Goal: Task Accomplishment & Management: Manage account settings

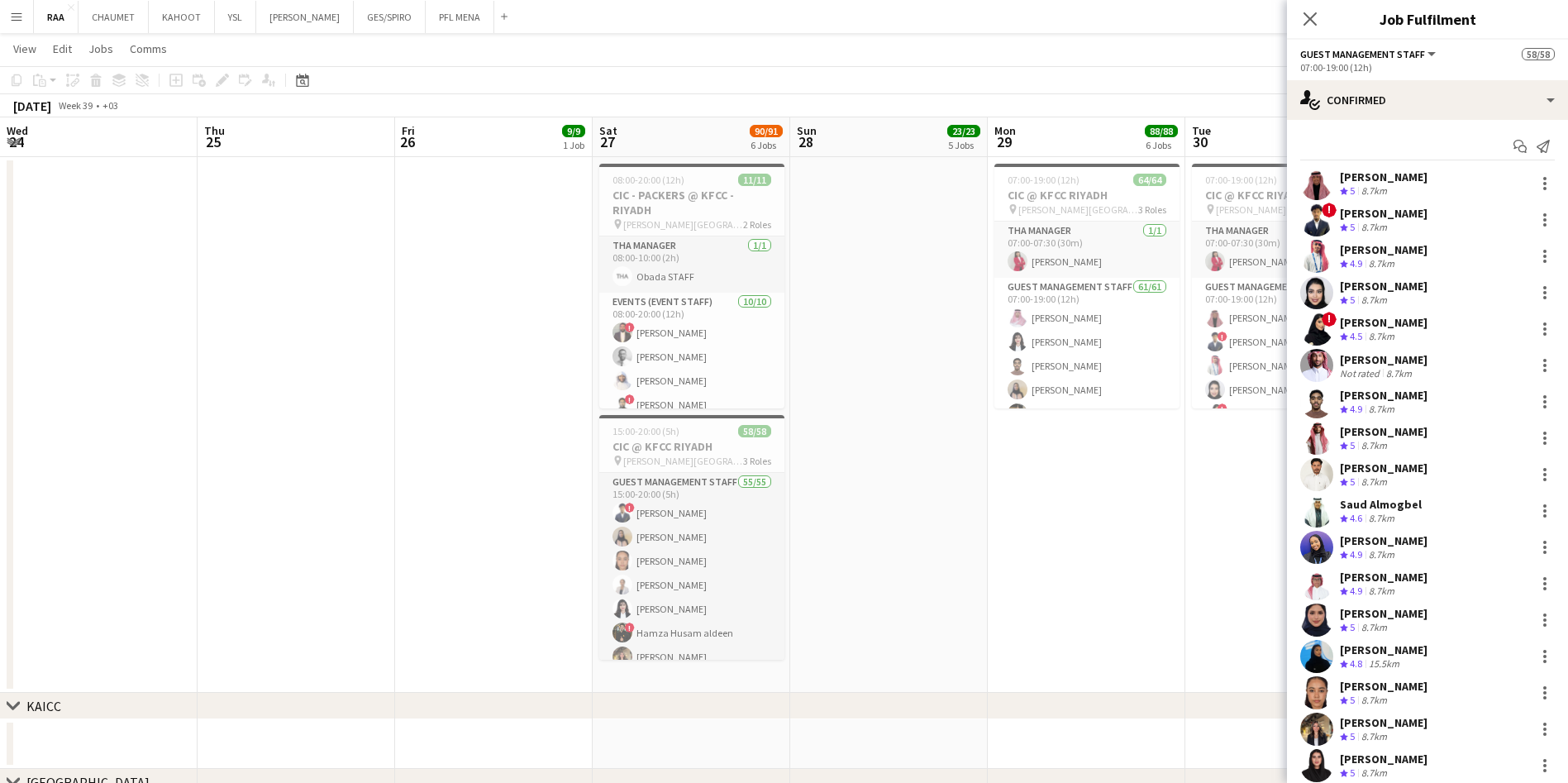
scroll to position [0, 569]
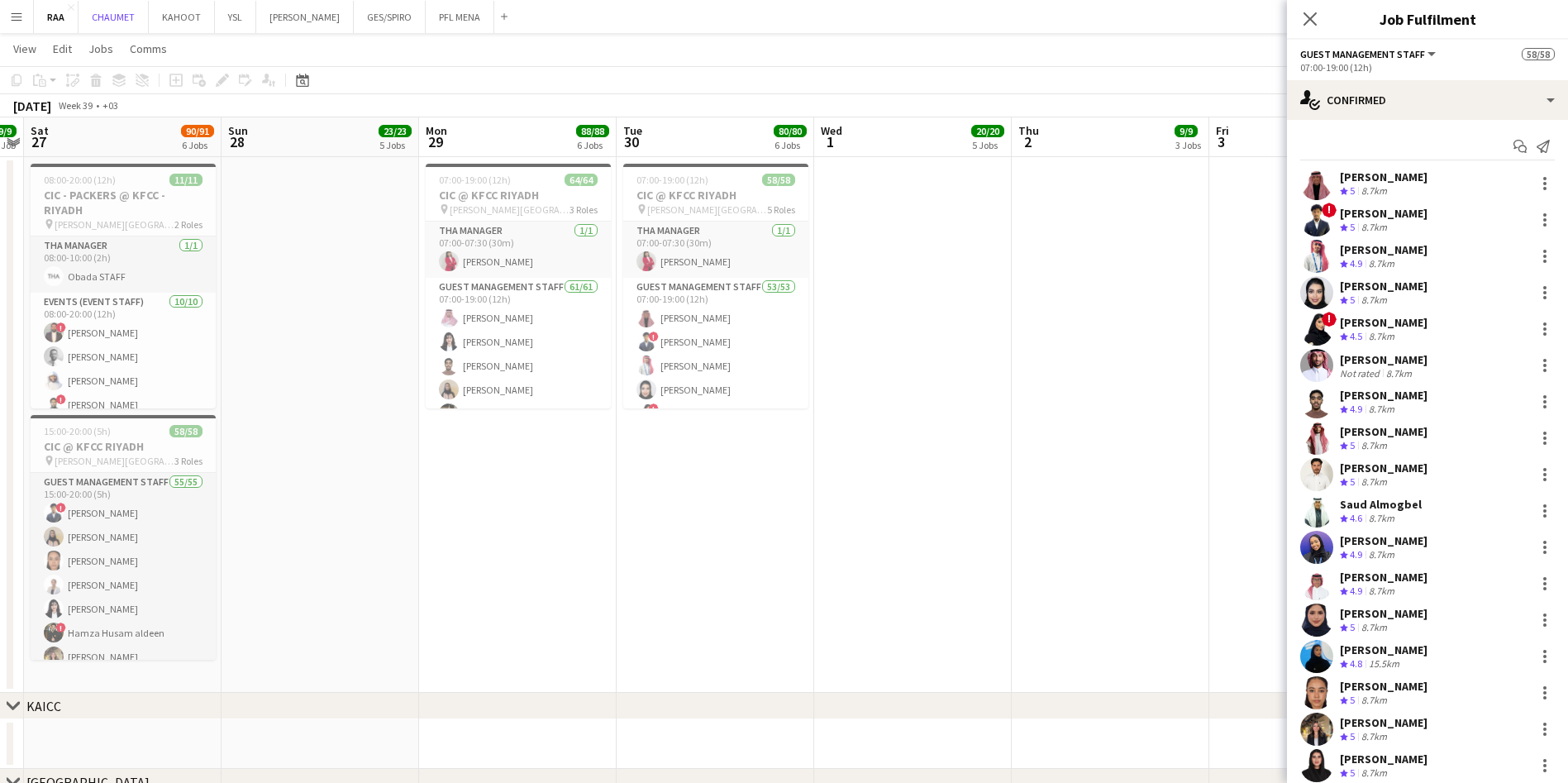
click at [109, 28] on button "CHAUMET Close" at bounding box center [114, 17] width 70 height 33
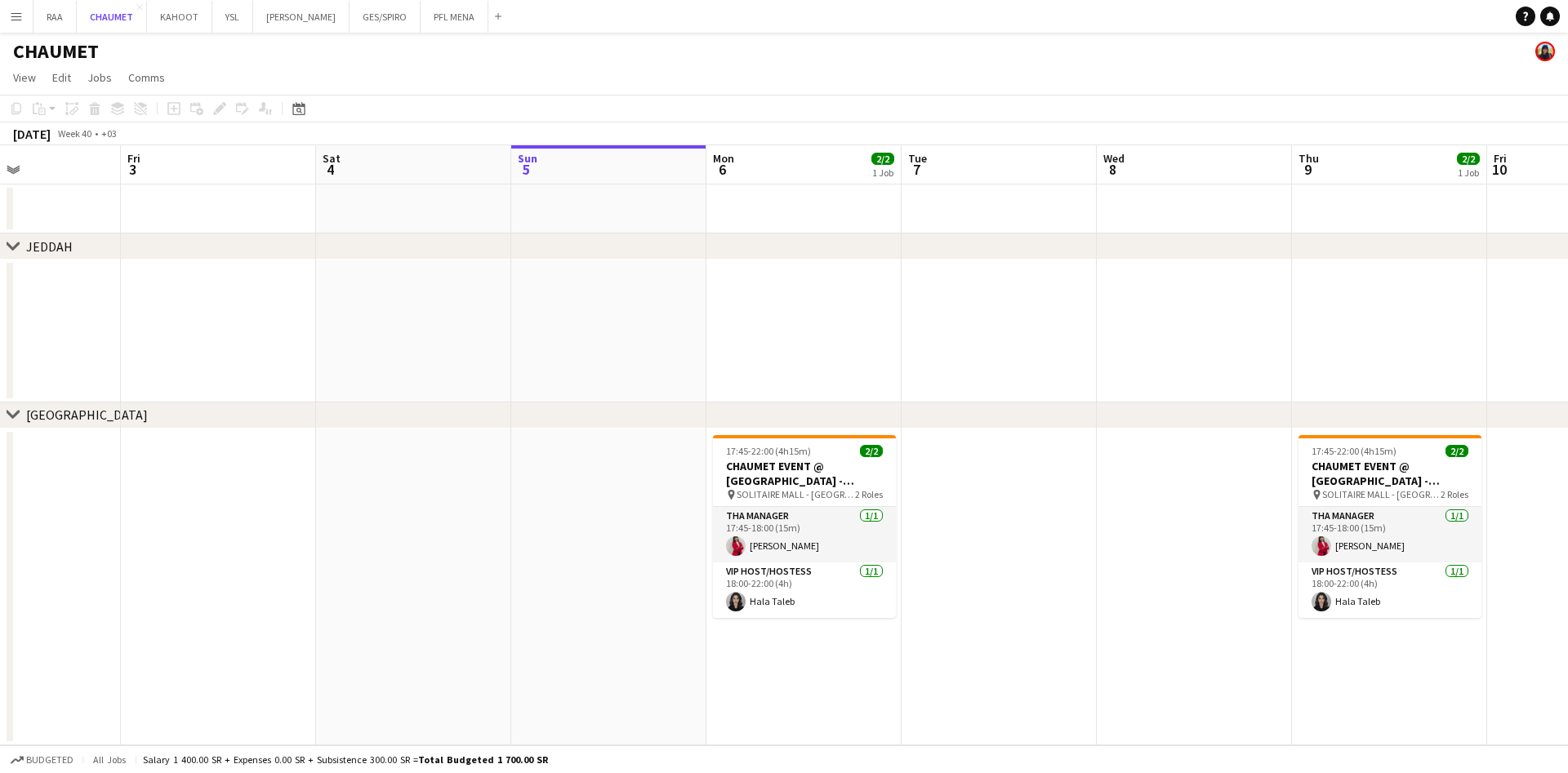
scroll to position [0, 473]
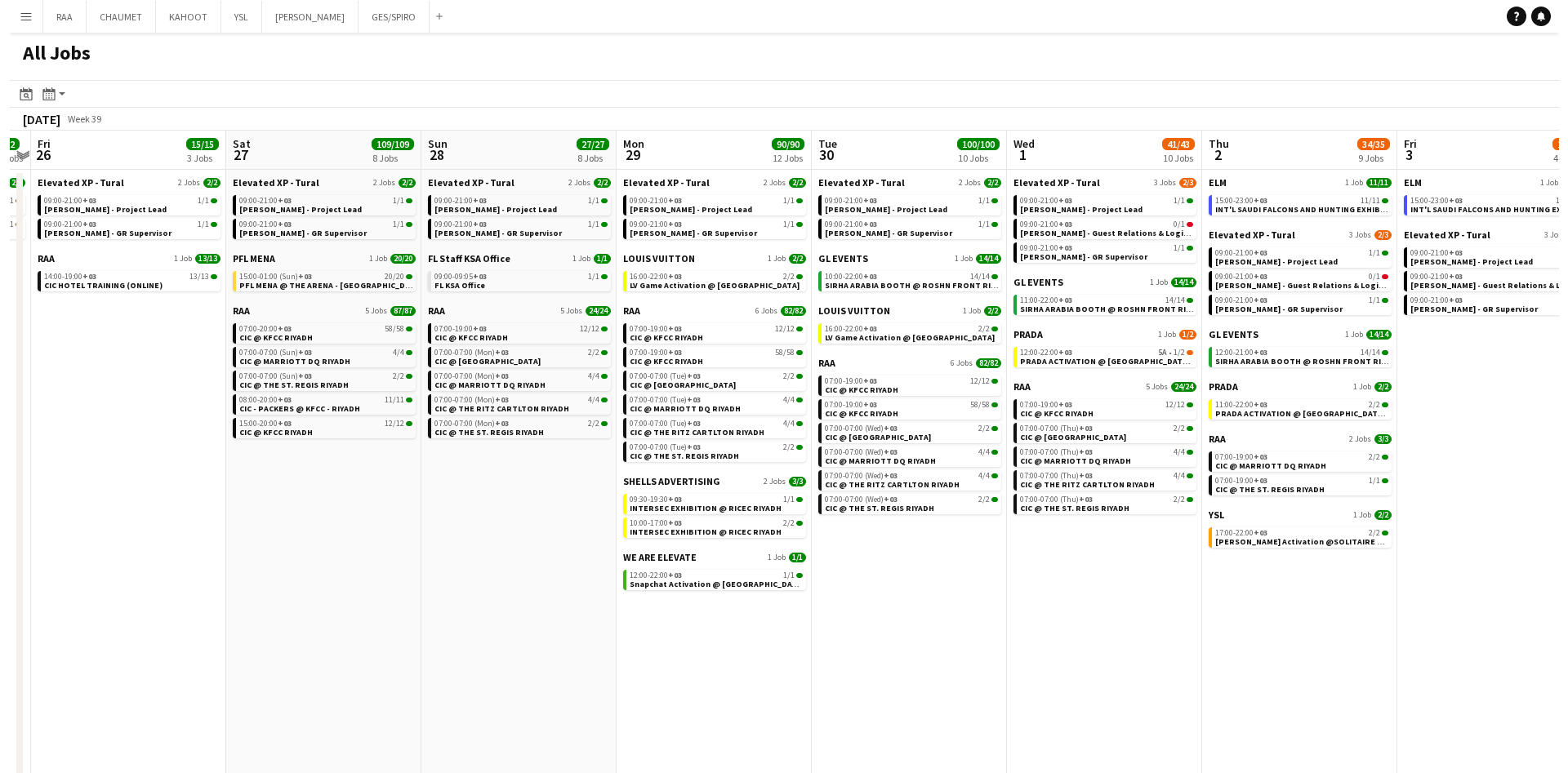
scroll to position [0, 363]
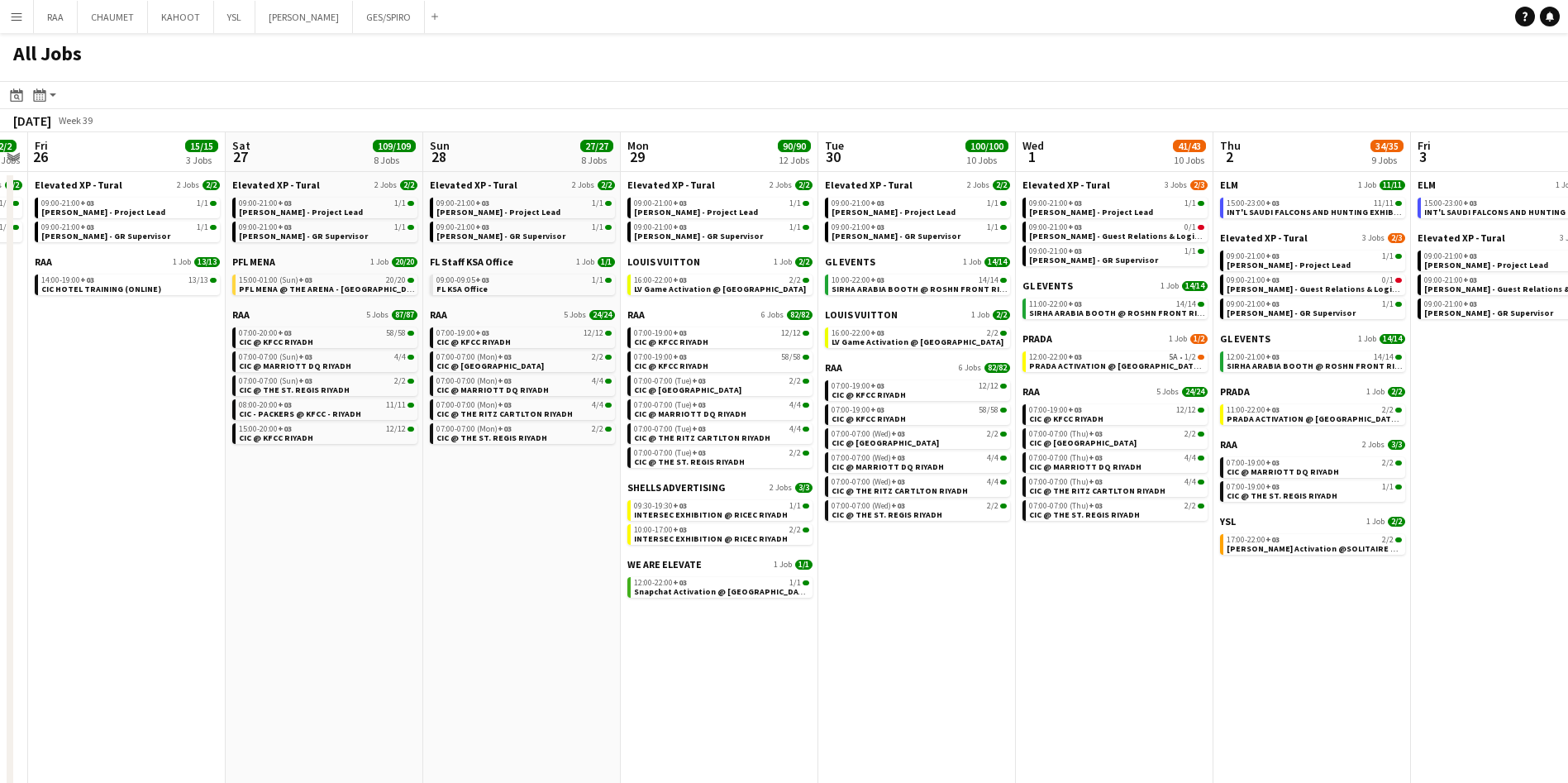
click at [320, 336] on link "07:00-20:00 +03 58/58 CIC @ KFCC RIYADH" at bounding box center [326, 337] width 175 height 19
click at [20, 10] on app-icon "Menu" at bounding box center [16, 16] width 13 height 13
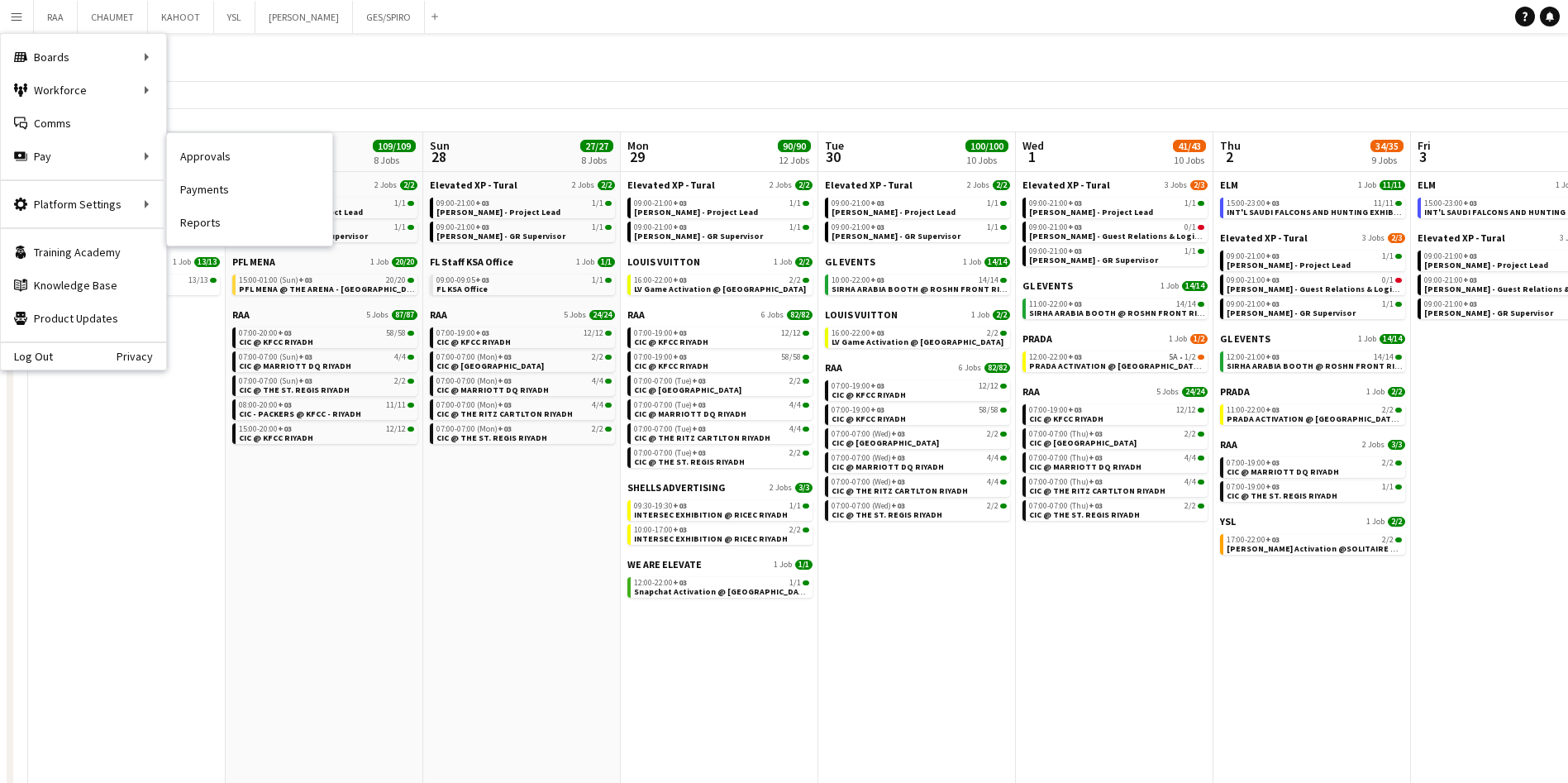
click at [223, 163] on link "Approvals" at bounding box center [249, 156] width 165 height 33
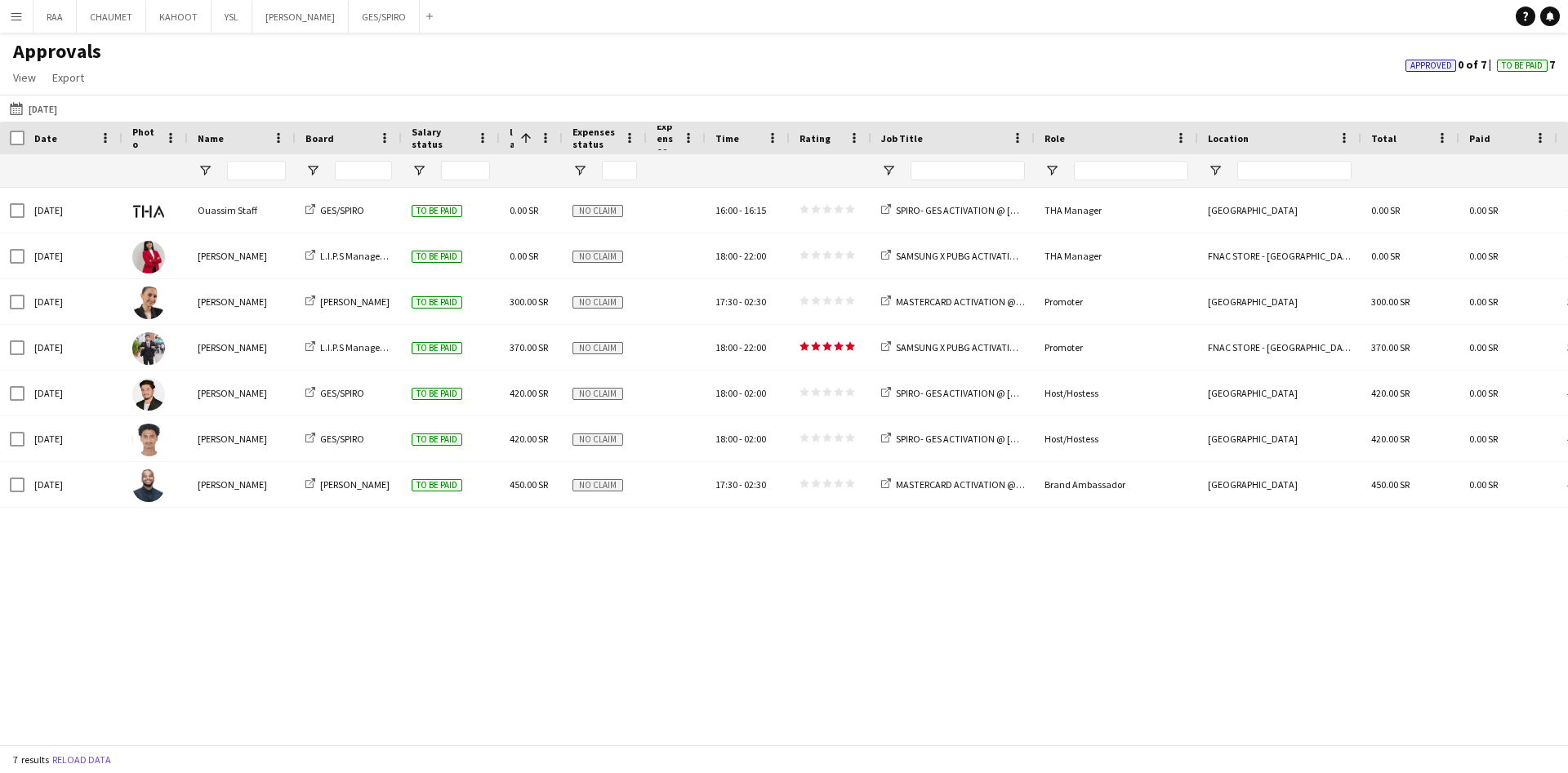
click at [48, 109] on button "26-07-2025 26-07-2025" at bounding box center [34, 108] width 54 height 19
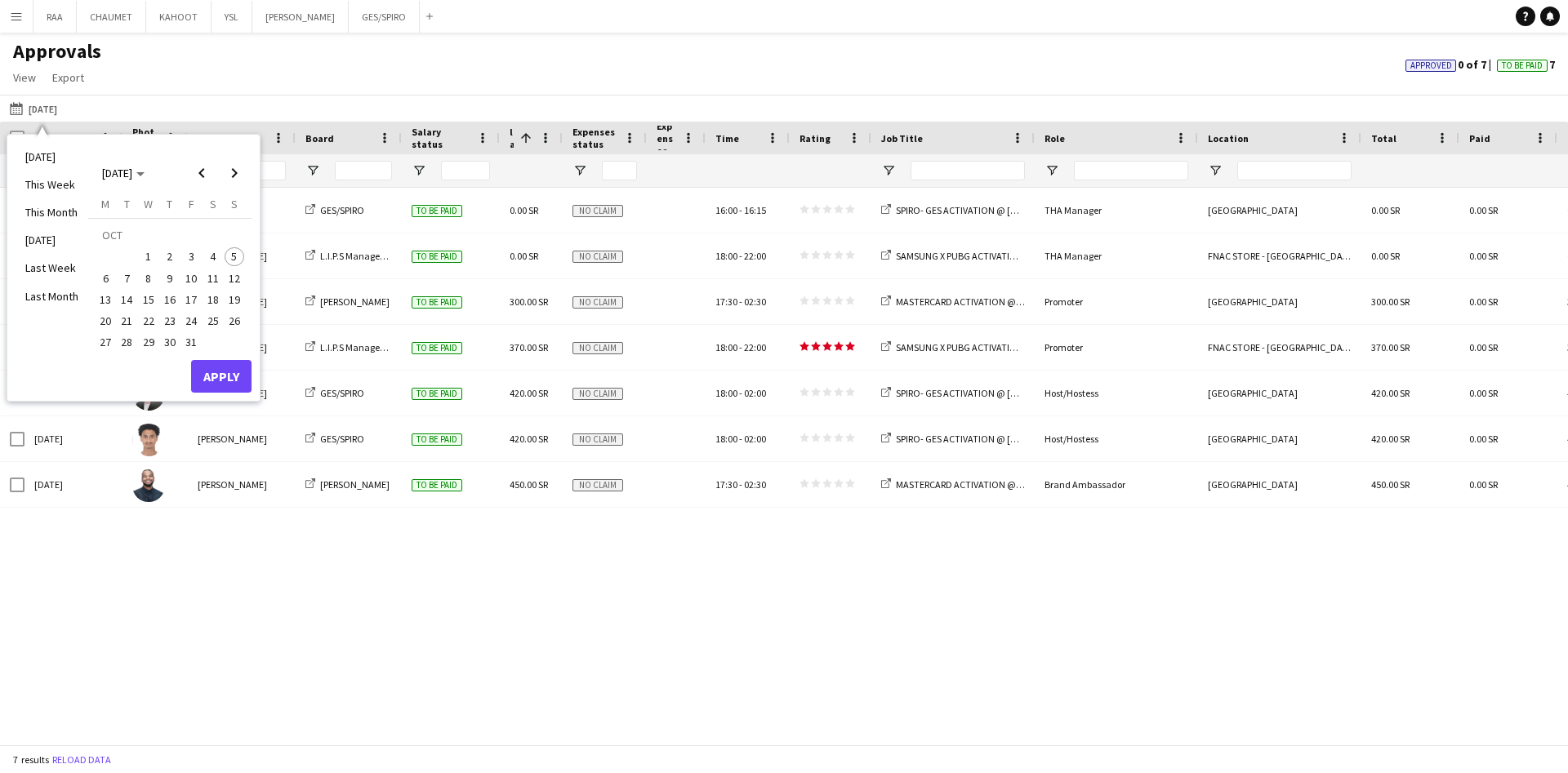
click at [201, 165] on span "Previous month" at bounding box center [201, 173] width 33 height 33
click at [210, 319] on span "27" at bounding box center [213, 320] width 19 height 19
click at [243, 382] on button "Apply" at bounding box center [221, 376] width 61 height 33
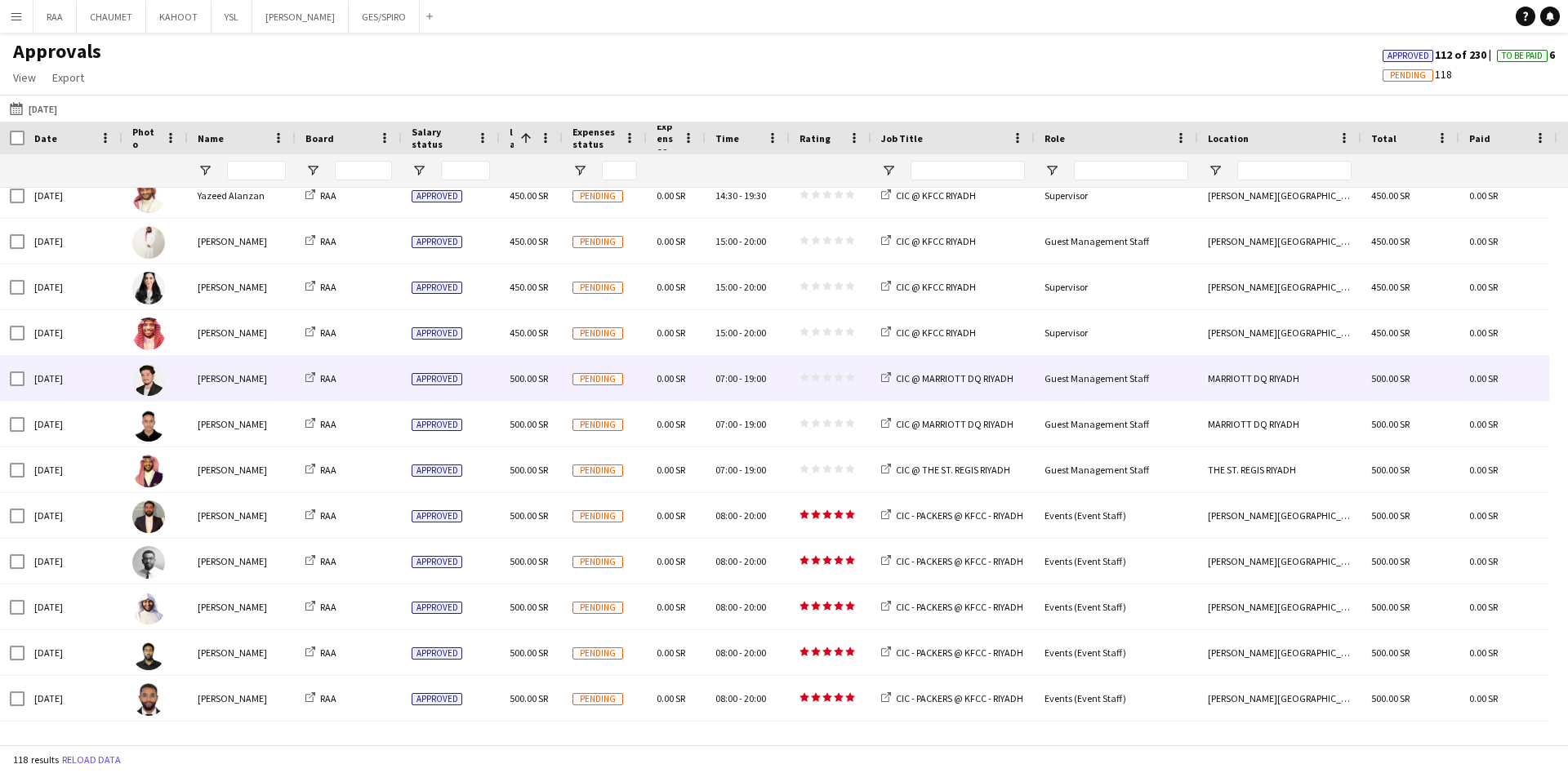
scroll to position [3921, 0]
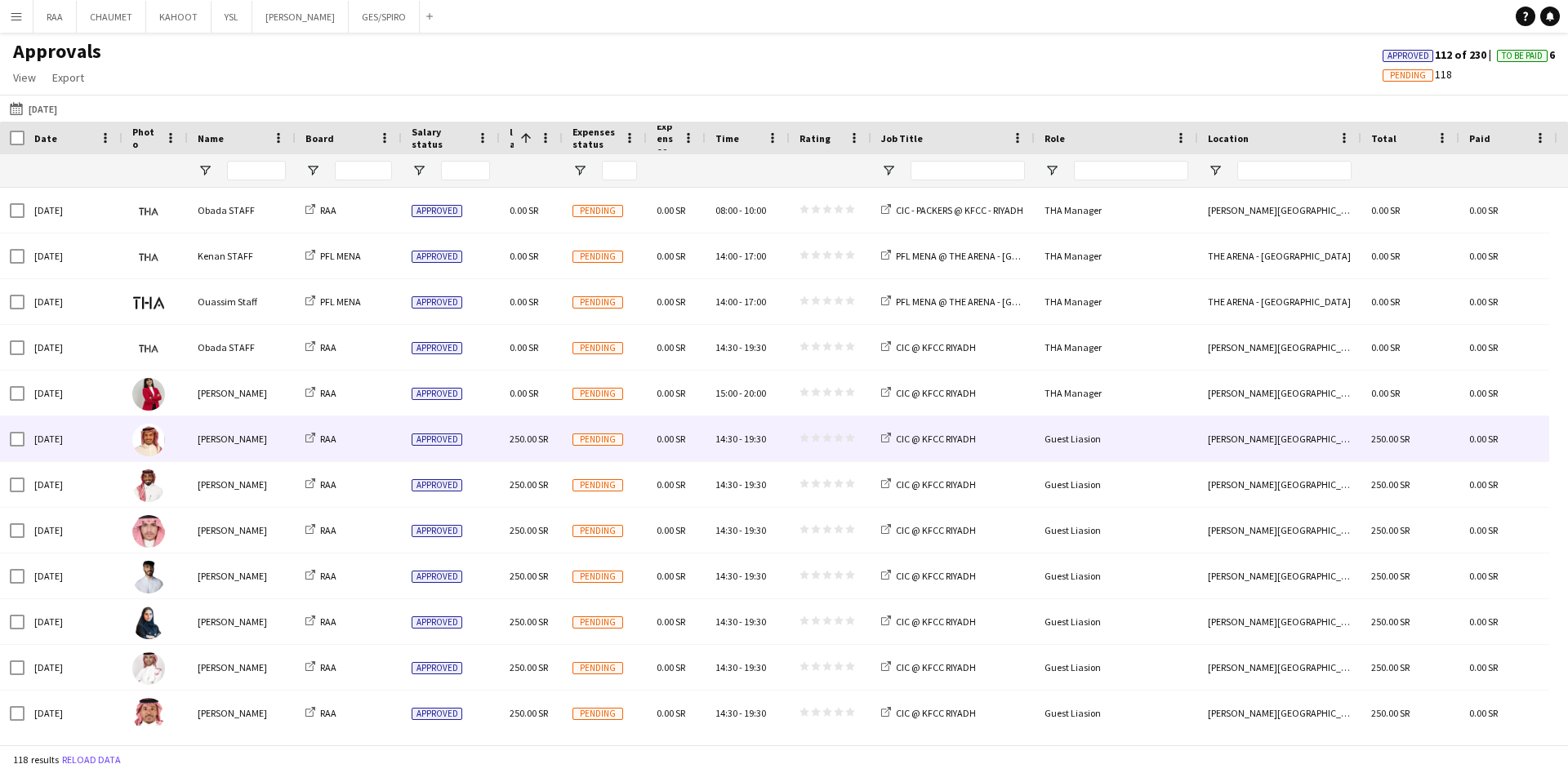
click at [484, 440] on div "Approved" at bounding box center [451, 438] width 98 height 45
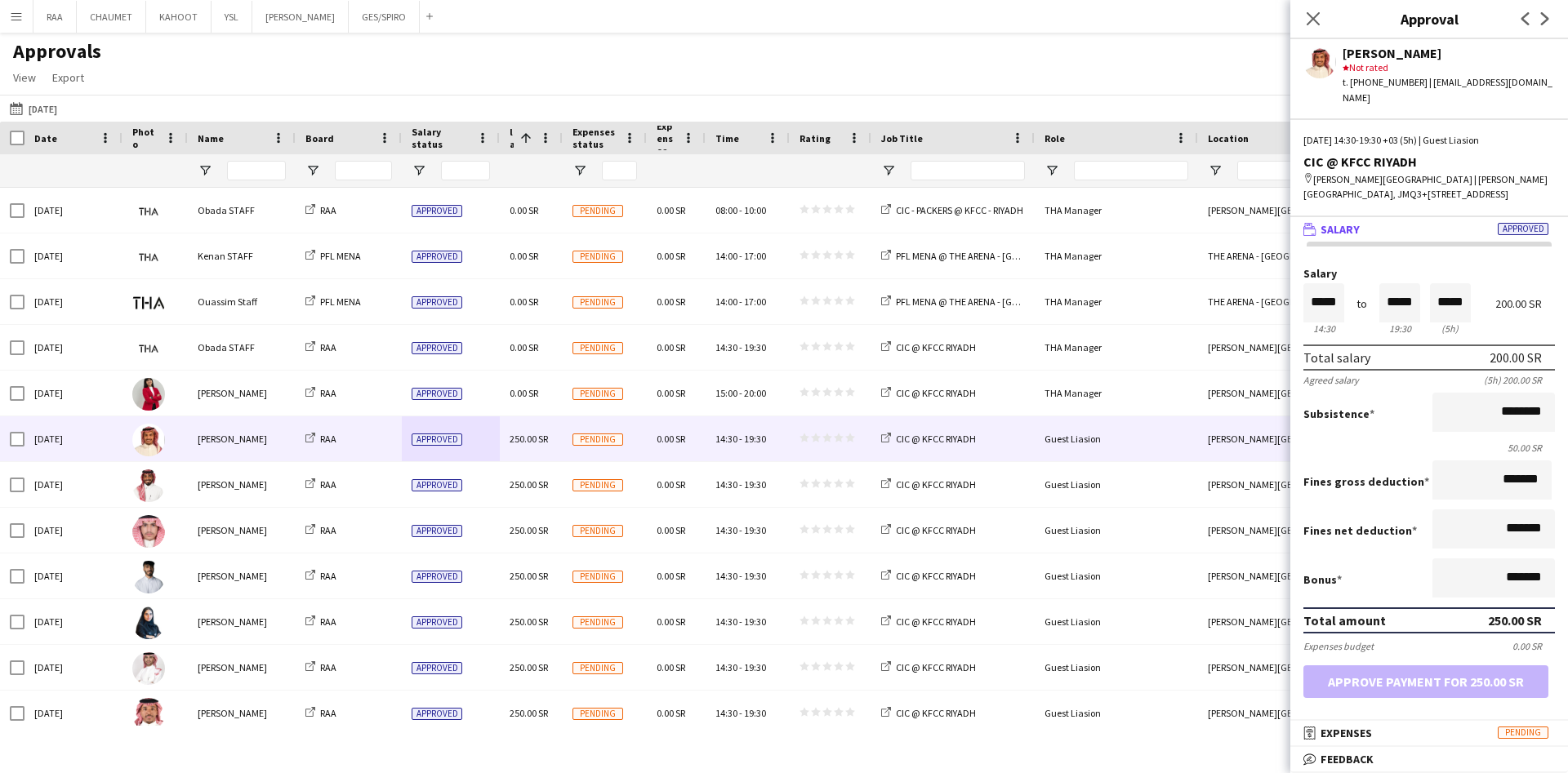
click at [1427, 736] on mat-panel-title "receipt Expenses Pending" at bounding box center [1426, 732] width 271 height 14
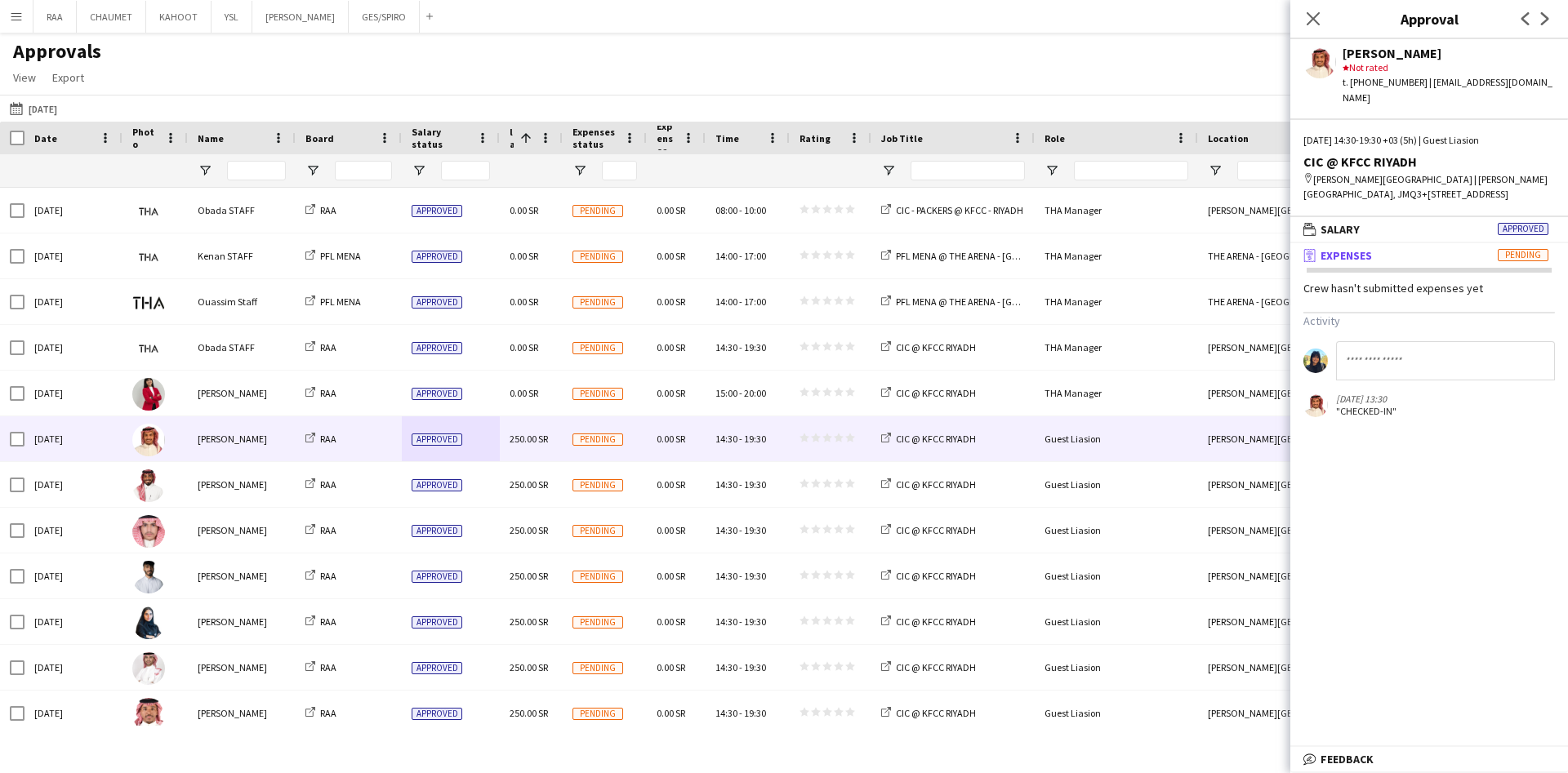
click at [1392, 759] on mat-panel-title "bubble-pencil Feedback" at bounding box center [1426, 759] width 271 height 14
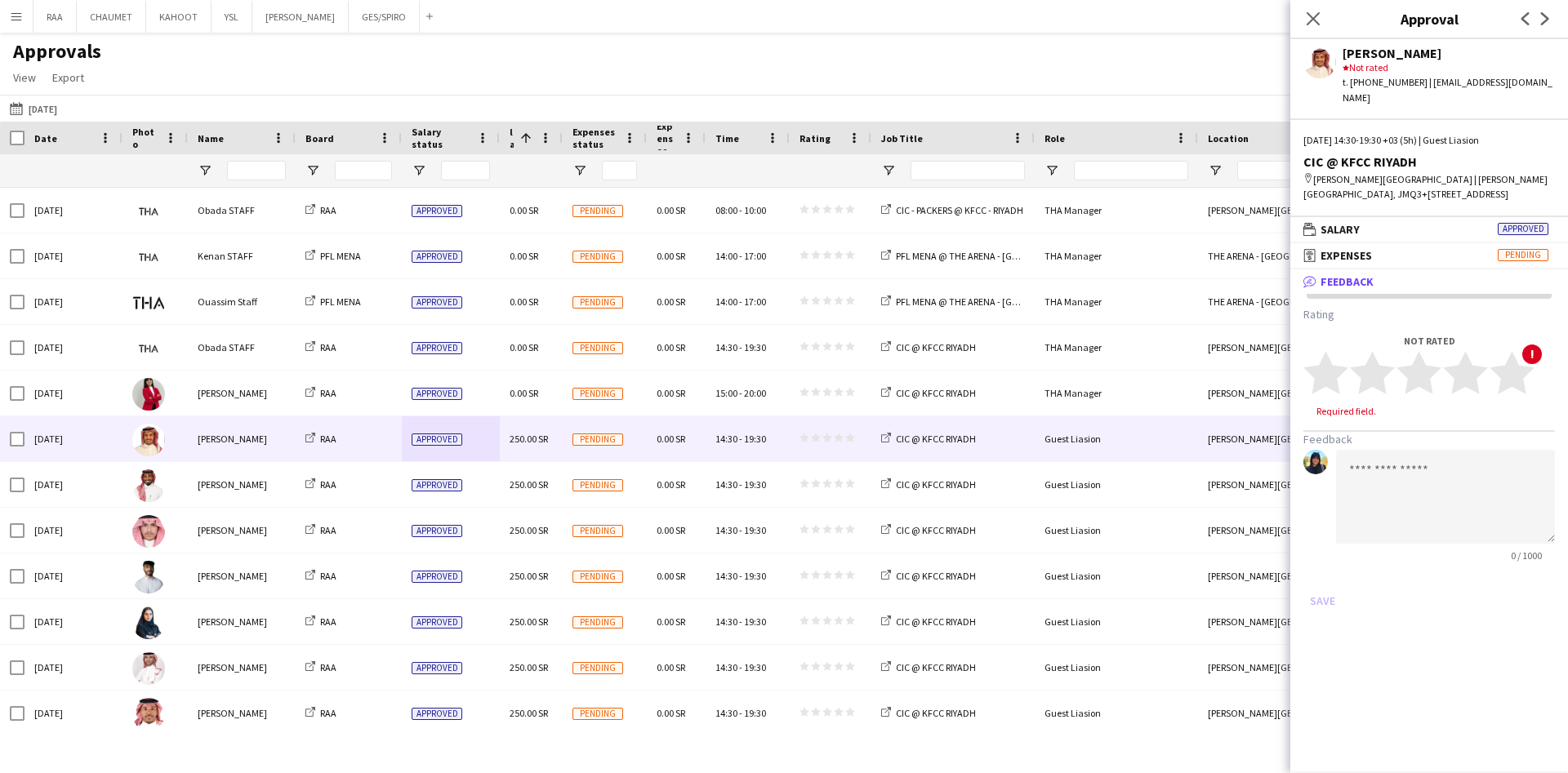
click at [1419, 248] on mat-panel-title "receipt Expenses Pending" at bounding box center [1426, 255] width 271 height 14
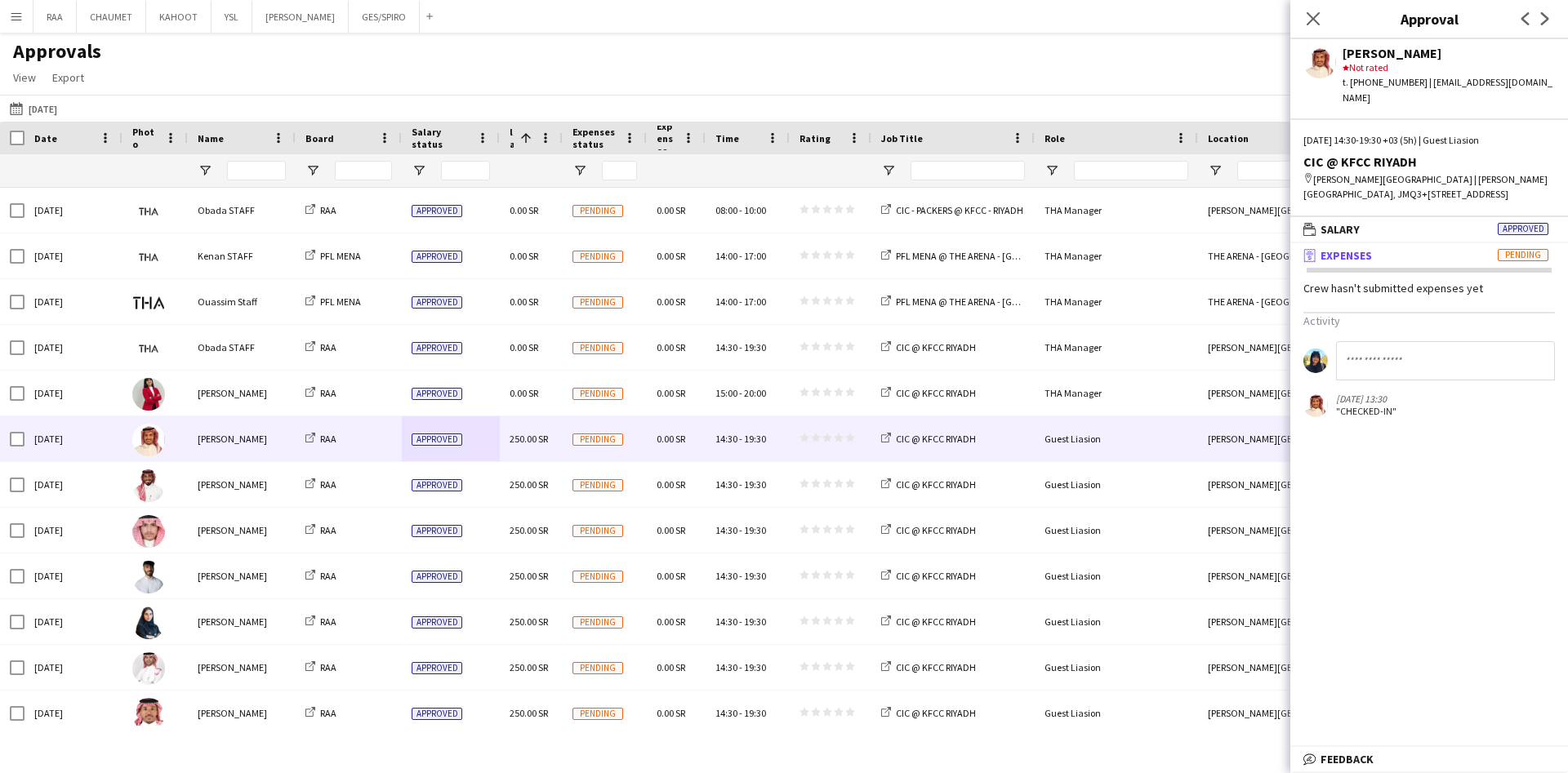
click at [1412, 224] on mat-expansion-panel-header "wallet Salary Approved" at bounding box center [1429, 229] width 278 height 24
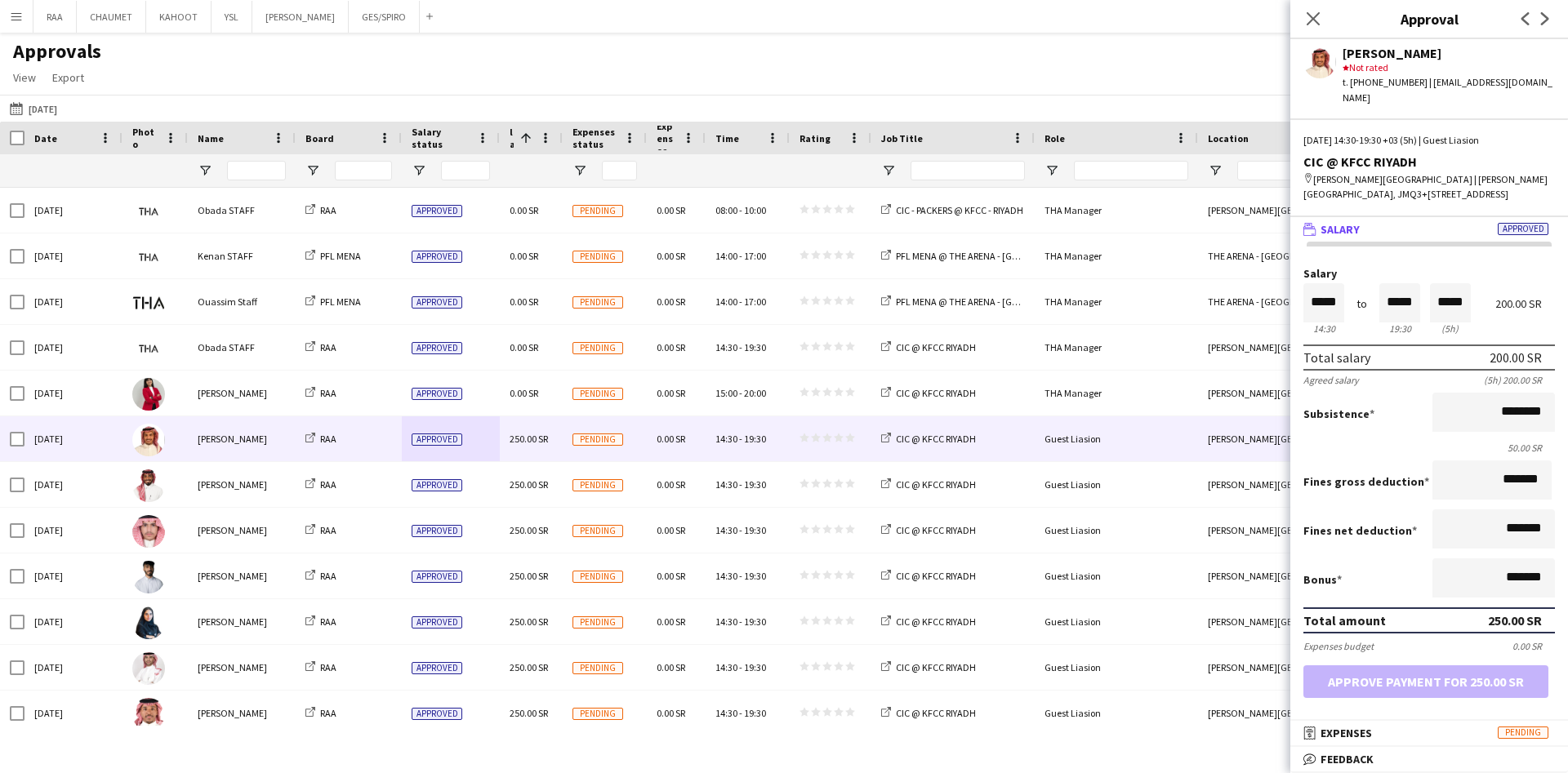
click at [1298, 8] on div "Close pop-in" at bounding box center [1314, 19] width 46 height 37
click at [1314, 15] on icon "Close pop-in" at bounding box center [1313, 18] width 13 height 13
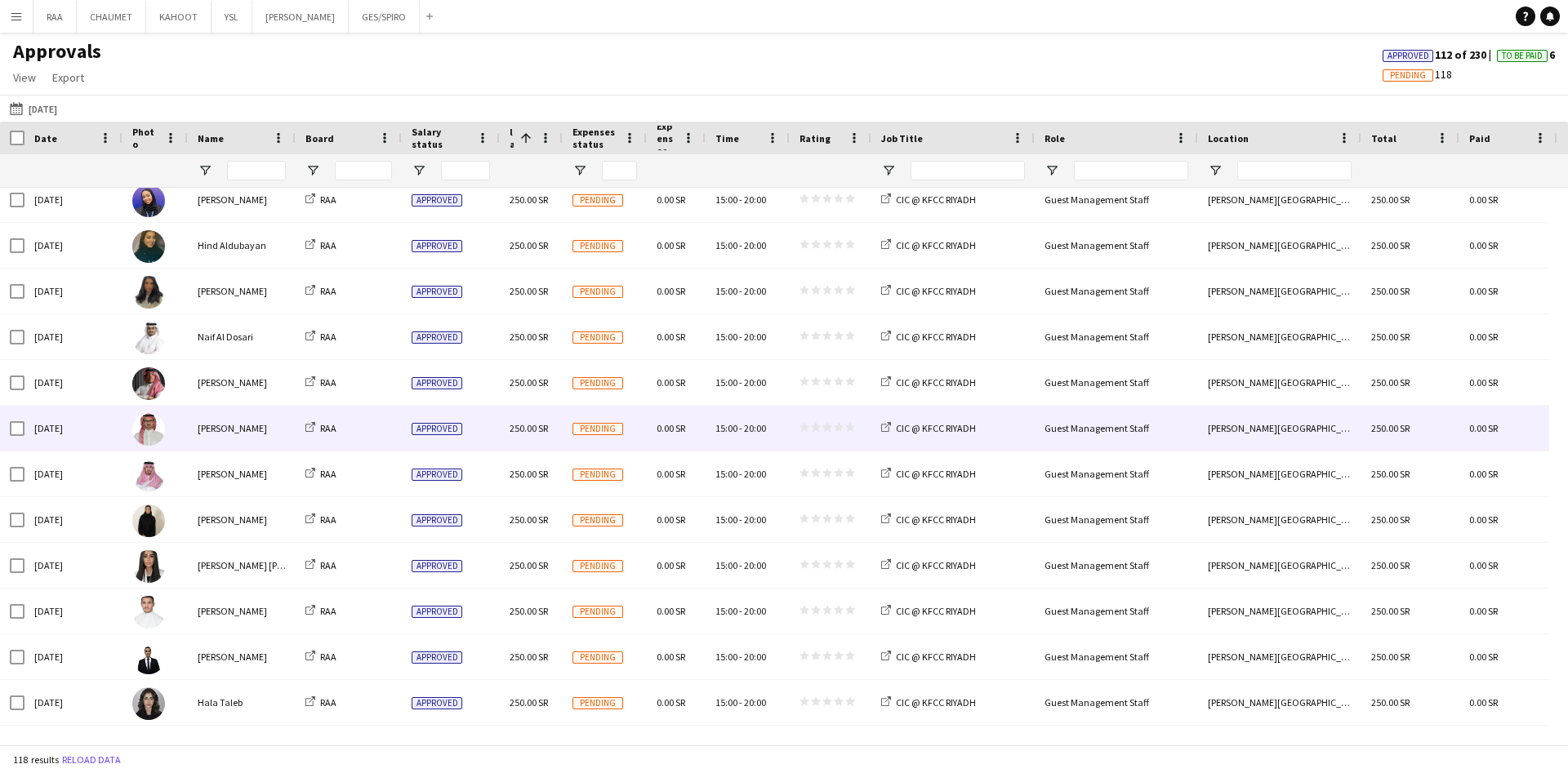
click at [615, 427] on span "Pending" at bounding box center [598, 429] width 51 height 12
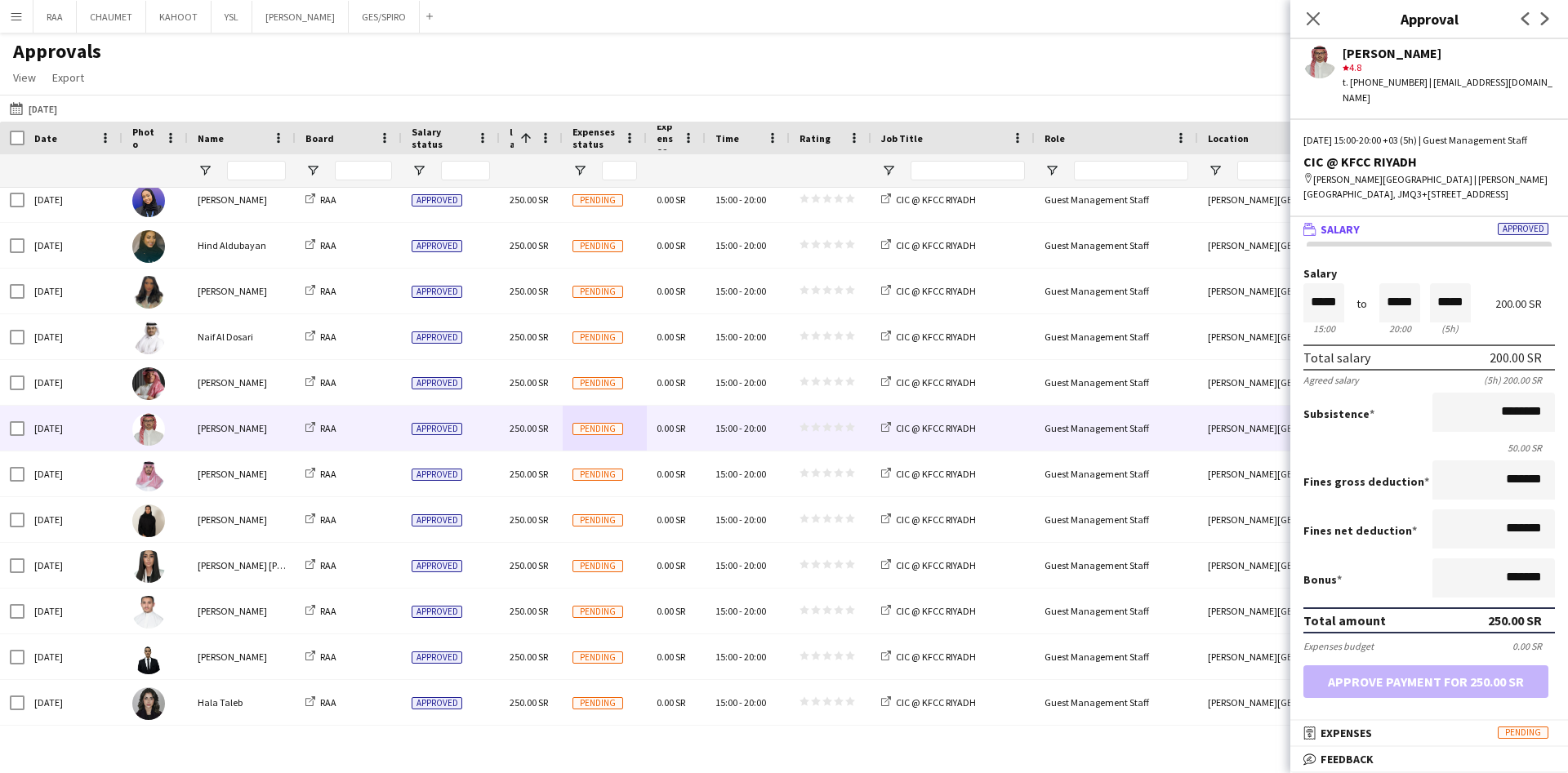
click at [1405, 732] on mat-panel-title "receipt Expenses Pending" at bounding box center [1426, 732] width 271 height 14
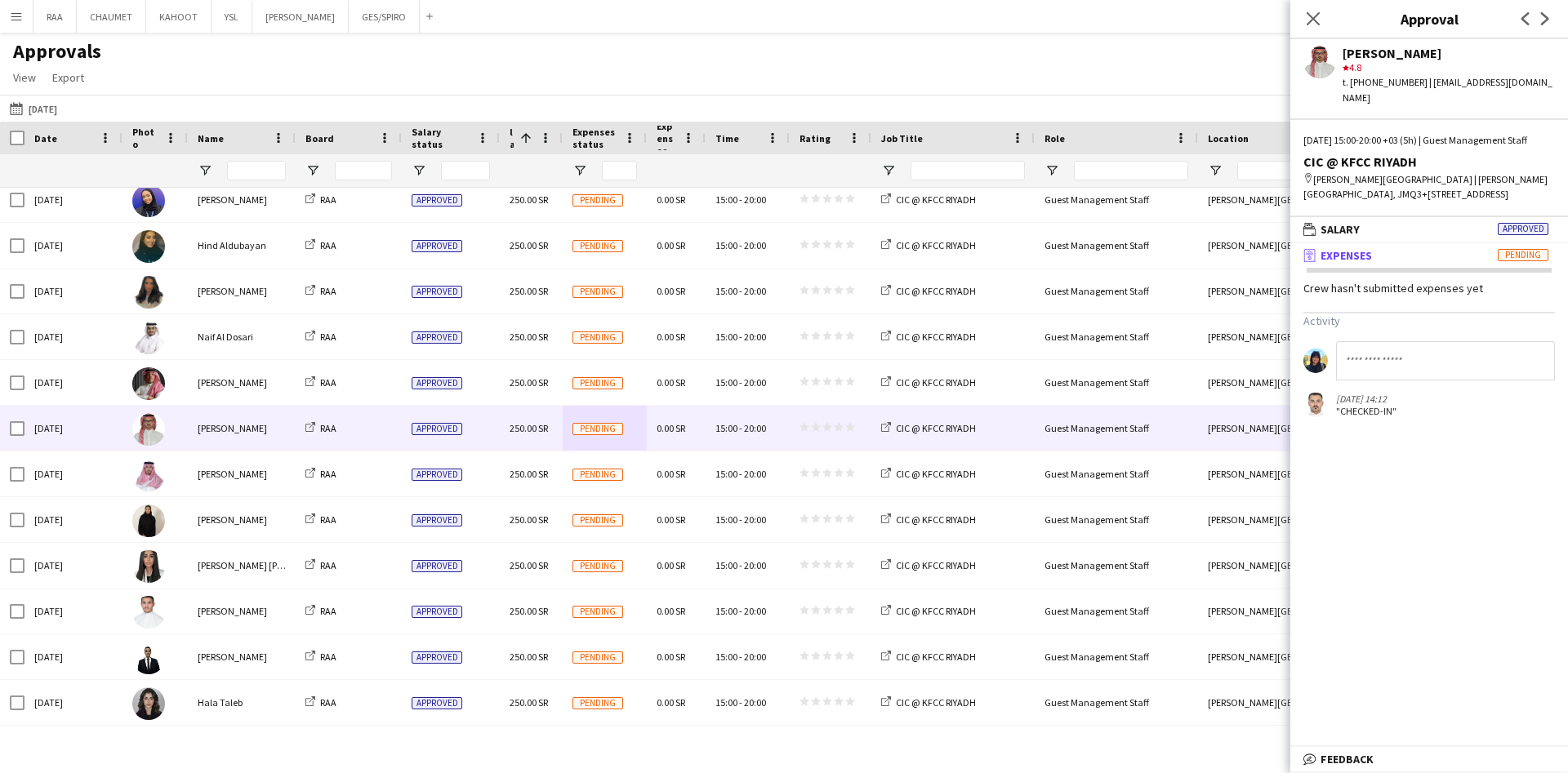
click at [1319, 14] on icon "Close pop-in" at bounding box center [1313, 18] width 13 height 13
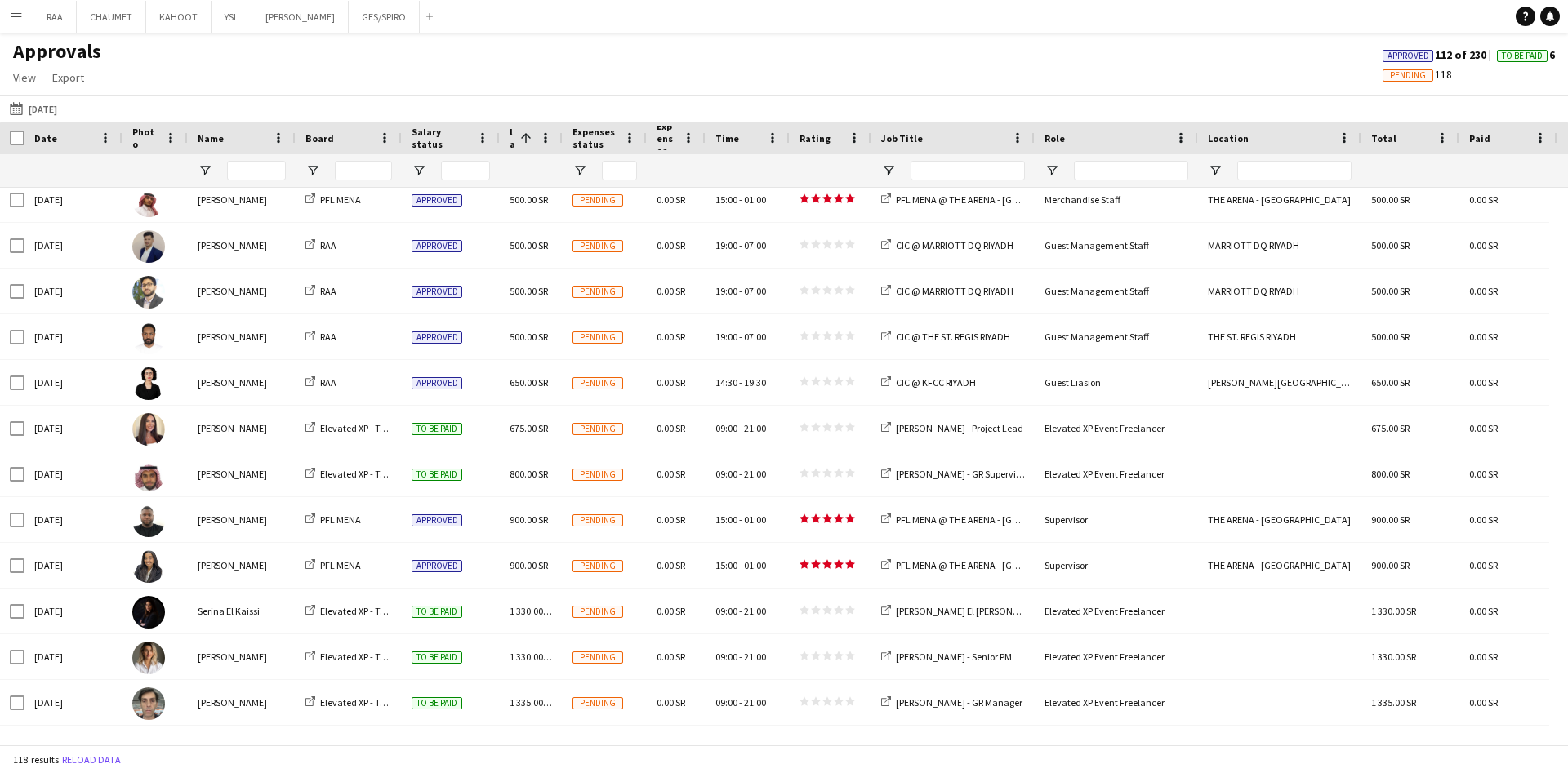
click at [42, 109] on button "26-07-2025 27-09-2025" at bounding box center [34, 108] width 54 height 19
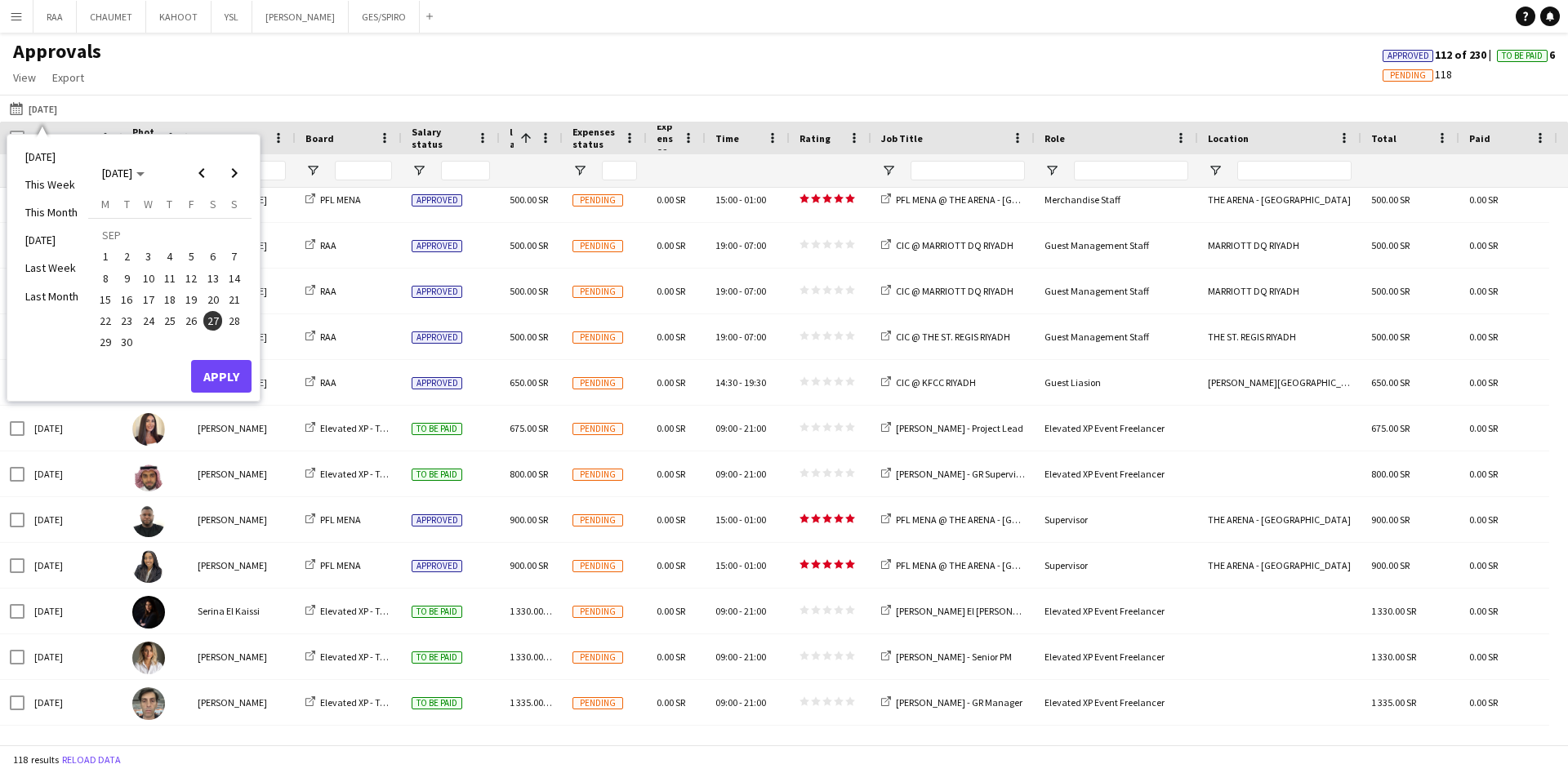
click at [101, 343] on span "29" at bounding box center [105, 342] width 19 height 19
click at [237, 373] on button "Apply" at bounding box center [221, 376] width 61 height 33
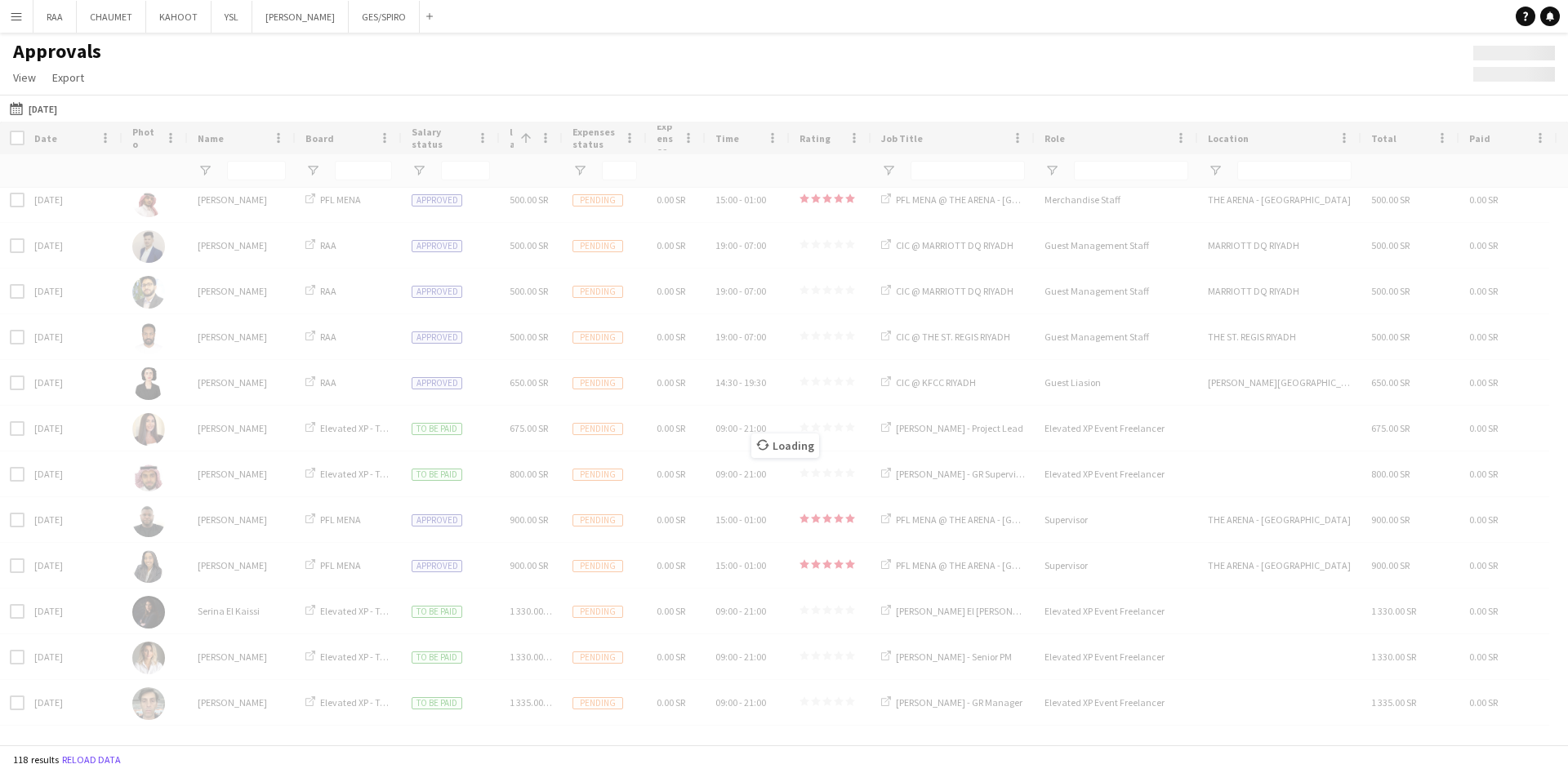
click at [51, 102] on button "26-07-2025 29-09-2025" at bounding box center [34, 108] width 54 height 19
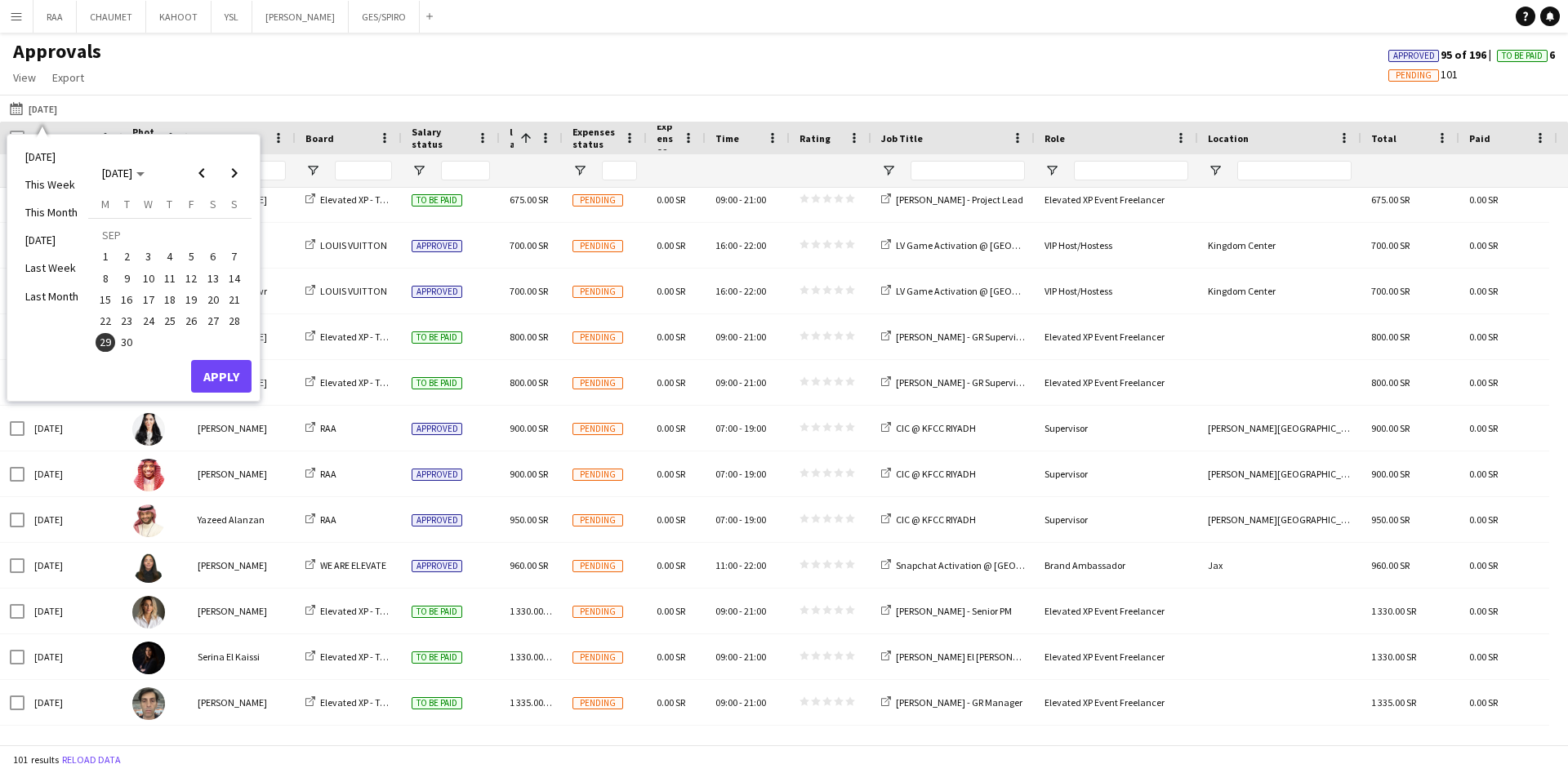
click at [172, 304] on span "18" at bounding box center [169, 299] width 19 height 19
click at [241, 182] on span "Next month" at bounding box center [234, 173] width 33 height 33
click at [231, 256] on span "5" at bounding box center [234, 257] width 19 height 19
click at [221, 373] on button "Apply" at bounding box center [221, 376] width 61 height 33
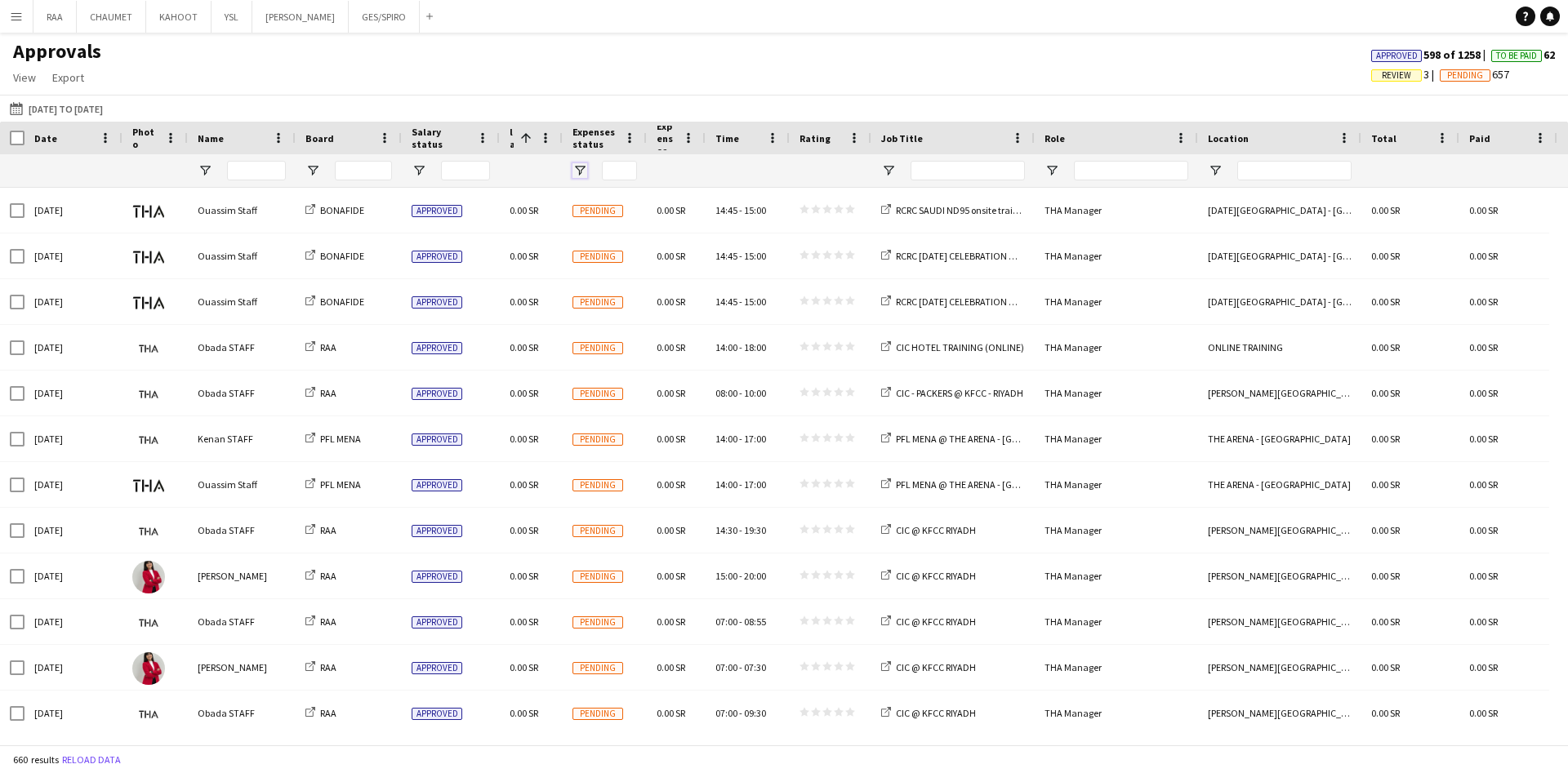
click at [581, 164] on span "Open Filter Menu" at bounding box center [579, 170] width 14 height 14
click at [829, 73] on div "Approvals View Customise view Customise filters Reset Filters Reset View Reset …" at bounding box center [784, 67] width 1568 height 56
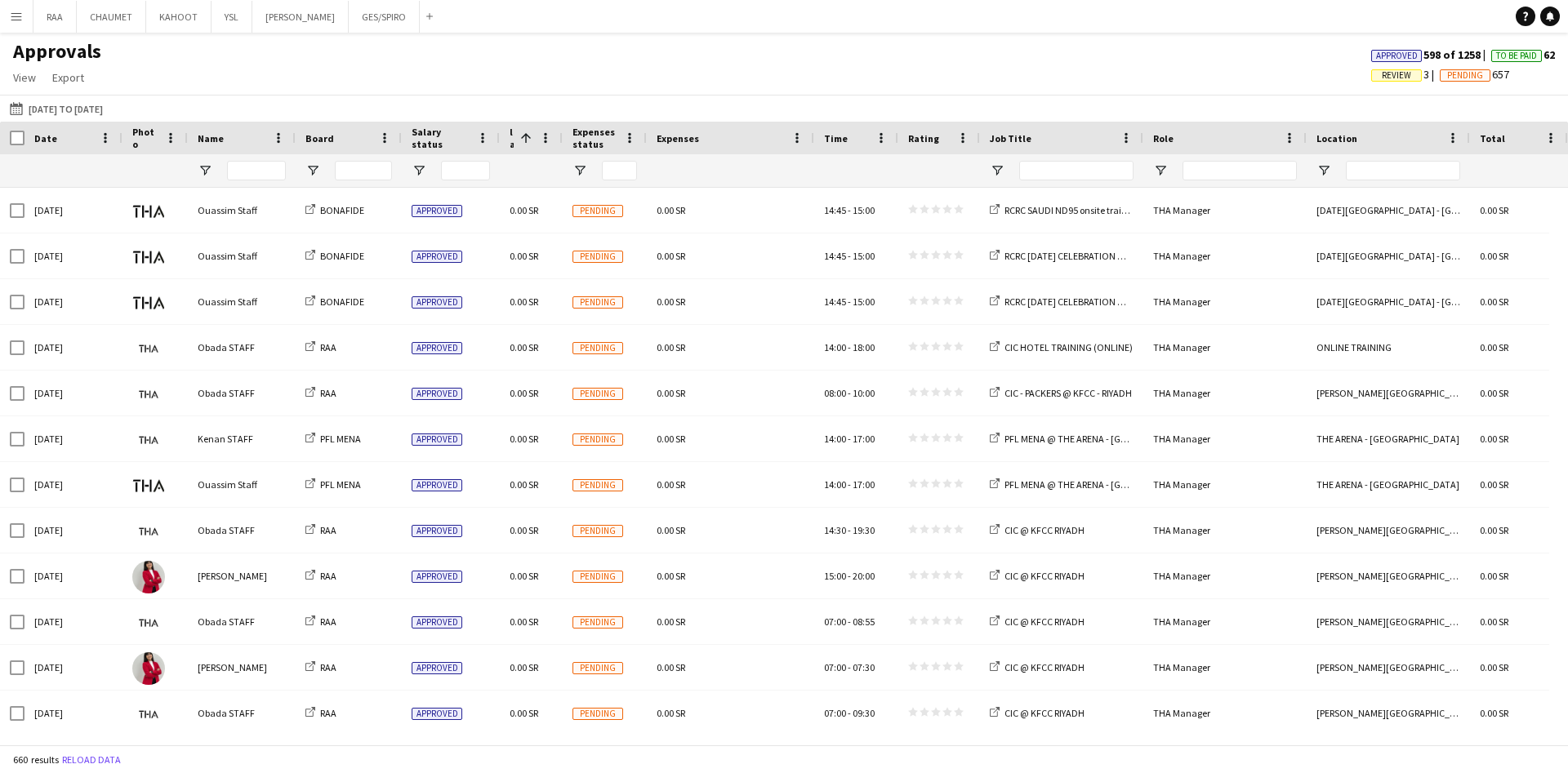
drag, startPoint x: 703, startPoint y: 138, endPoint x: 811, endPoint y: 147, distance: 108.4
click at [811, 147] on div at bounding box center [814, 138] width 7 height 33
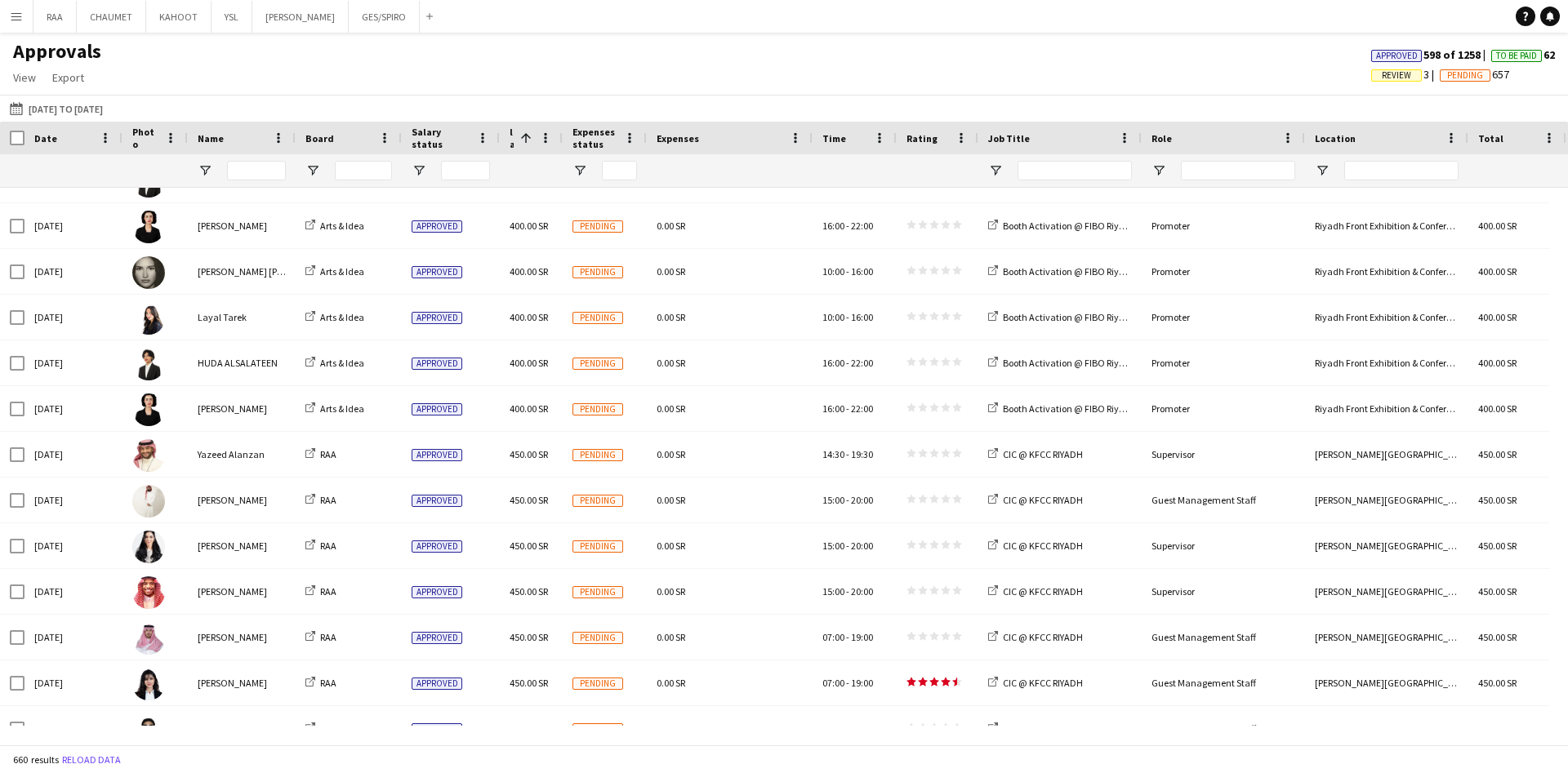
click at [682, 133] on span "Expenses" at bounding box center [678, 139] width 42 height 12
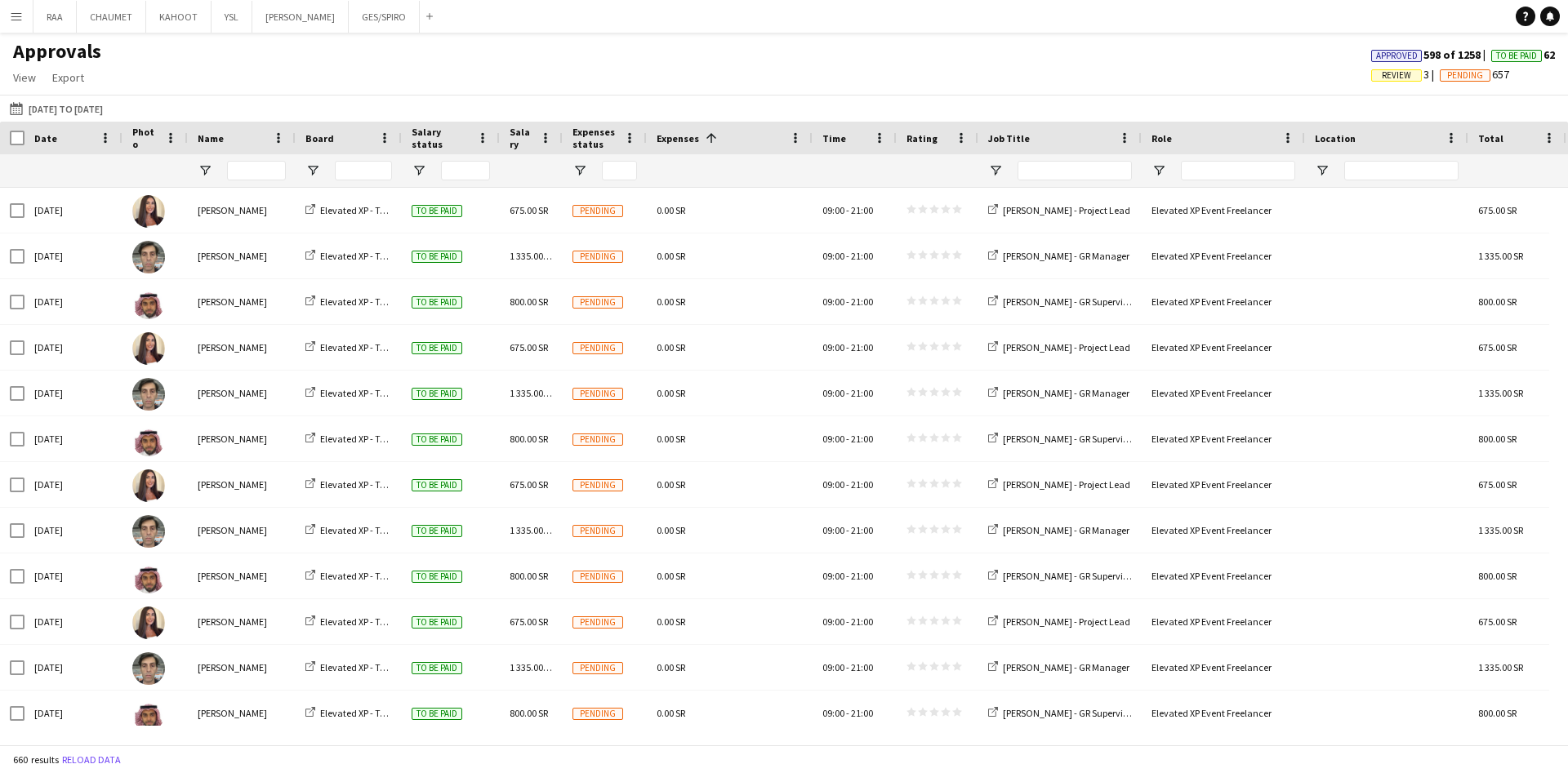
click at [671, 138] on span "Expenses" at bounding box center [678, 139] width 42 height 12
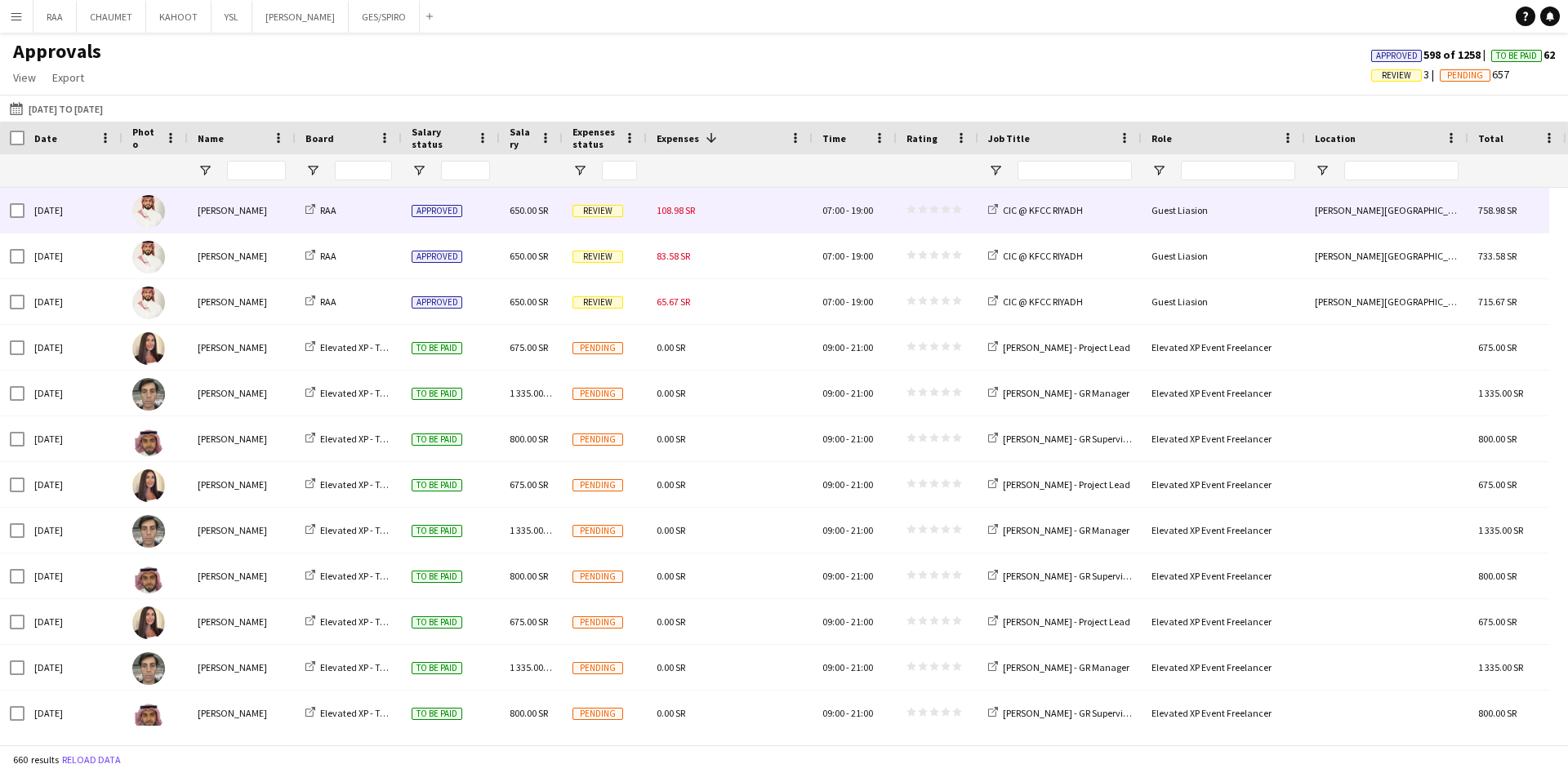
click at [691, 215] on span "108.98 SR" at bounding box center [675, 210] width 38 height 12
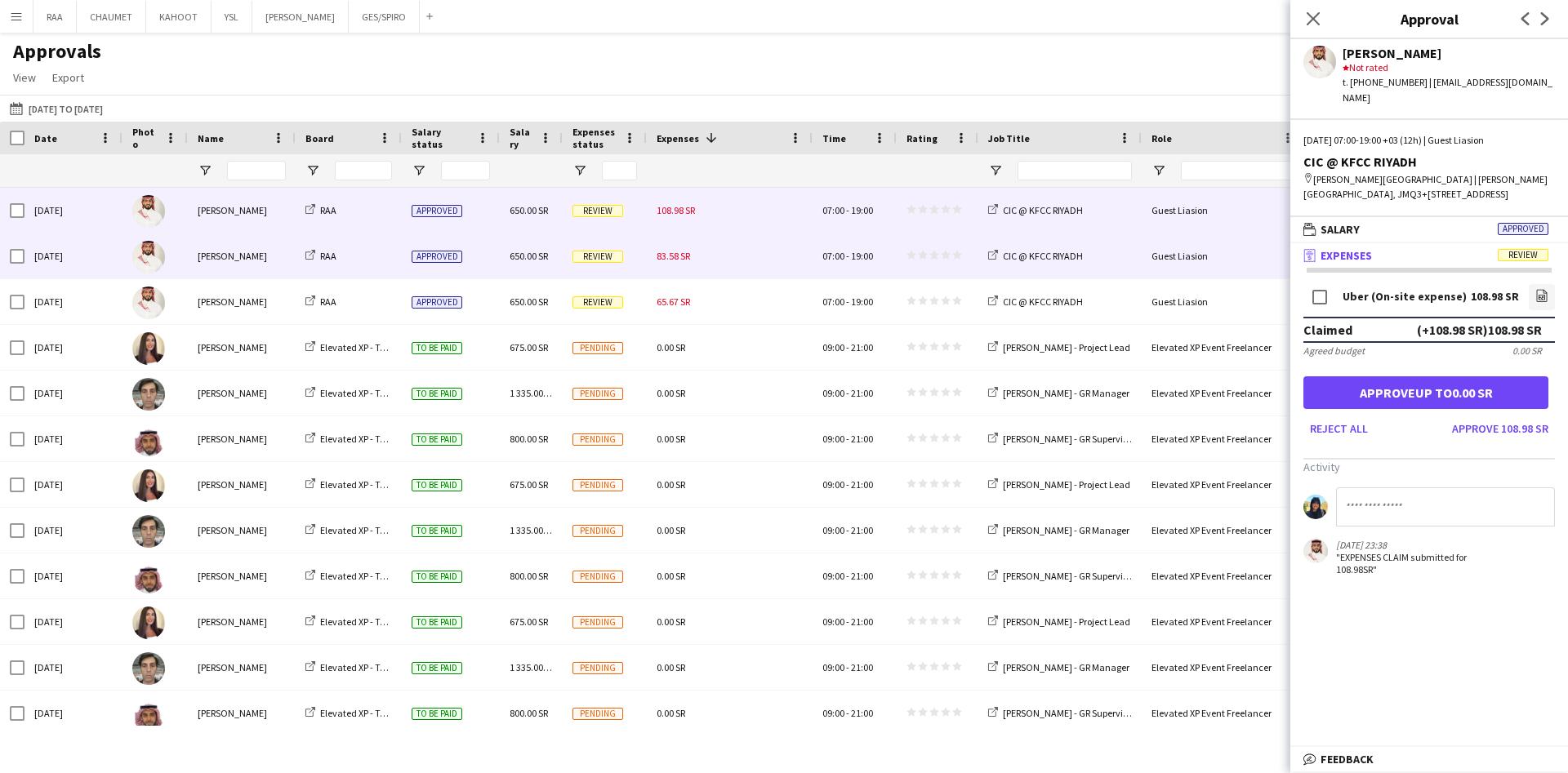
click at [759, 255] on div "83.58 SR" at bounding box center [729, 255] width 166 height 45
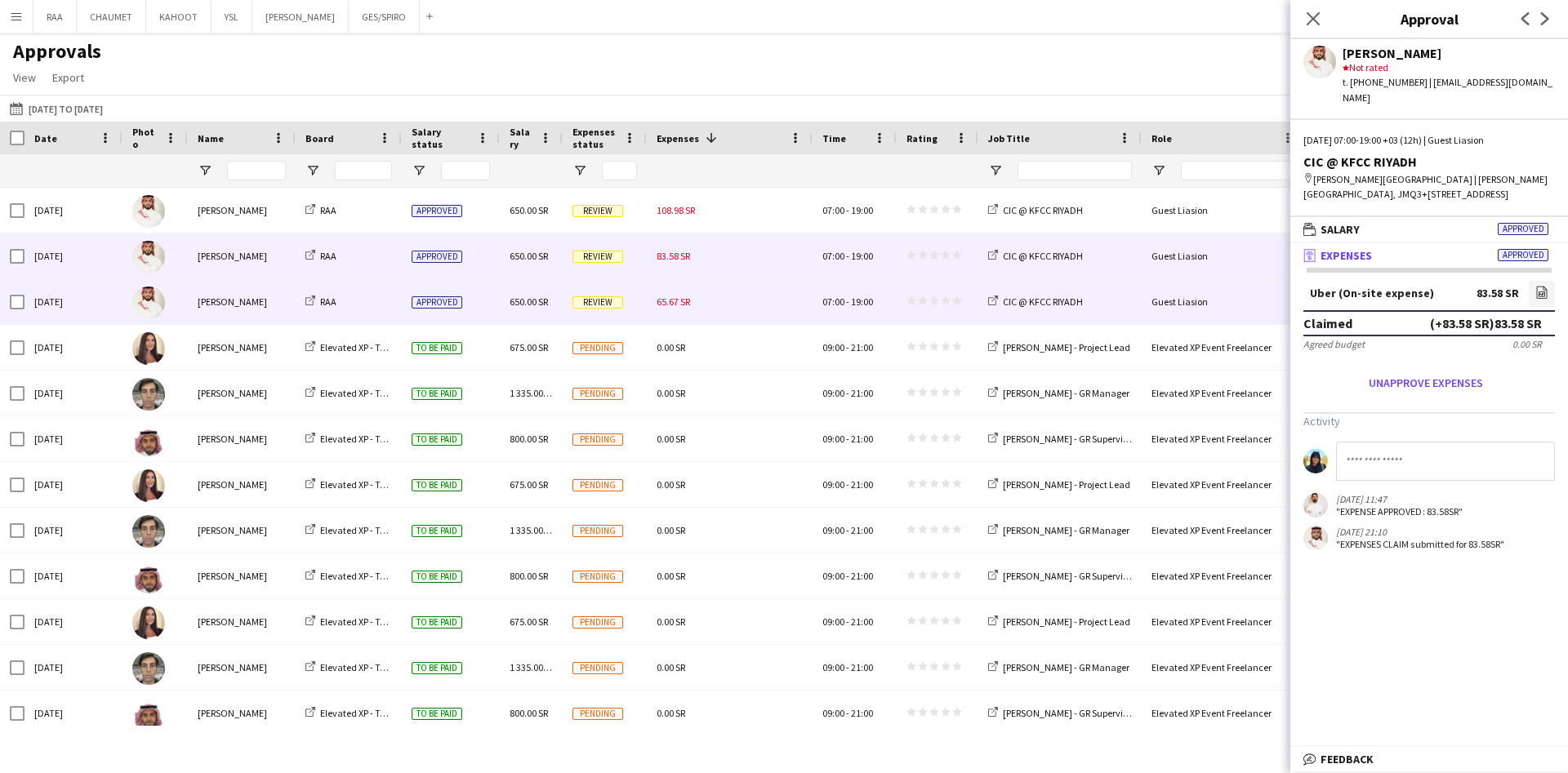
click at [759, 297] on div "65.67 SR" at bounding box center [729, 302] width 166 height 45
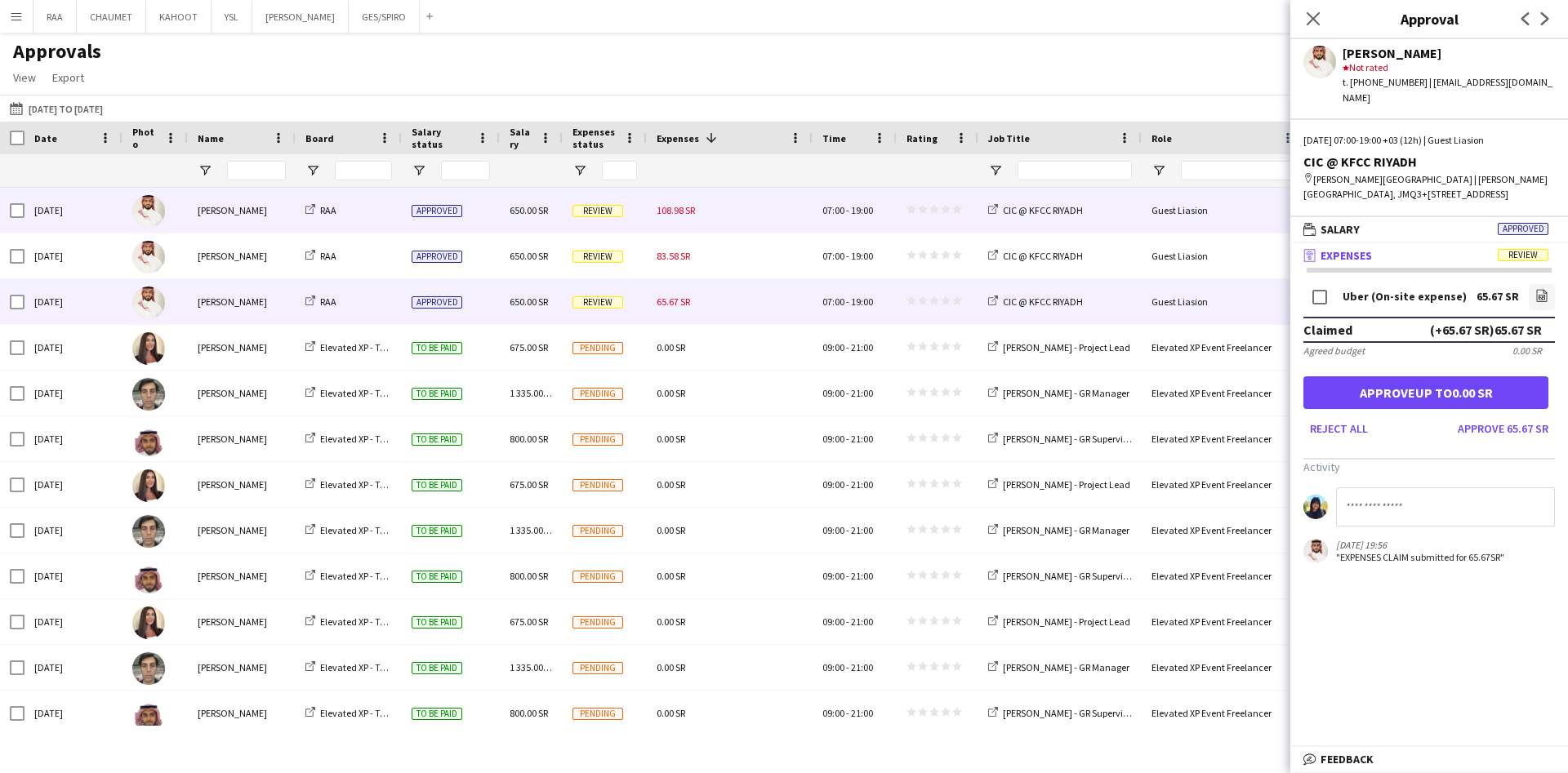
click at [888, 208] on div "07:00 - 19:00" at bounding box center [855, 210] width 85 height 45
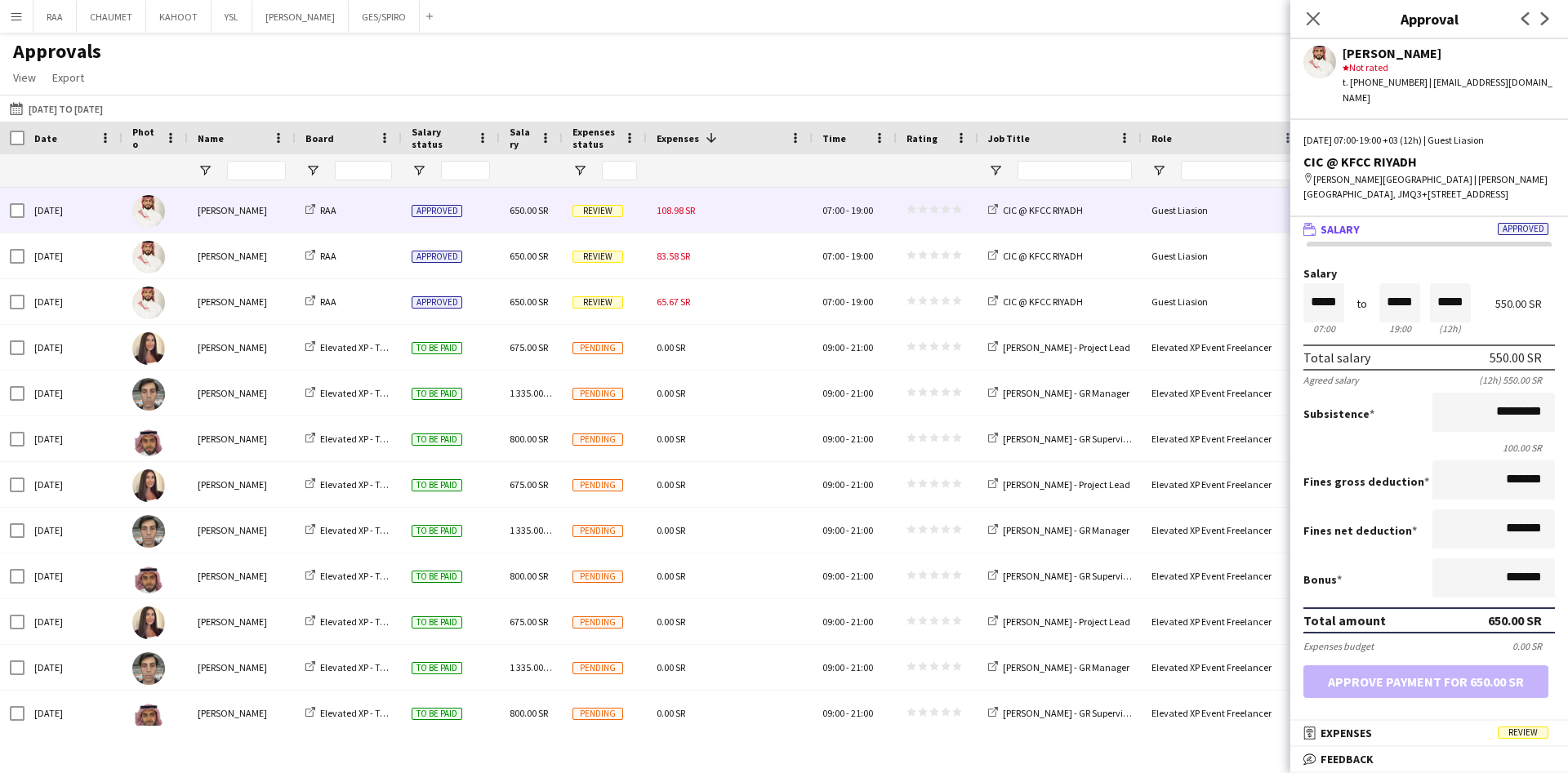
click at [1314, 17] on icon at bounding box center [1313, 18] width 13 height 13
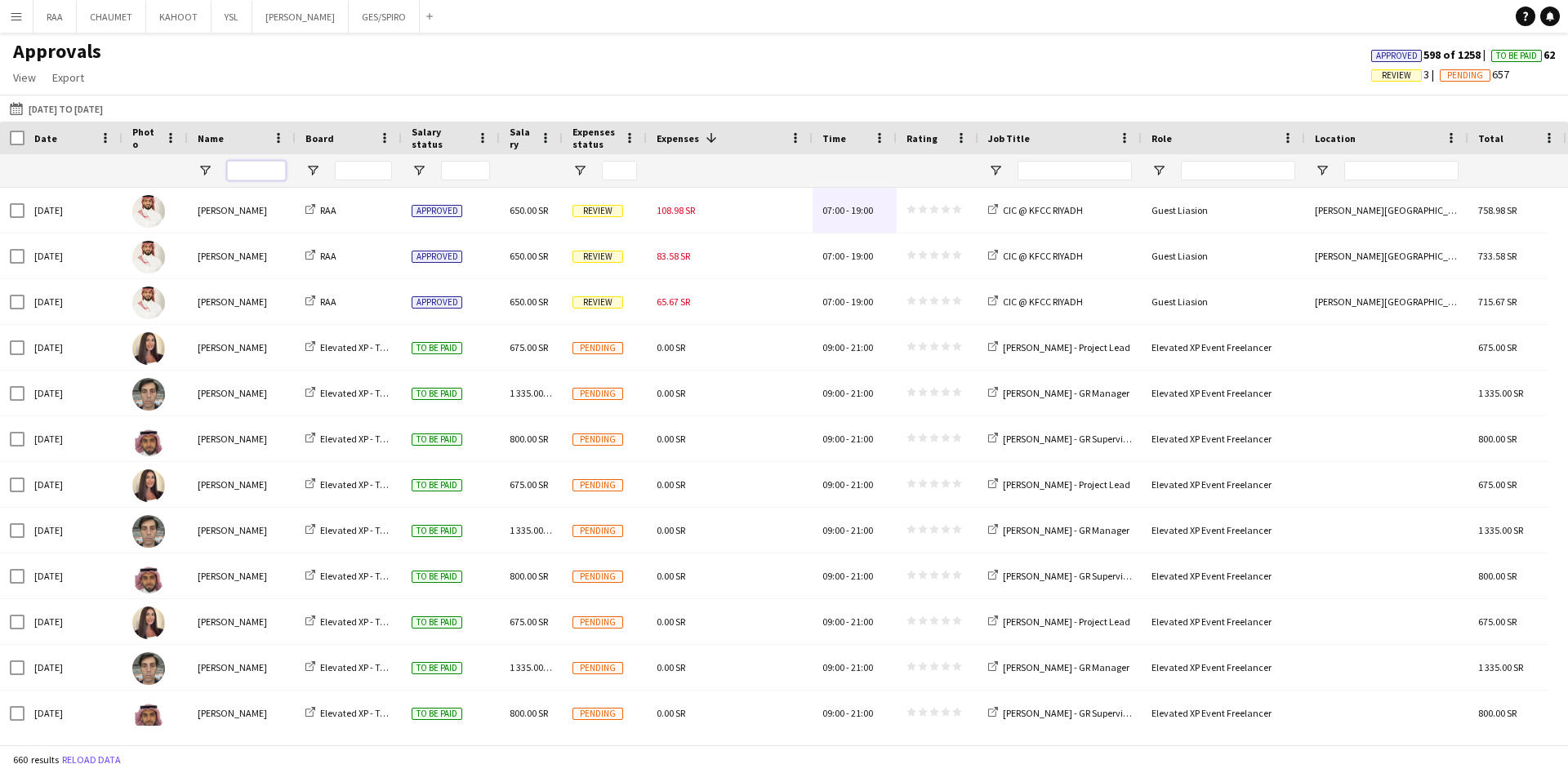
click at [249, 176] on input "Name Filter Input" at bounding box center [257, 170] width 59 height 19
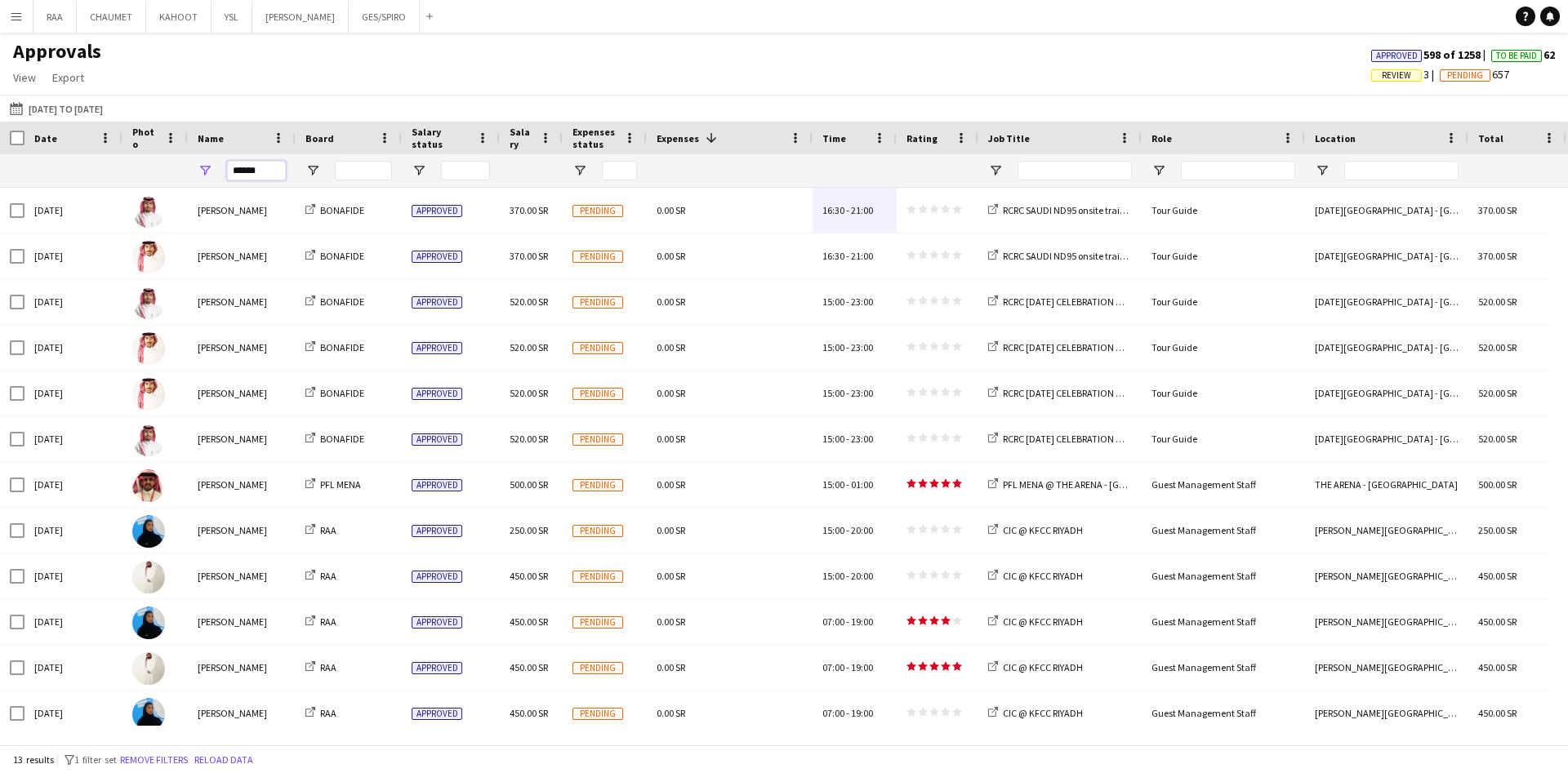
type input "******"
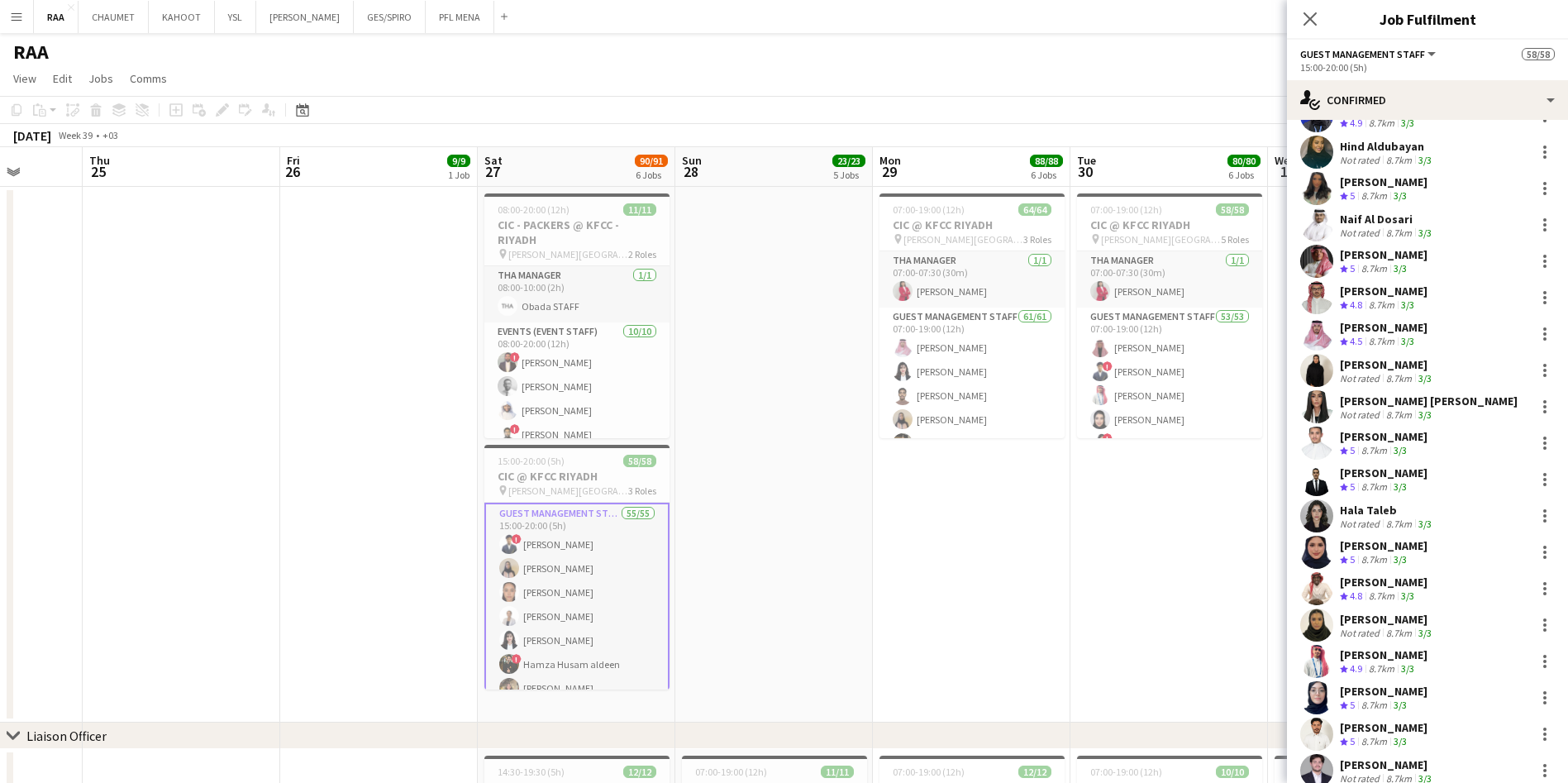
scroll to position [0, 714]
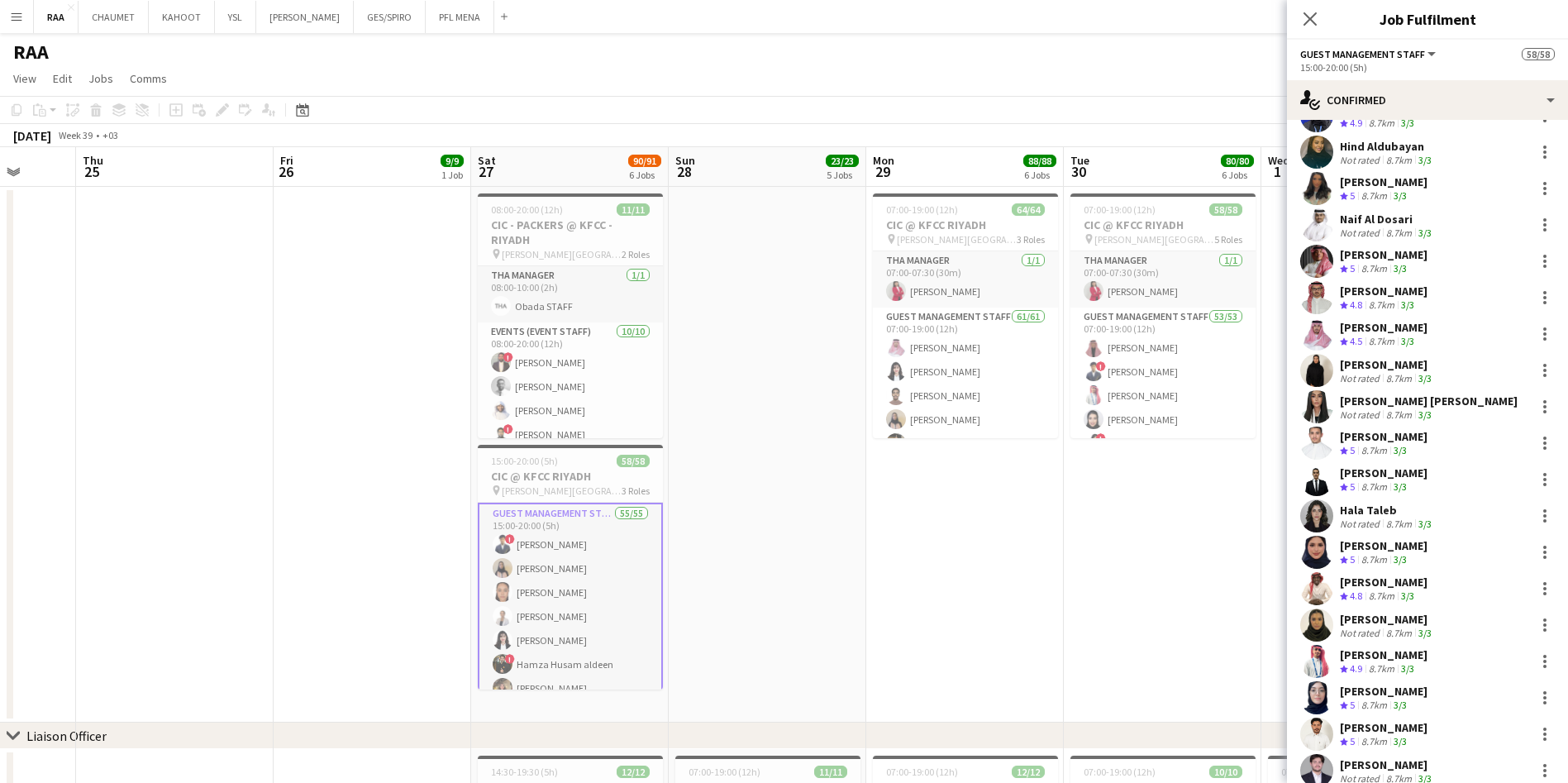
click at [814, 570] on app-date-cell at bounding box center [767, 454] width 198 height 536
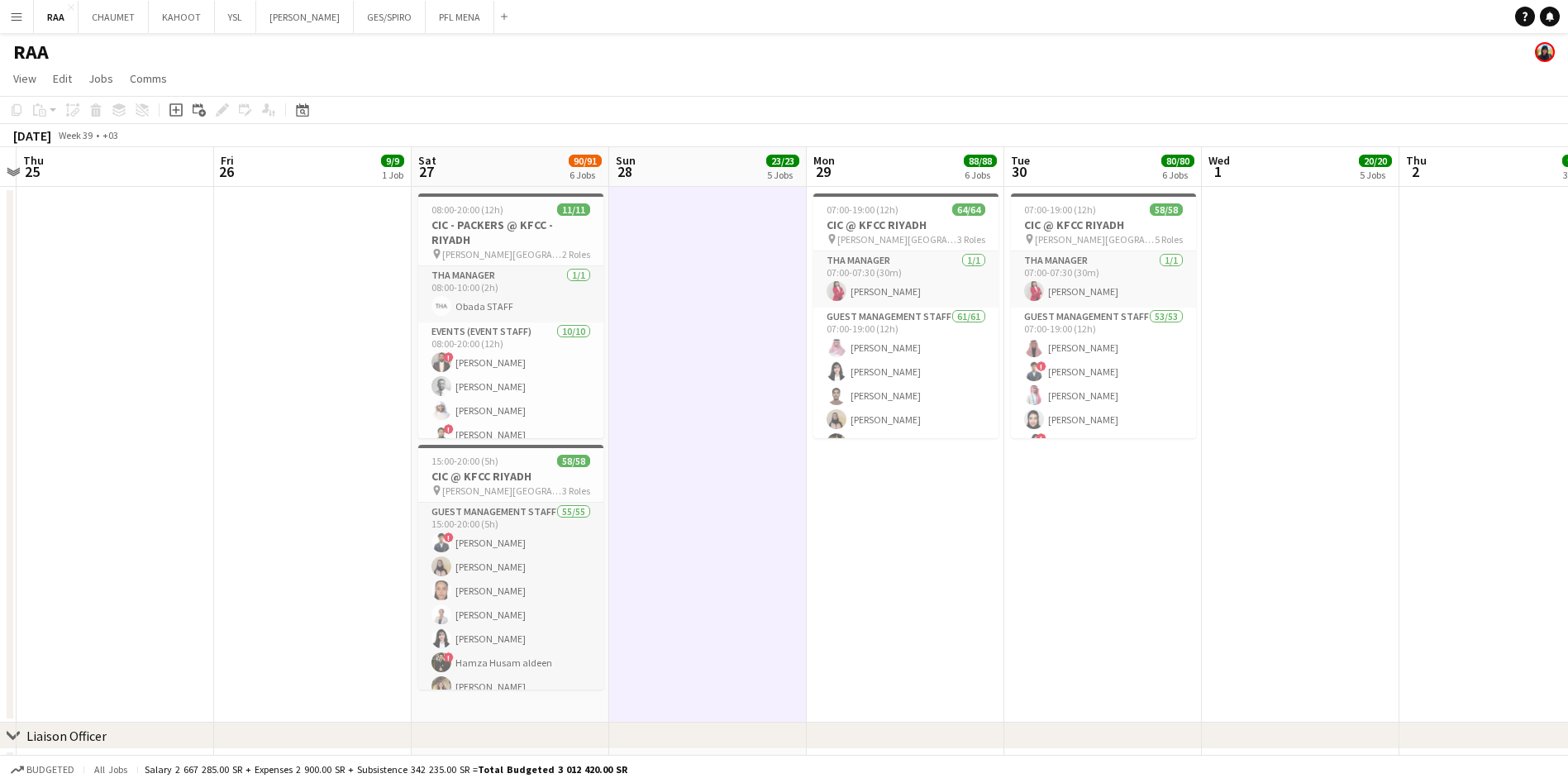
scroll to position [0, 774]
click at [478, 398] on app-card-role "Events (Event Staff) 10/10 08:00-20:00 (12h) ! Khaled Nasser Mustafa Tahir Nass…" at bounding box center [510, 461] width 185 height 277
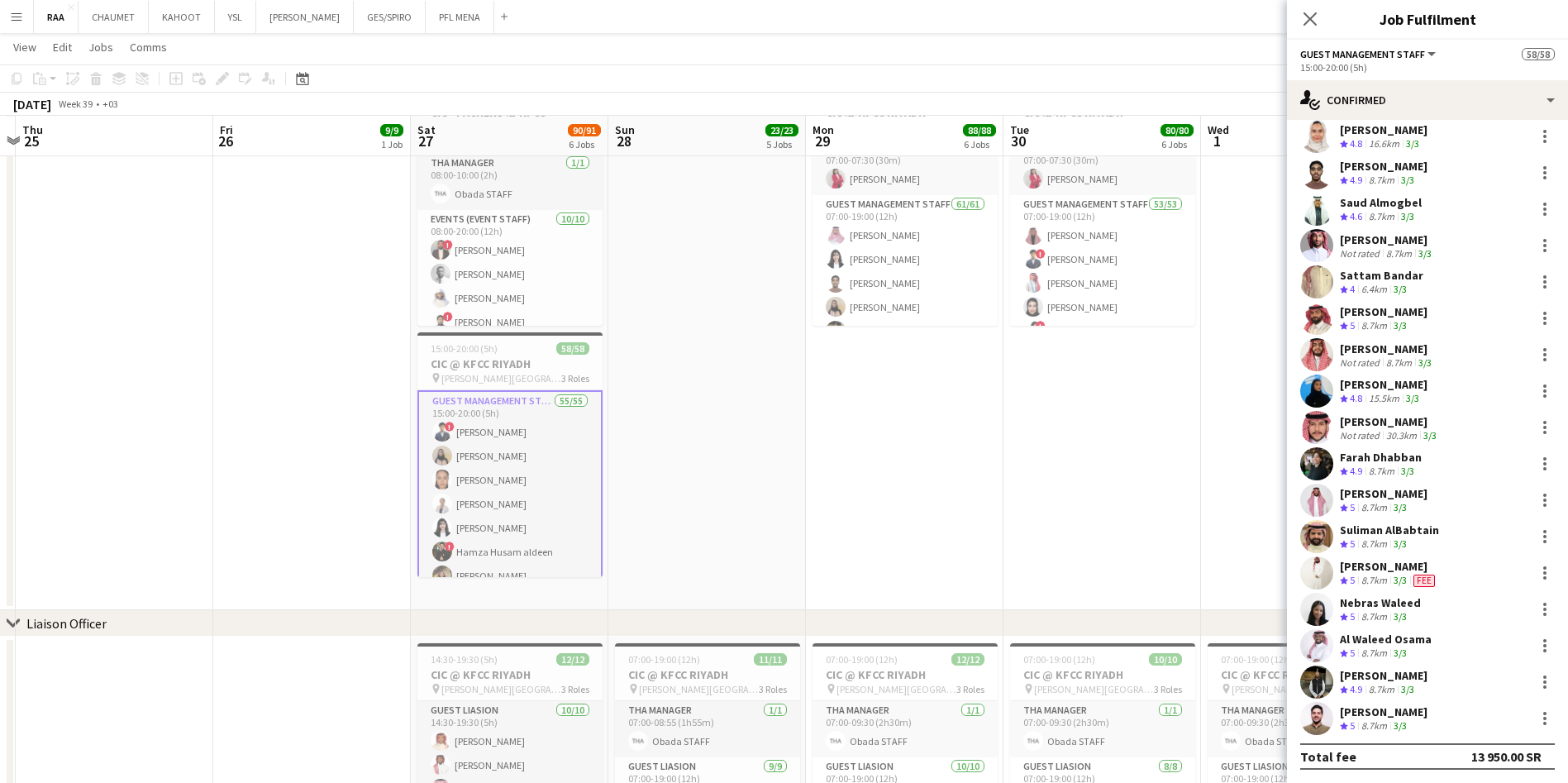
scroll to position [111, 0]
click at [1429, 572] on div "[PERSON_NAME]" at bounding box center [1388, 566] width 98 height 15
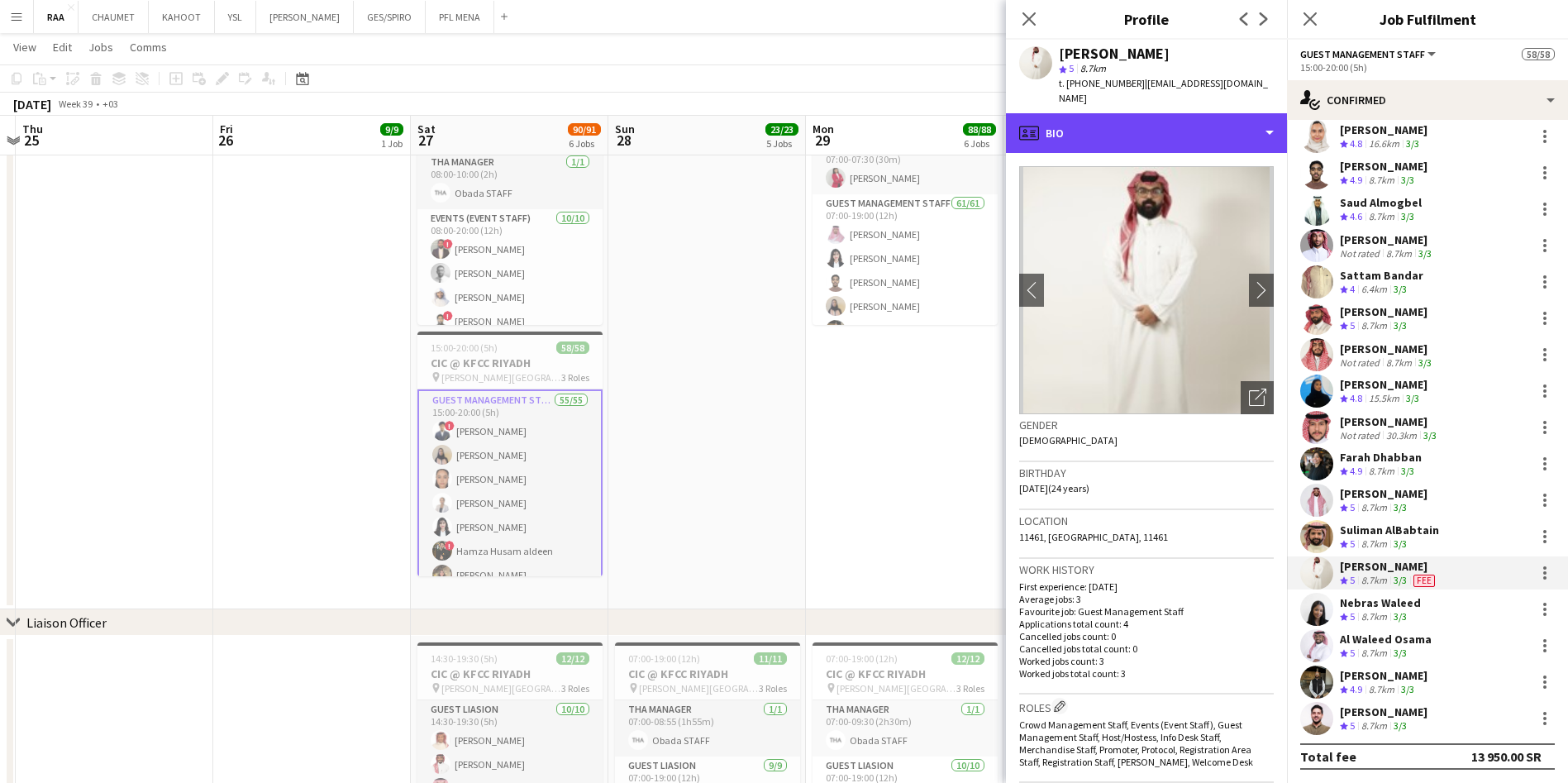
click at [1177, 114] on div "profile Bio" at bounding box center [1146, 133] width 281 height 39
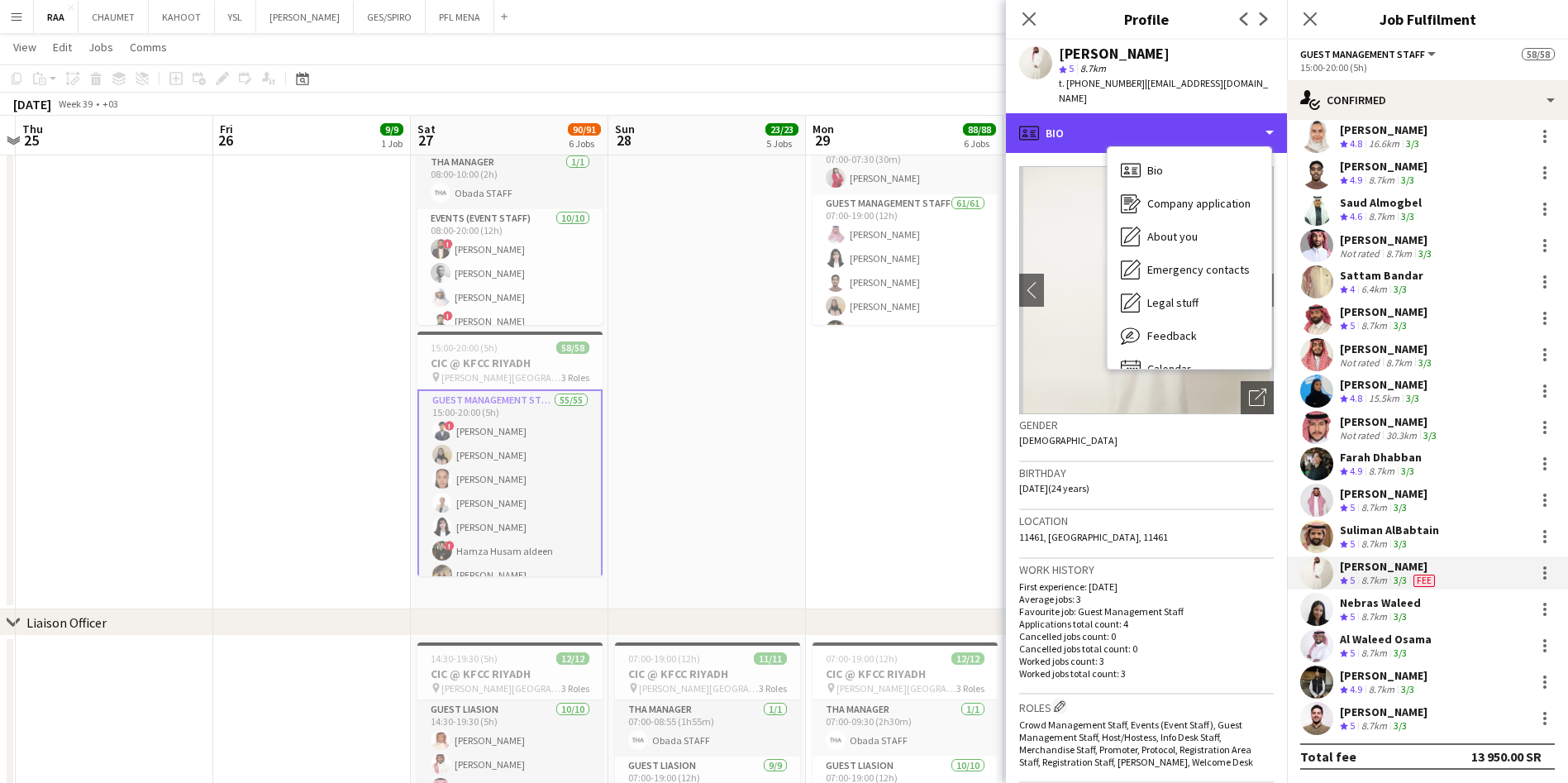
scroll to position [23, 0]
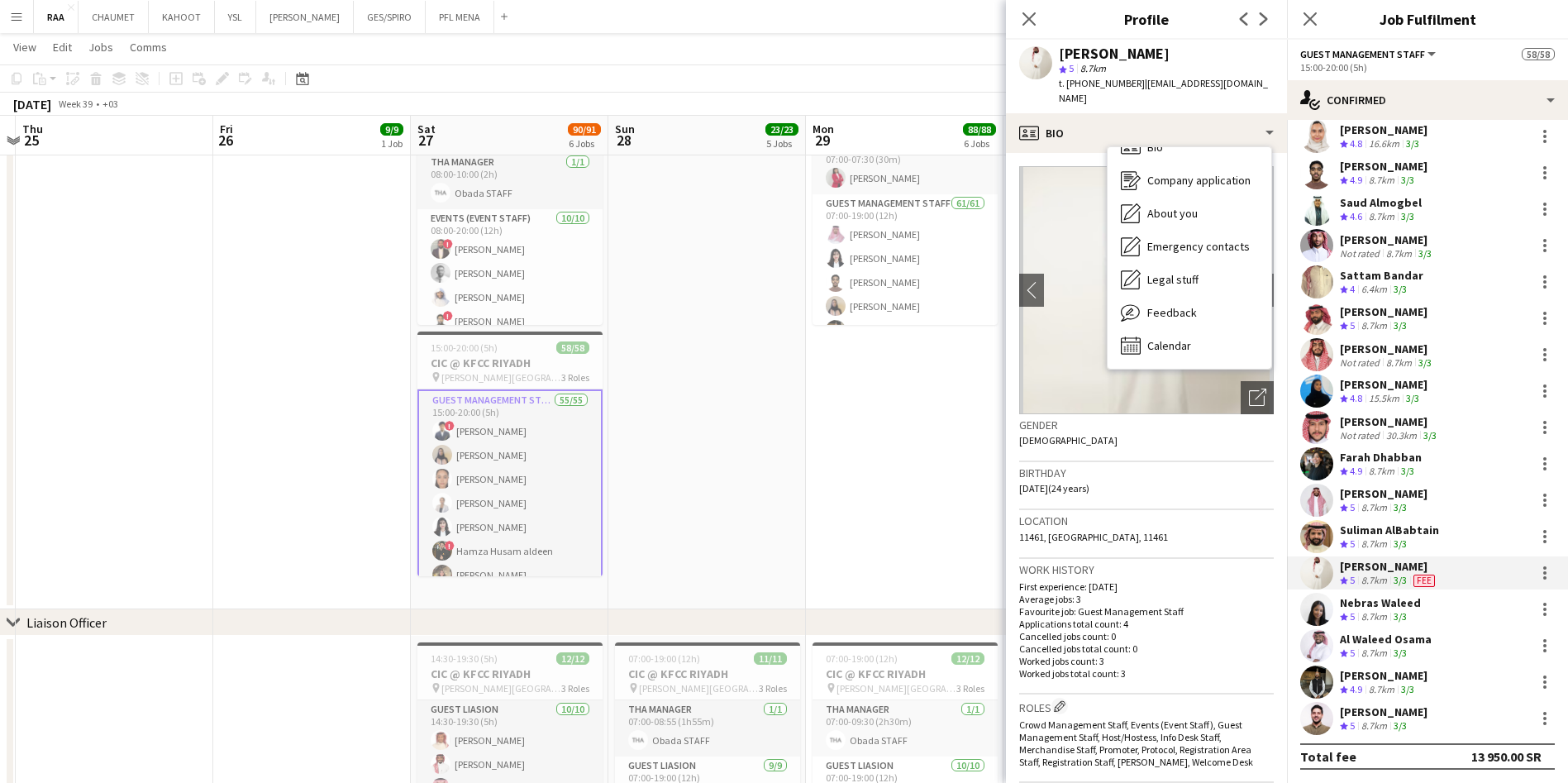
click at [1543, 568] on div at bounding box center [1545, 568] width 3 height 3
click at [1353, 566] on div at bounding box center [784, 391] width 1568 height 783
click at [1368, 571] on div "[PERSON_NAME]" at bounding box center [1388, 566] width 98 height 15
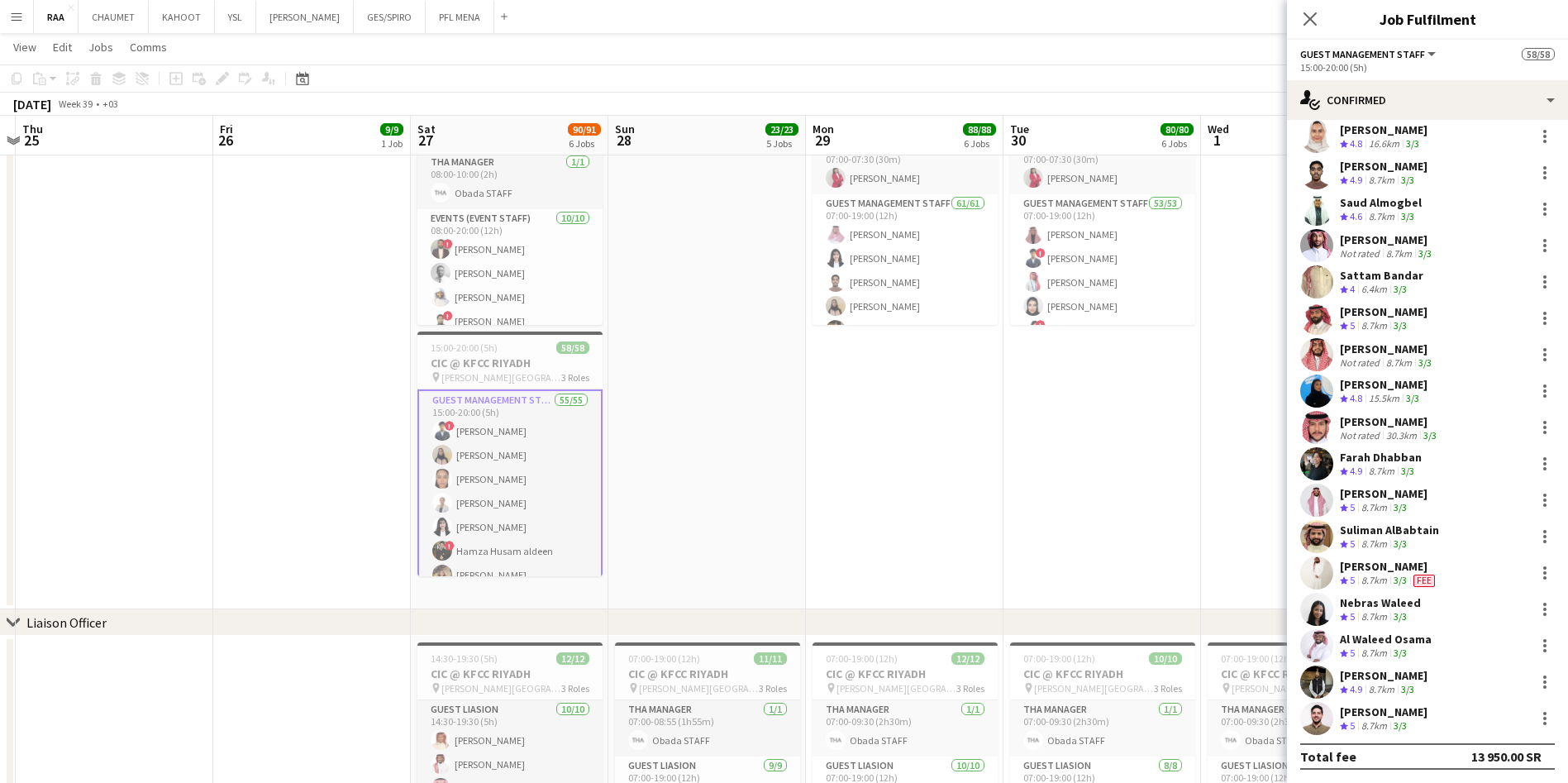
click at [1352, 571] on div "[PERSON_NAME]" at bounding box center [1388, 566] width 98 height 15
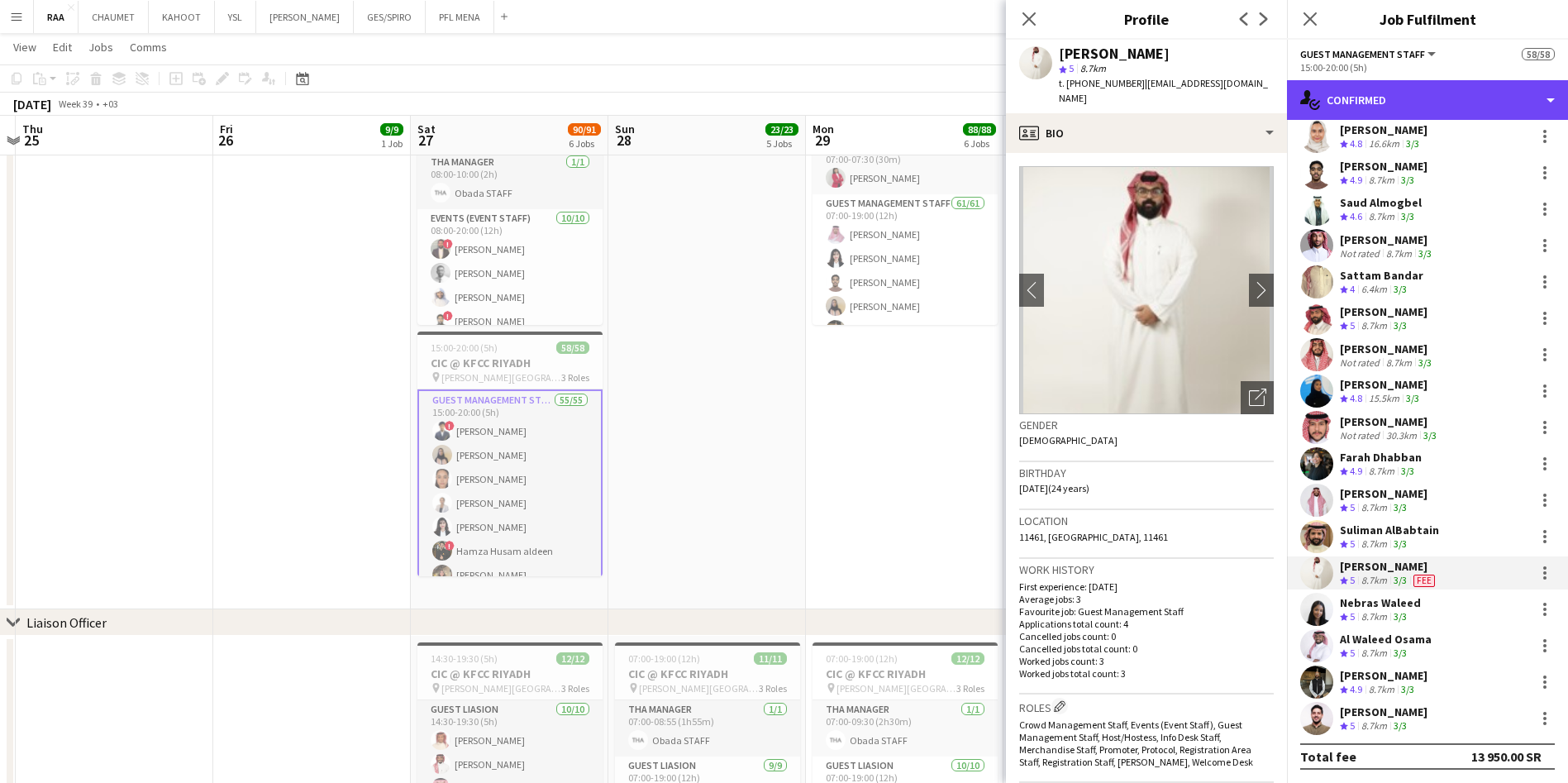
click at [1449, 104] on div "single-neutral-actions-check-2 Confirmed" at bounding box center [1428, 100] width 281 height 39
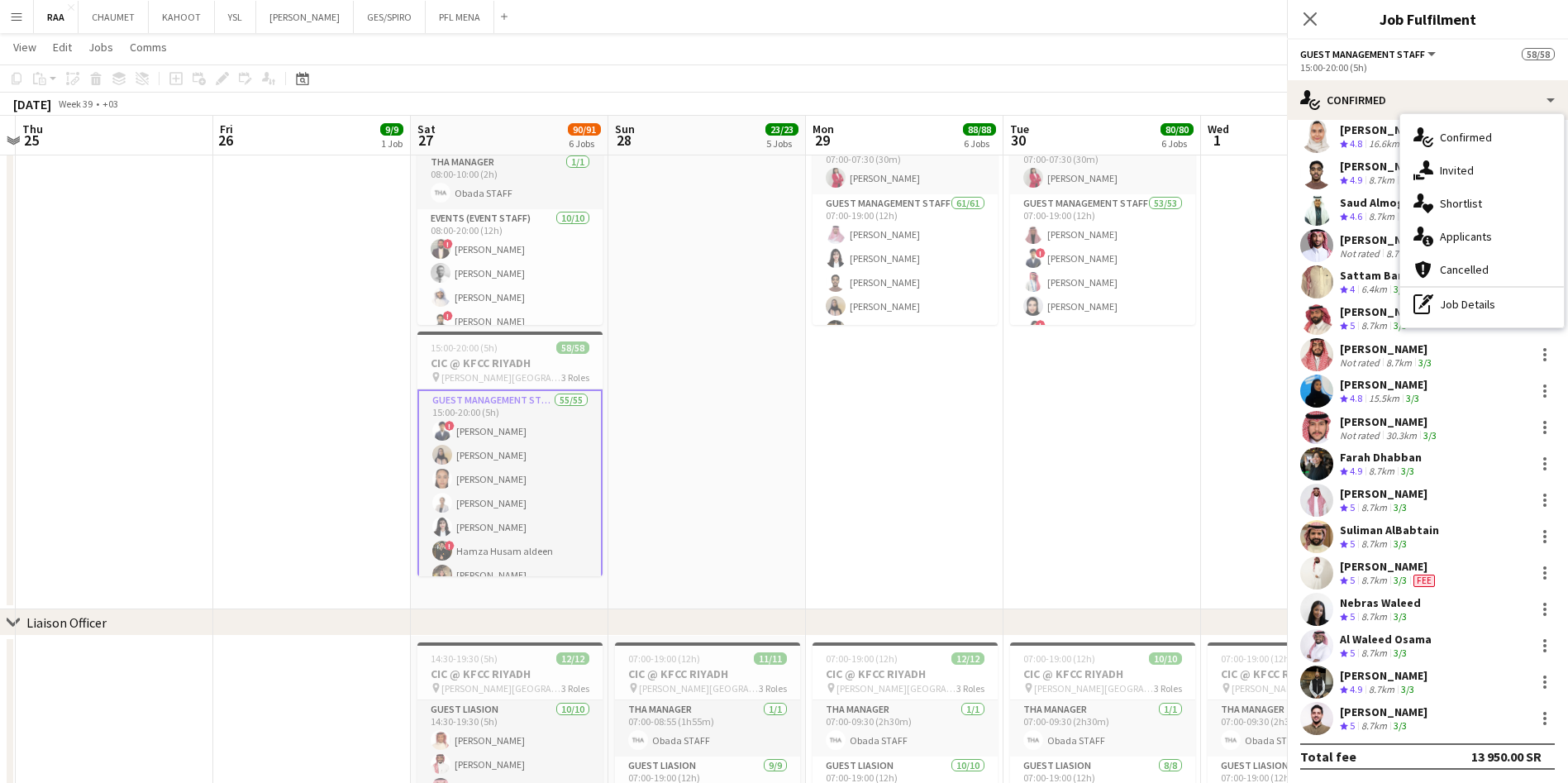
click at [1389, 724] on div "8.7km" at bounding box center [1375, 727] width 33 height 14
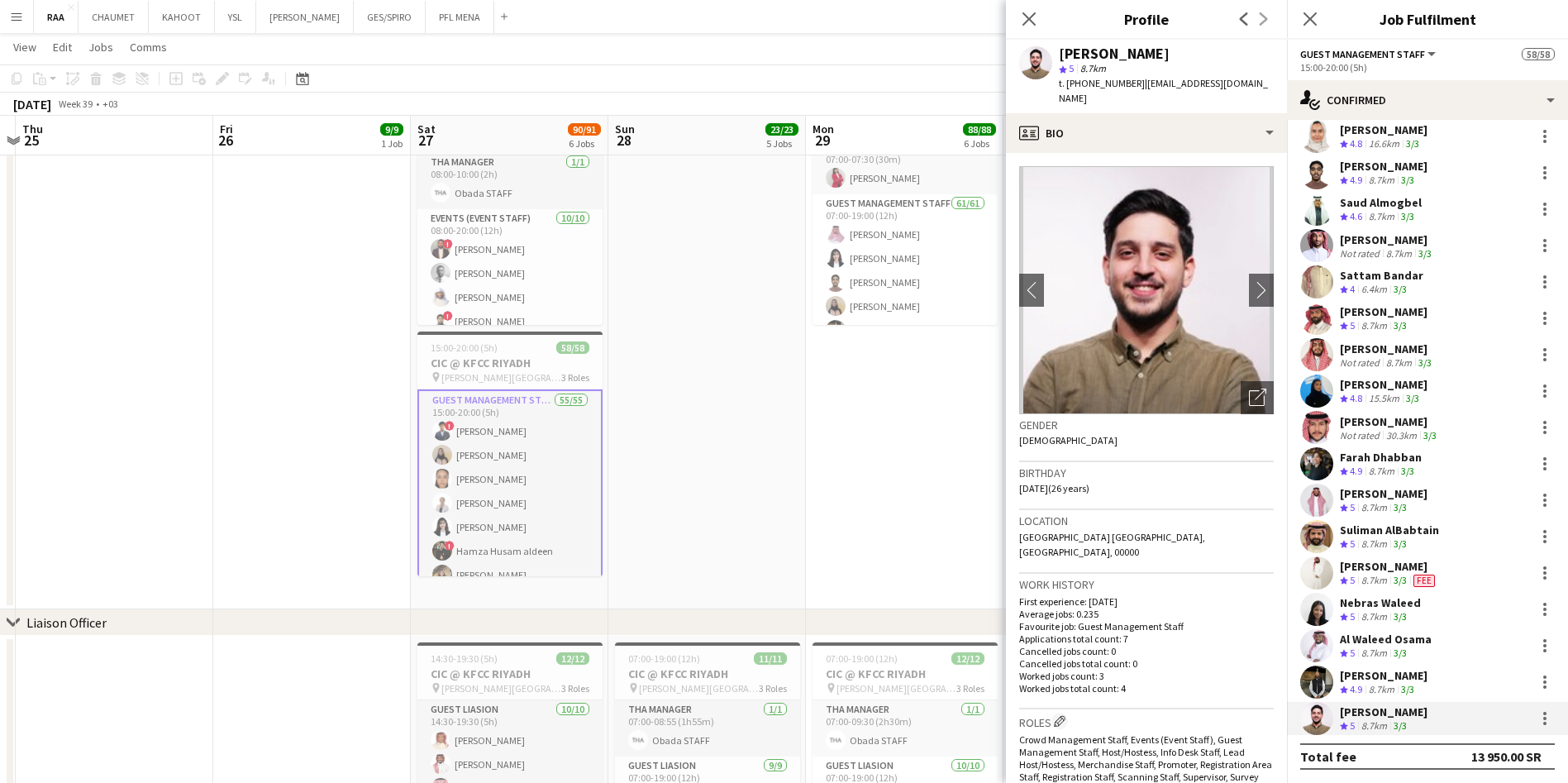
click at [1535, 569] on div at bounding box center [1545, 572] width 20 height 20
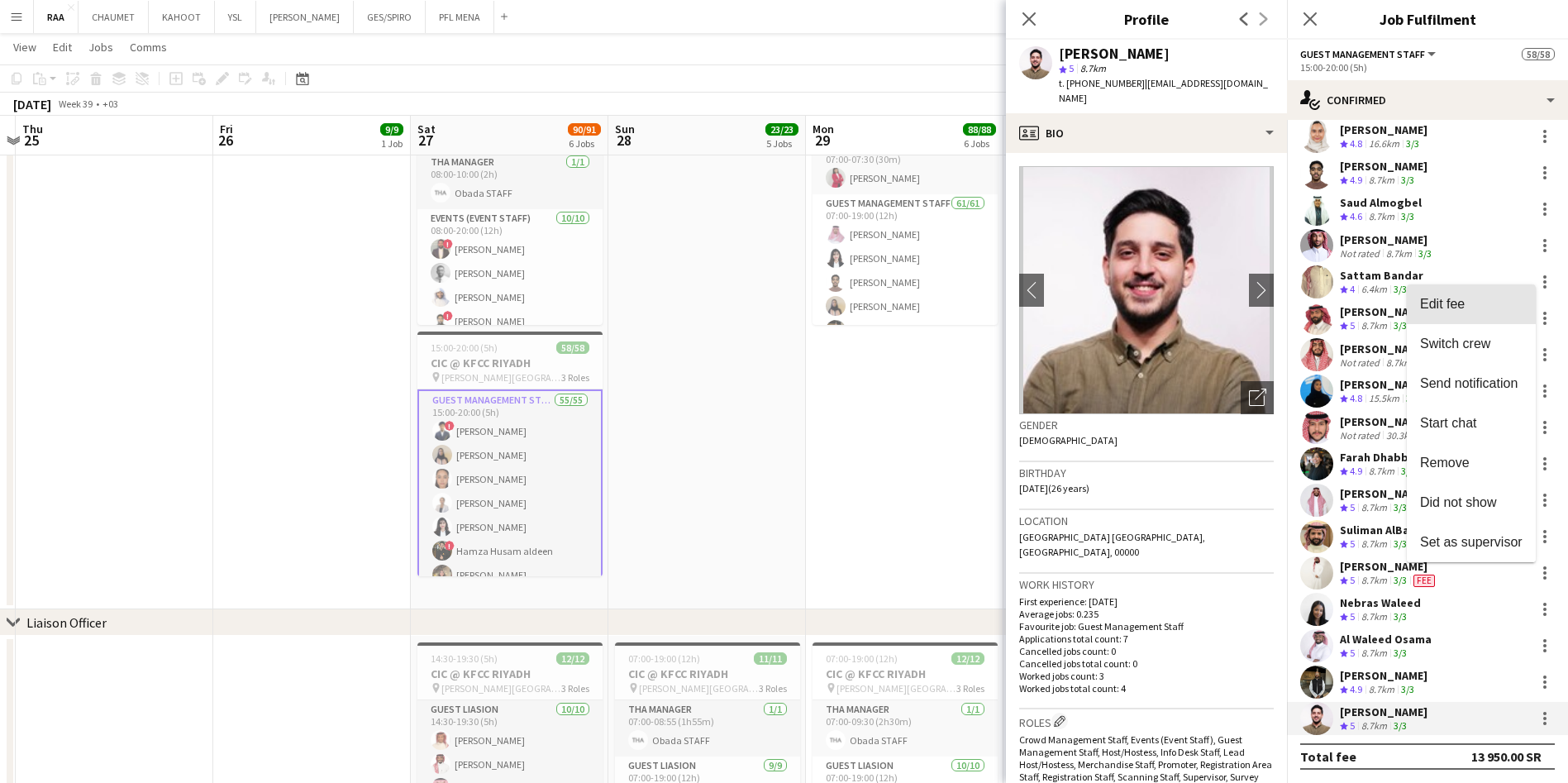
click at [1485, 311] on span "Edit fee" at bounding box center [1471, 304] width 103 height 15
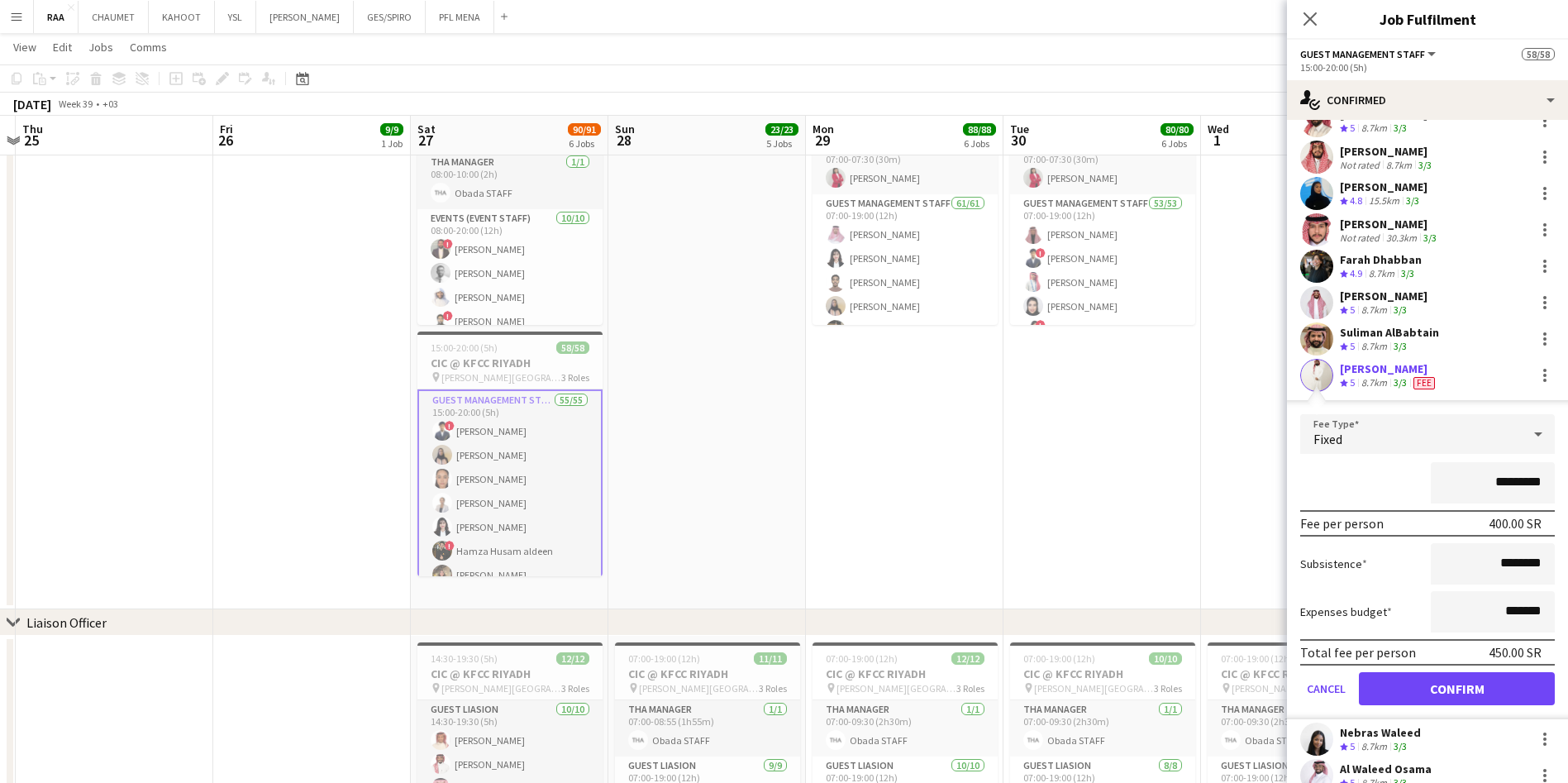
scroll to position [1628, 0]
click at [1543, 341] on div at bounding box center [1545, 343] width 3 height 3
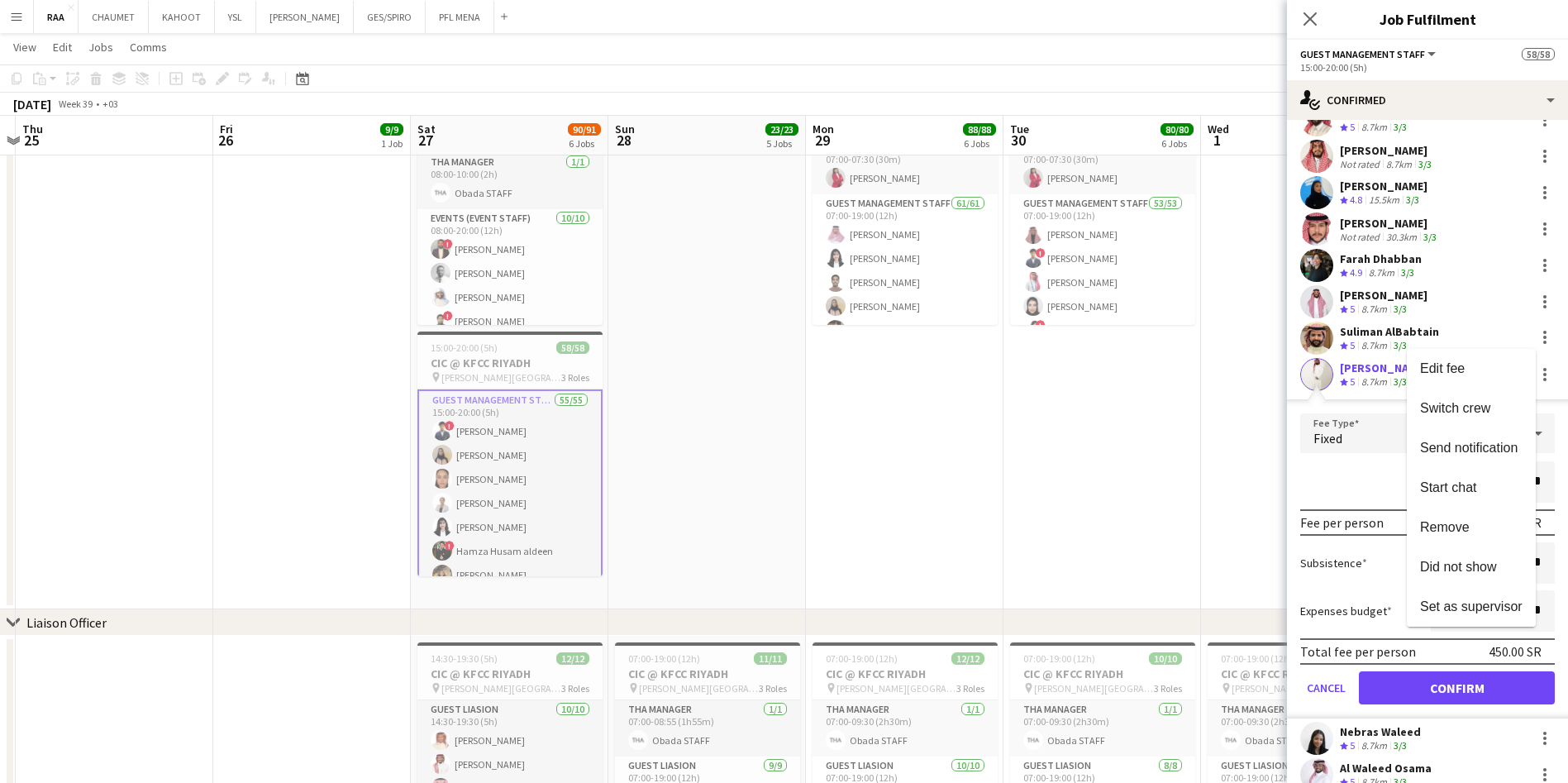
click at [1474, 361] on span "Edit fee" at bounding box center [1471, 368] width 103 height 15
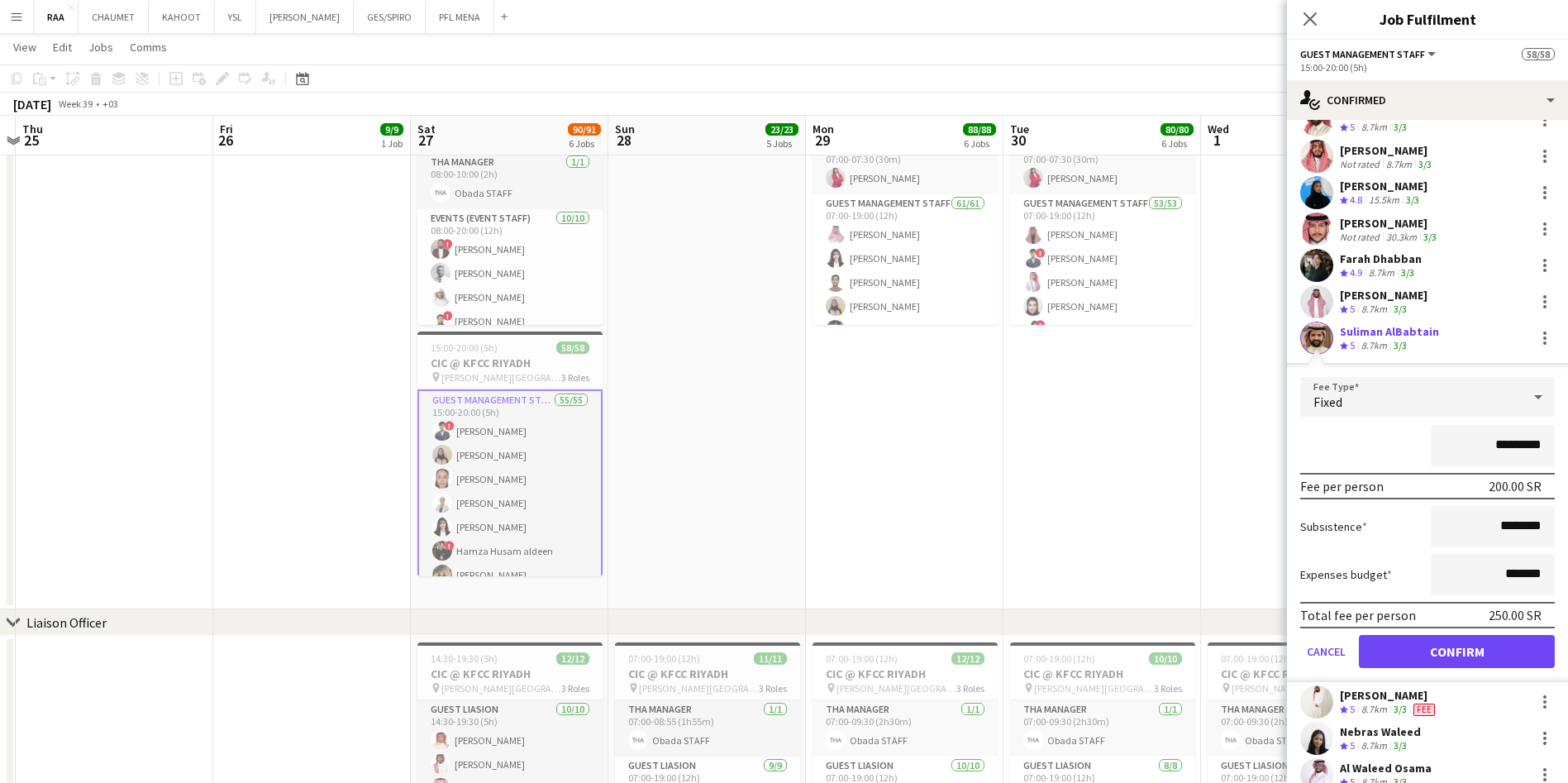
click at [1407, 704] on app-skills-label "3/3" at bounding box center [1399, 709] width 13 height 12
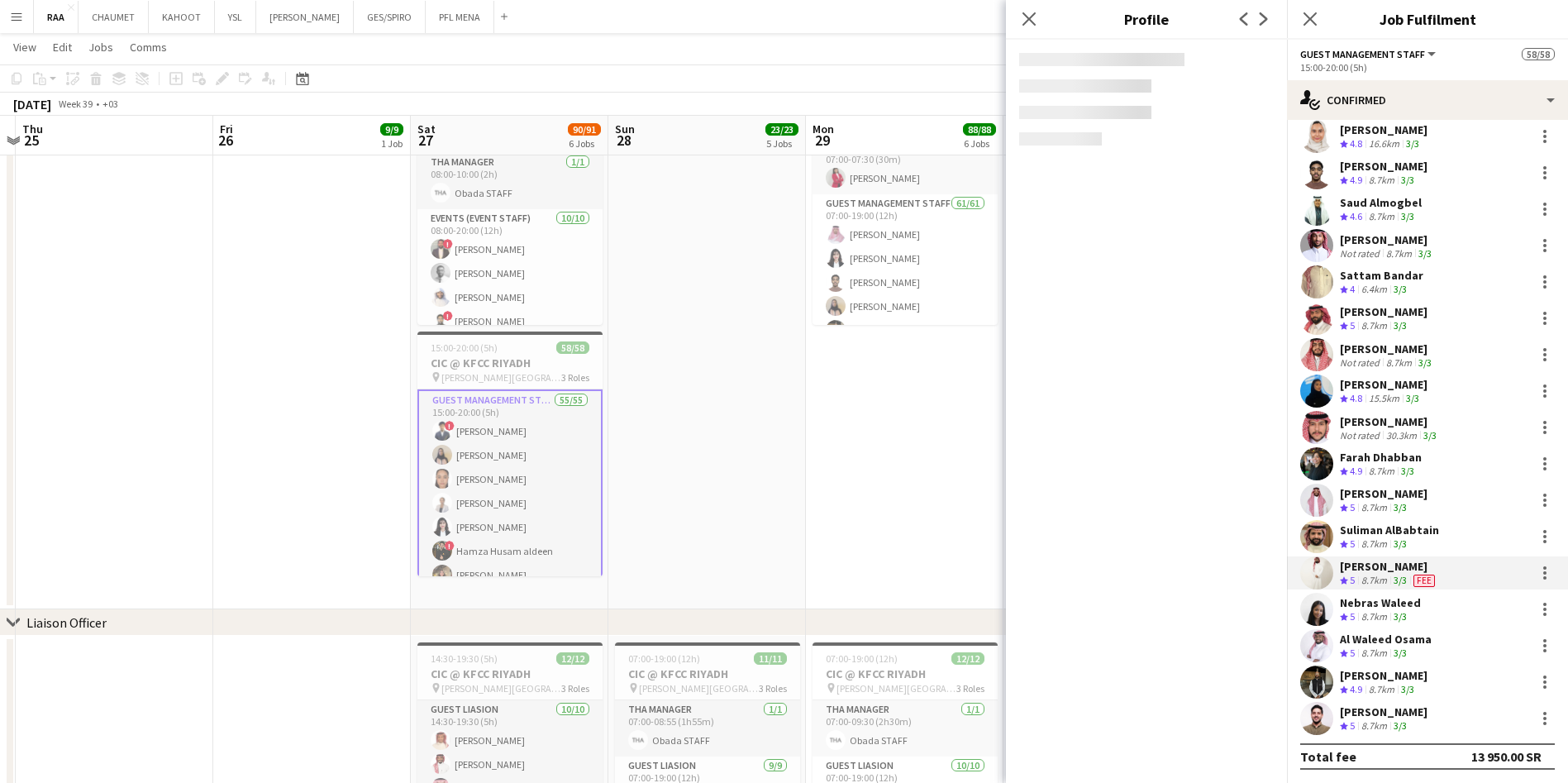
scroll to position [1430, 0]
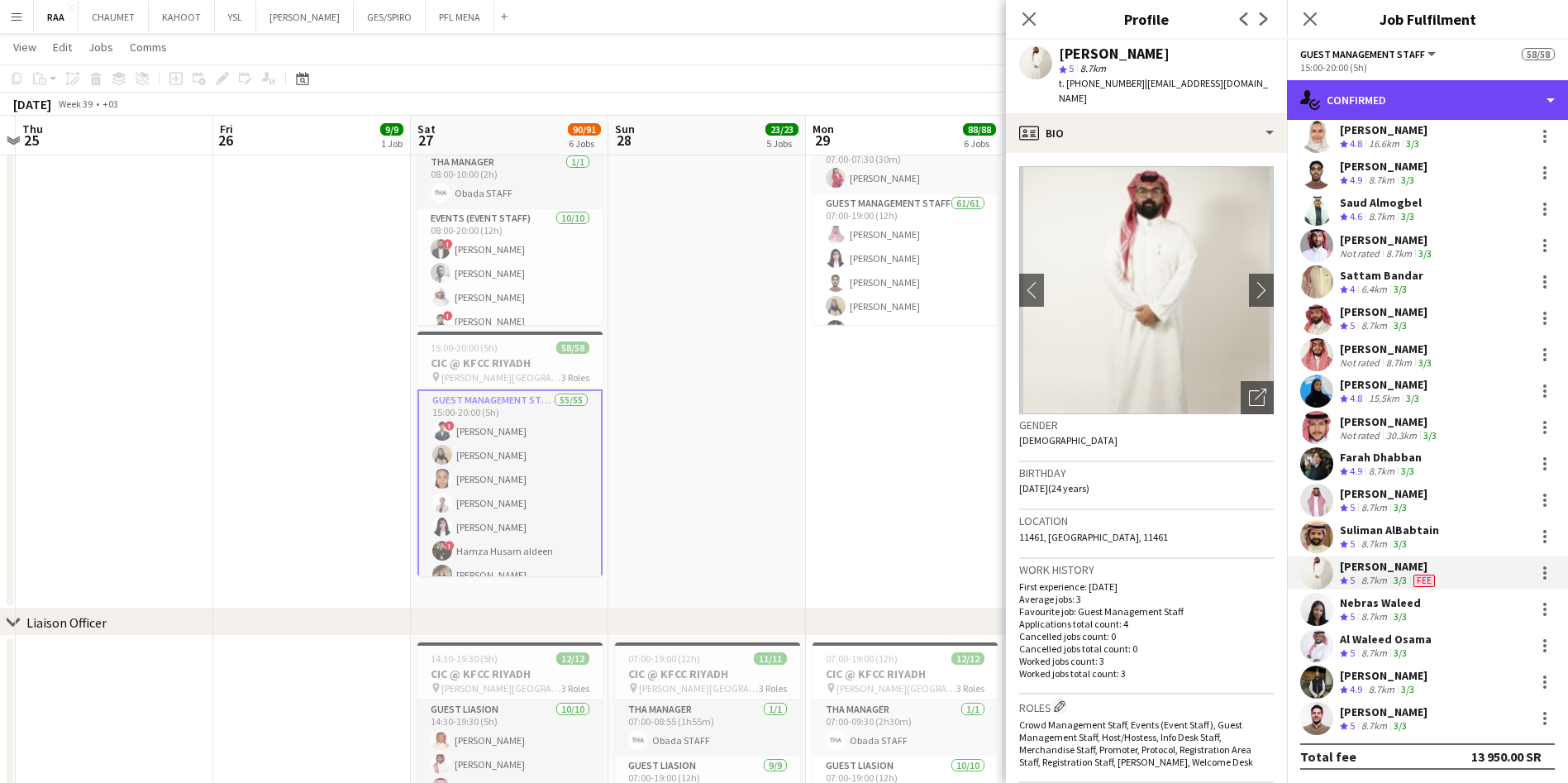
click at [1441, 99] on div "single-neutral-actions-check-2 Confirmed" at bounding box center [1428, 100] width 281 height 39
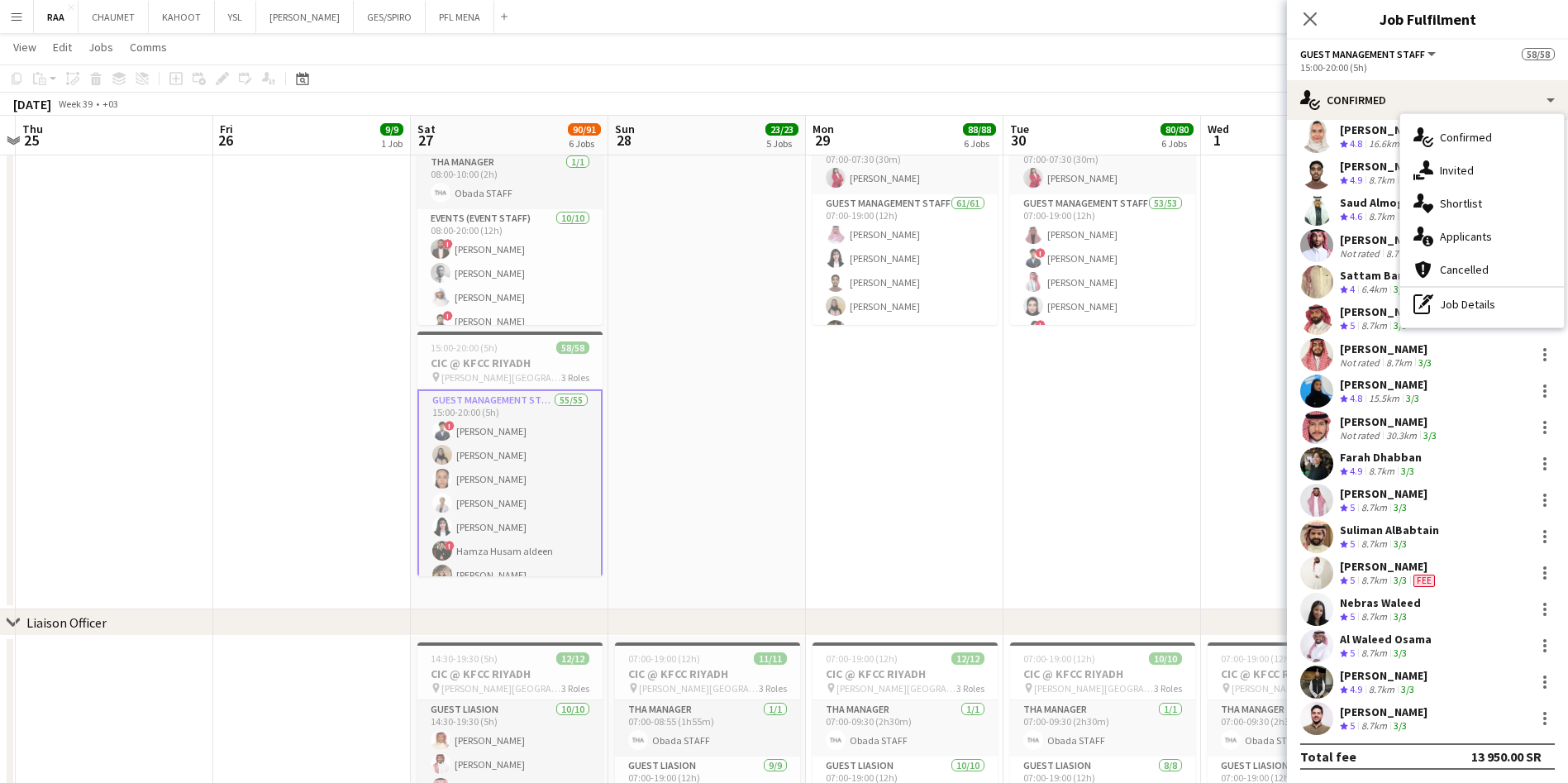
click at [1491, 306] on div "pen-write Job Details" at bounding box center [1482, 304] width 163 height 33
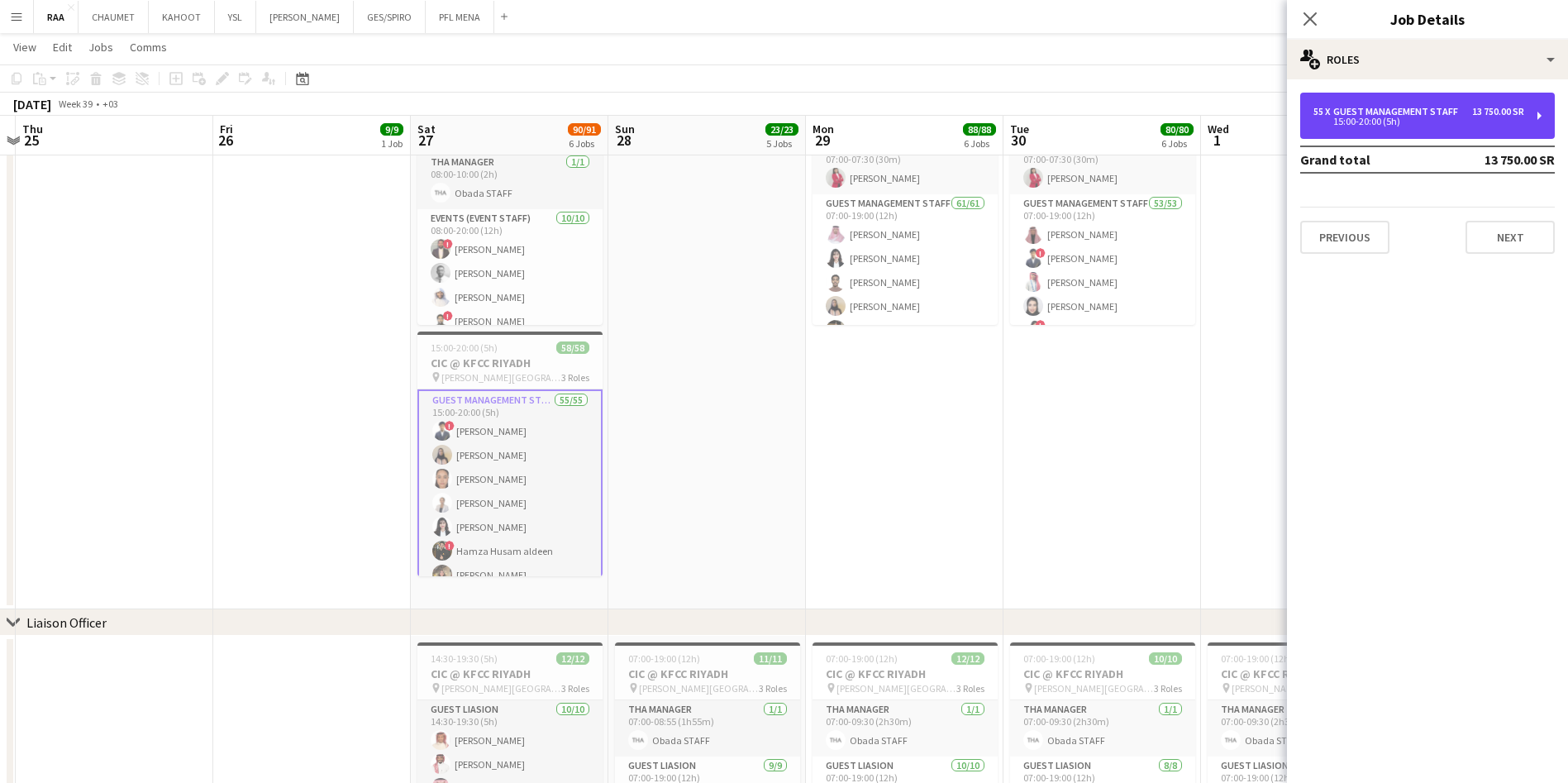
click at [1455, 122] on div "15:00-20:00 (5h)" at bounding box center [1419, 122] width 210 height 9
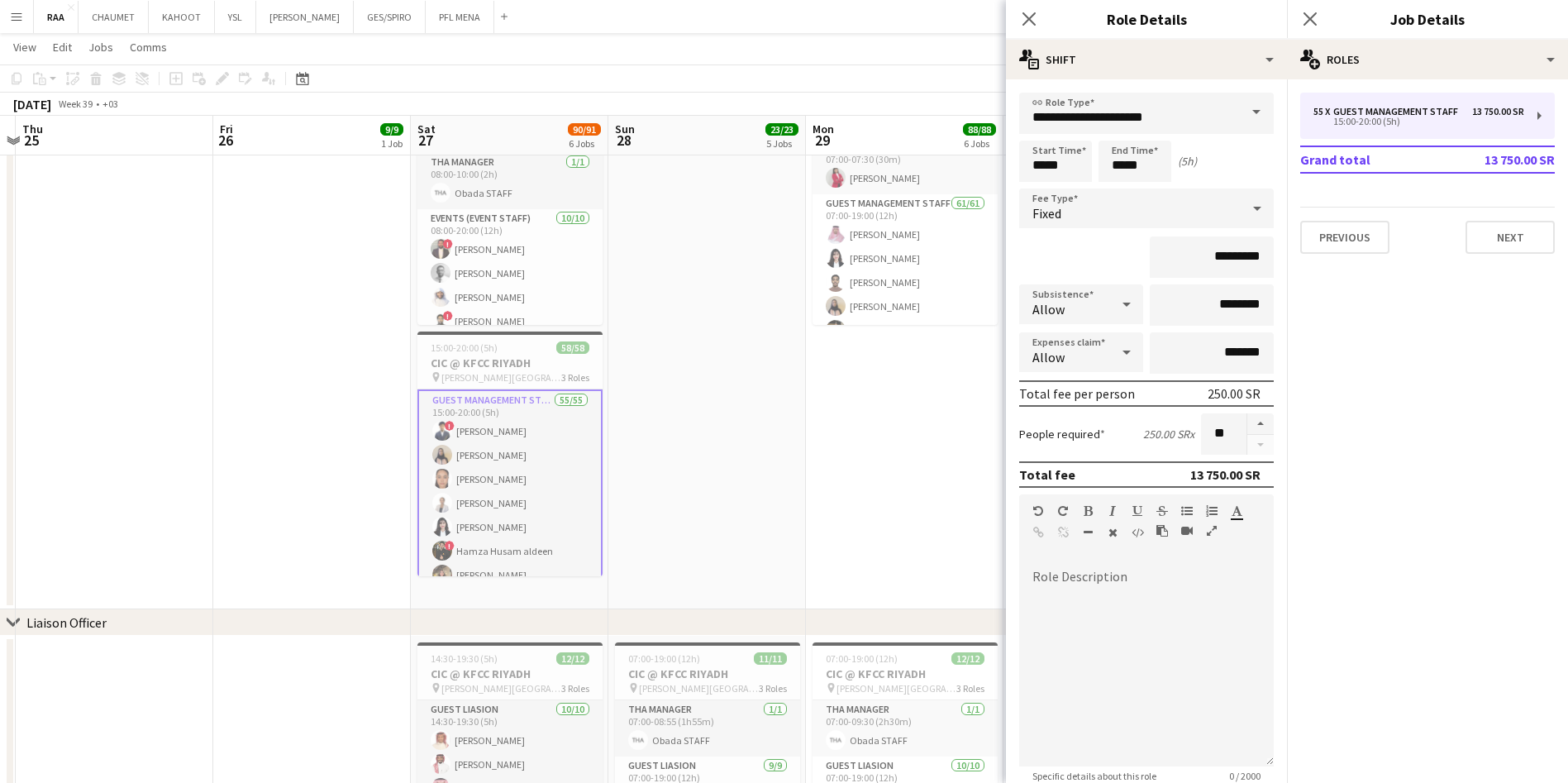
click at [1027, 5] on div "Close pop-in" at bounding box center [1029, 19] width 46 height 38
click at [1027, 18] on icon "Close pop-in" at bounding box center [1028, 18] width 13 height 13
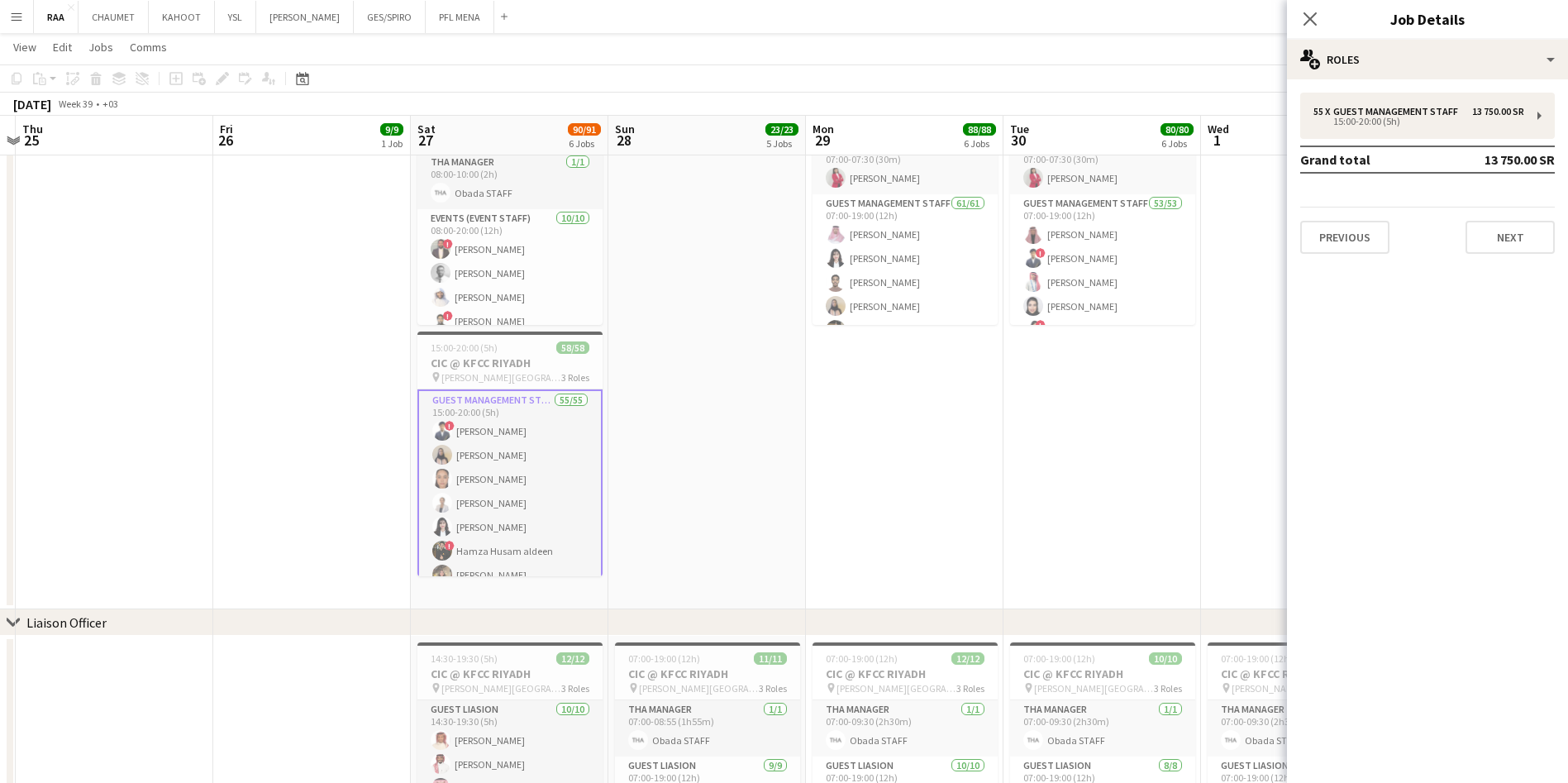
click at [1311, 15] on icon "Close pop-in" at bounding box center [1310, 18] width 13 height 13
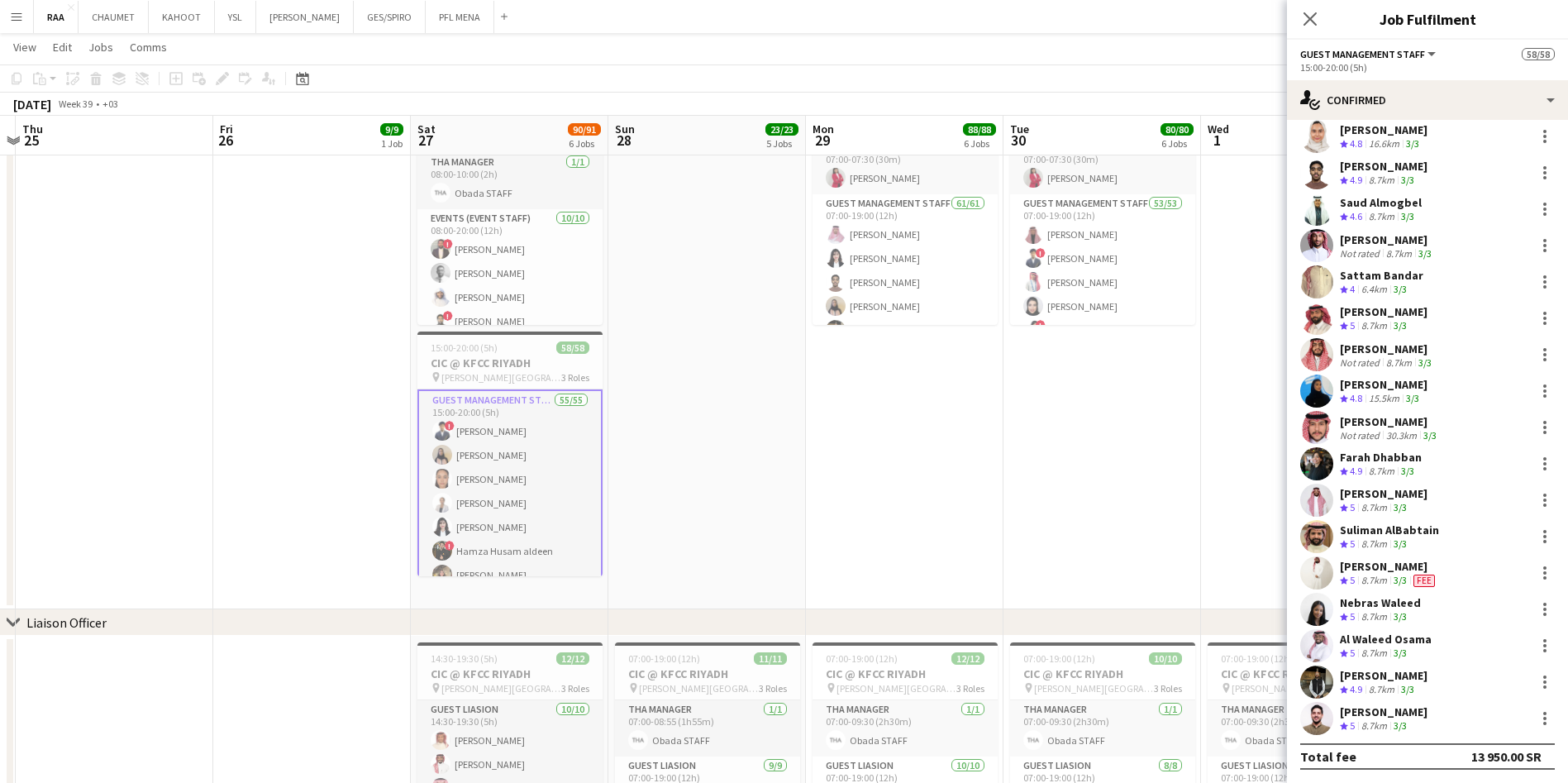
click at [1535, 578] on div at bounding box center [1545, 572] width 20 height 20
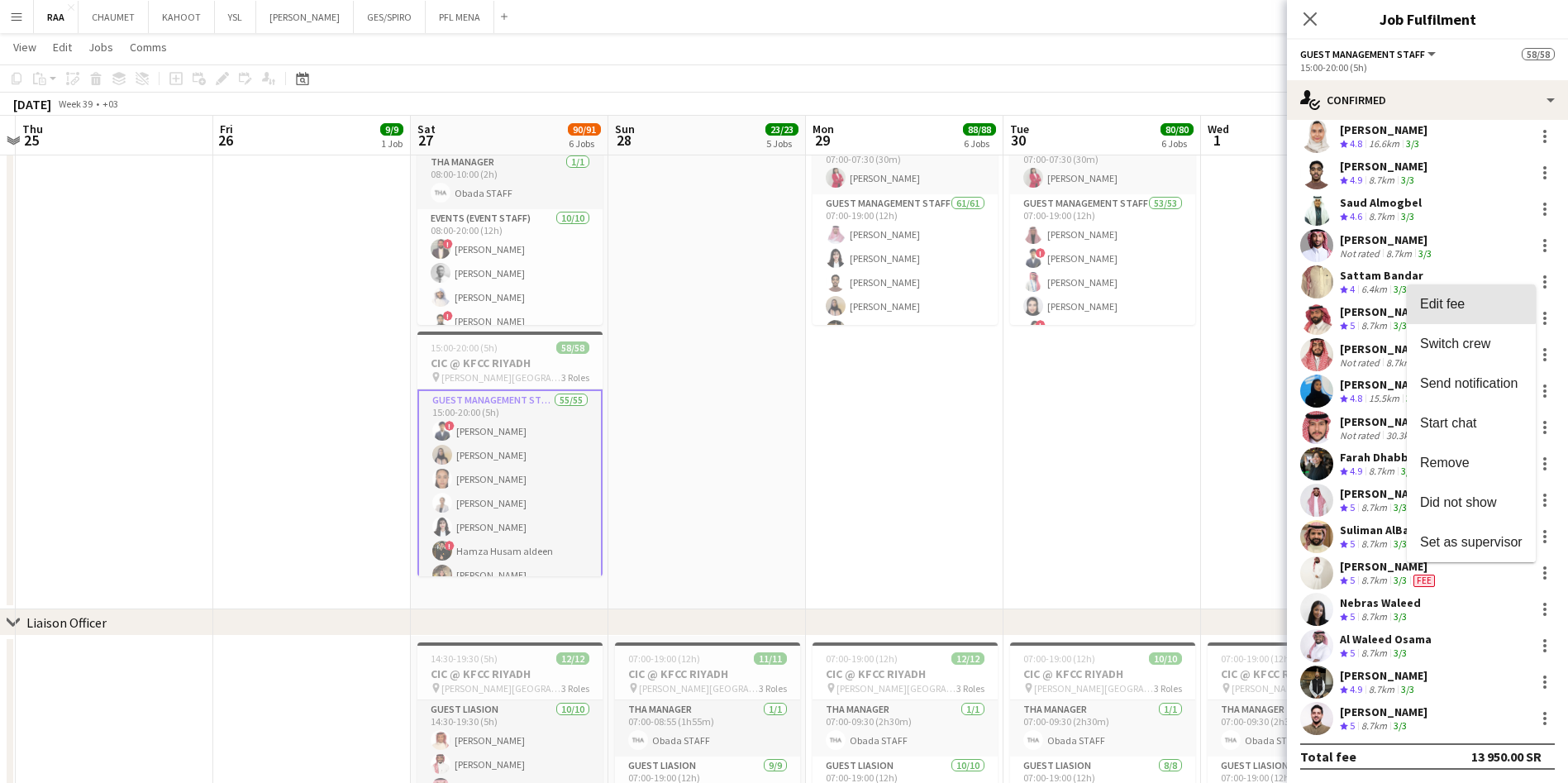
click at [1467, 300] on span "Edit fee" at bounding box center [1471, 304] width 103 height 15
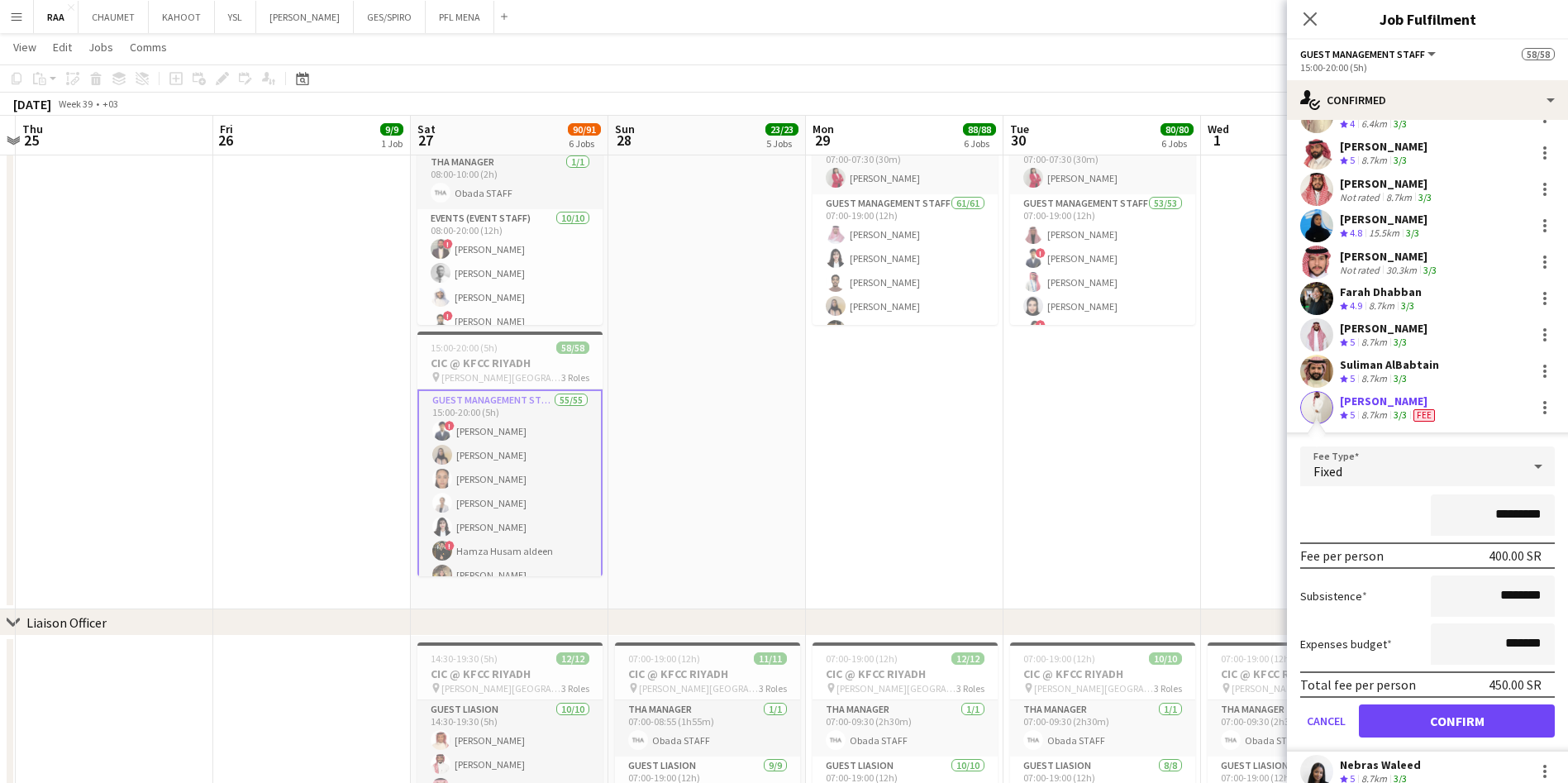
scroll to position [1596, 0]
click at [1477, 519] on input "*********" at bounding box center [1493, 514] width 124 height 41
drag, startPoint x: 1477, startPoint y: 509, endPoint x: 1454, endPoint y: 508, distance: 23.0
click at [1454, 508] on input "*********" at bounding box center [1493, 514] width 124 height 41
type input "*********"
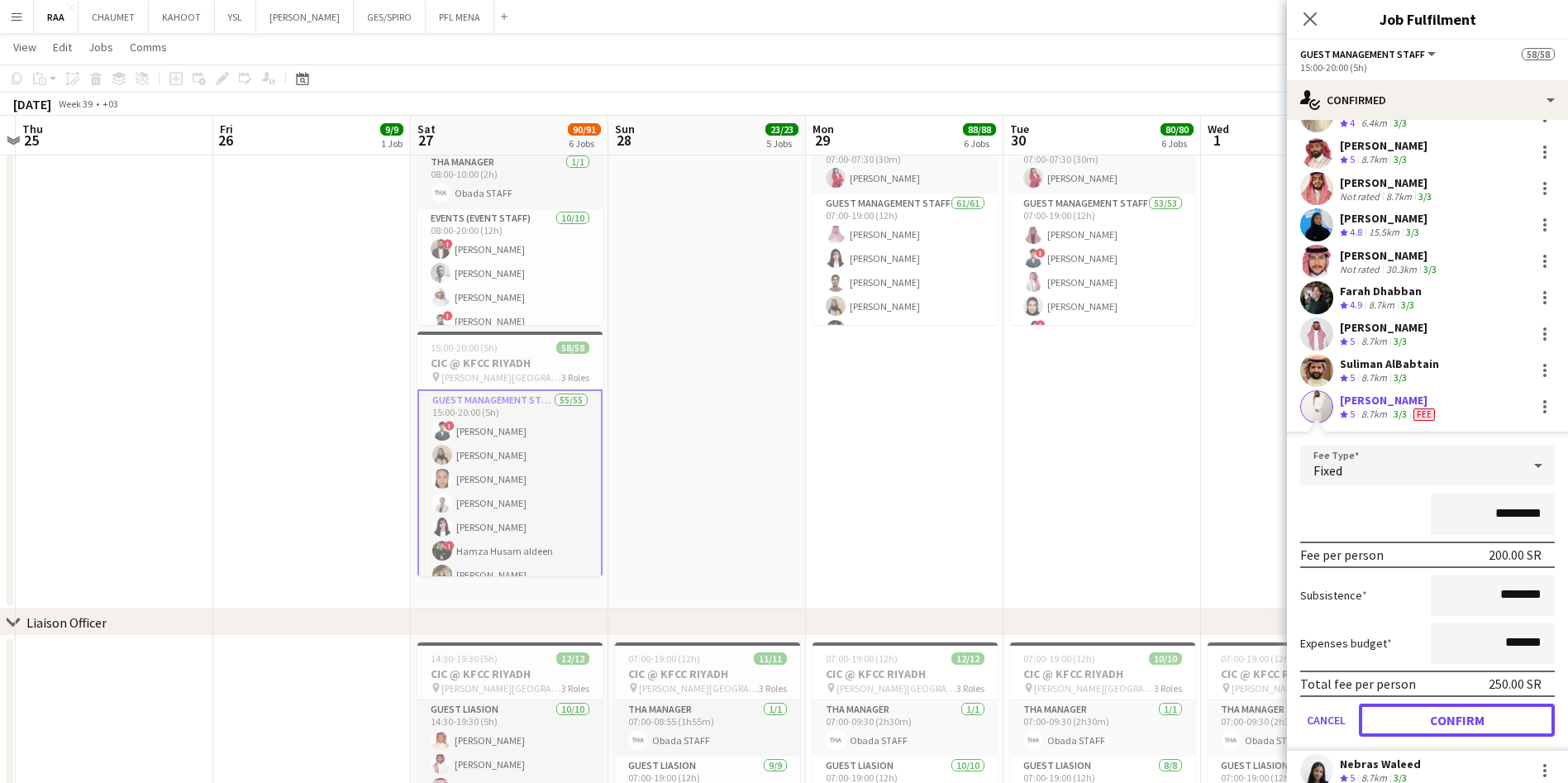
click at [1470, 722] on button "Confirm" at bounding box center [1457, 720] width 196 height 33
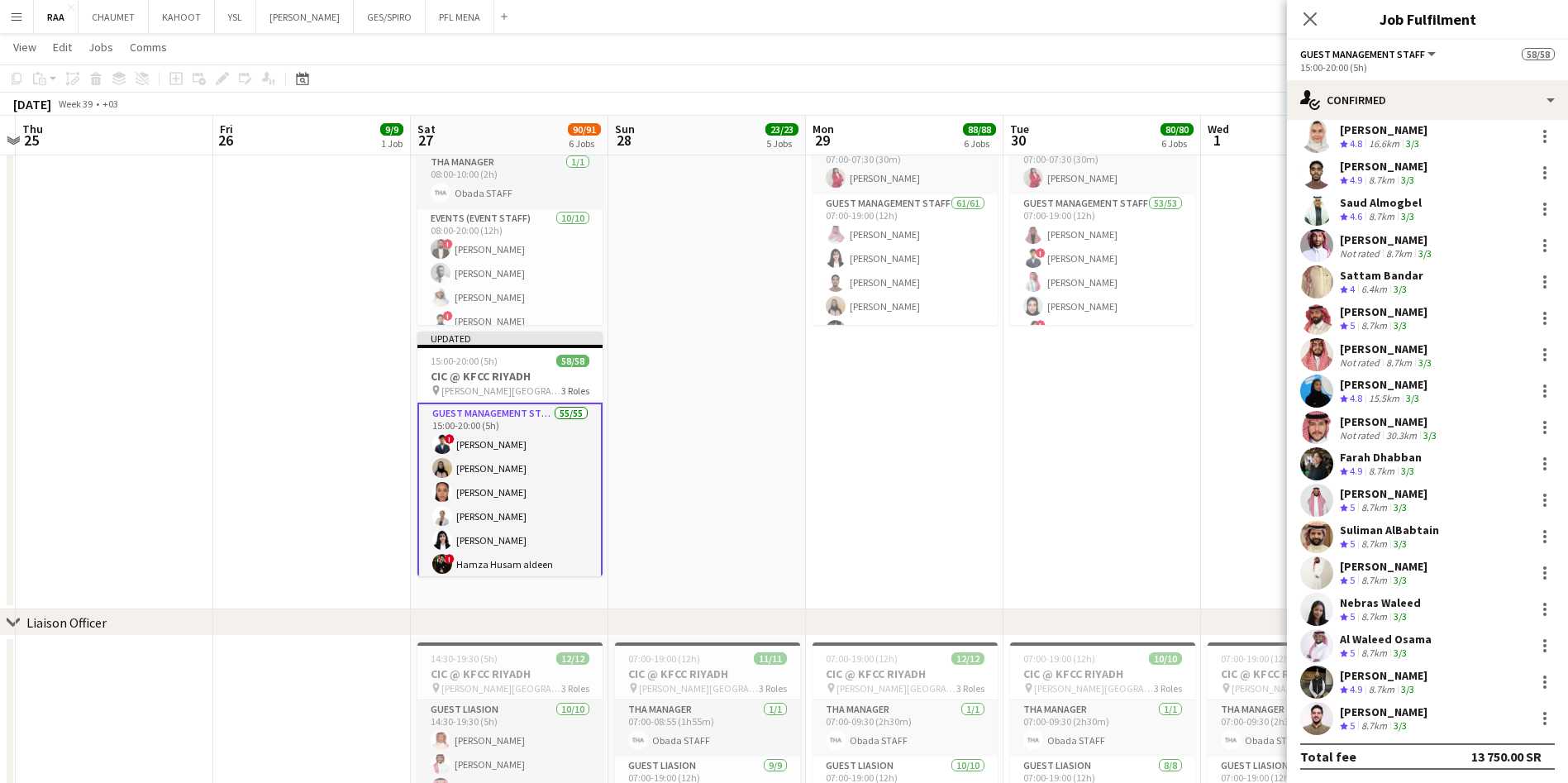
scroll to position [1430, 0]
click at [1063, 494] on app-date-cell "07:00-19:00 (12h) 58/58 CIC @ KFCC RIYADH pin King Fahad Cultural Center 5 Role…" at bounding box center [1102, 341] width 198 height 536
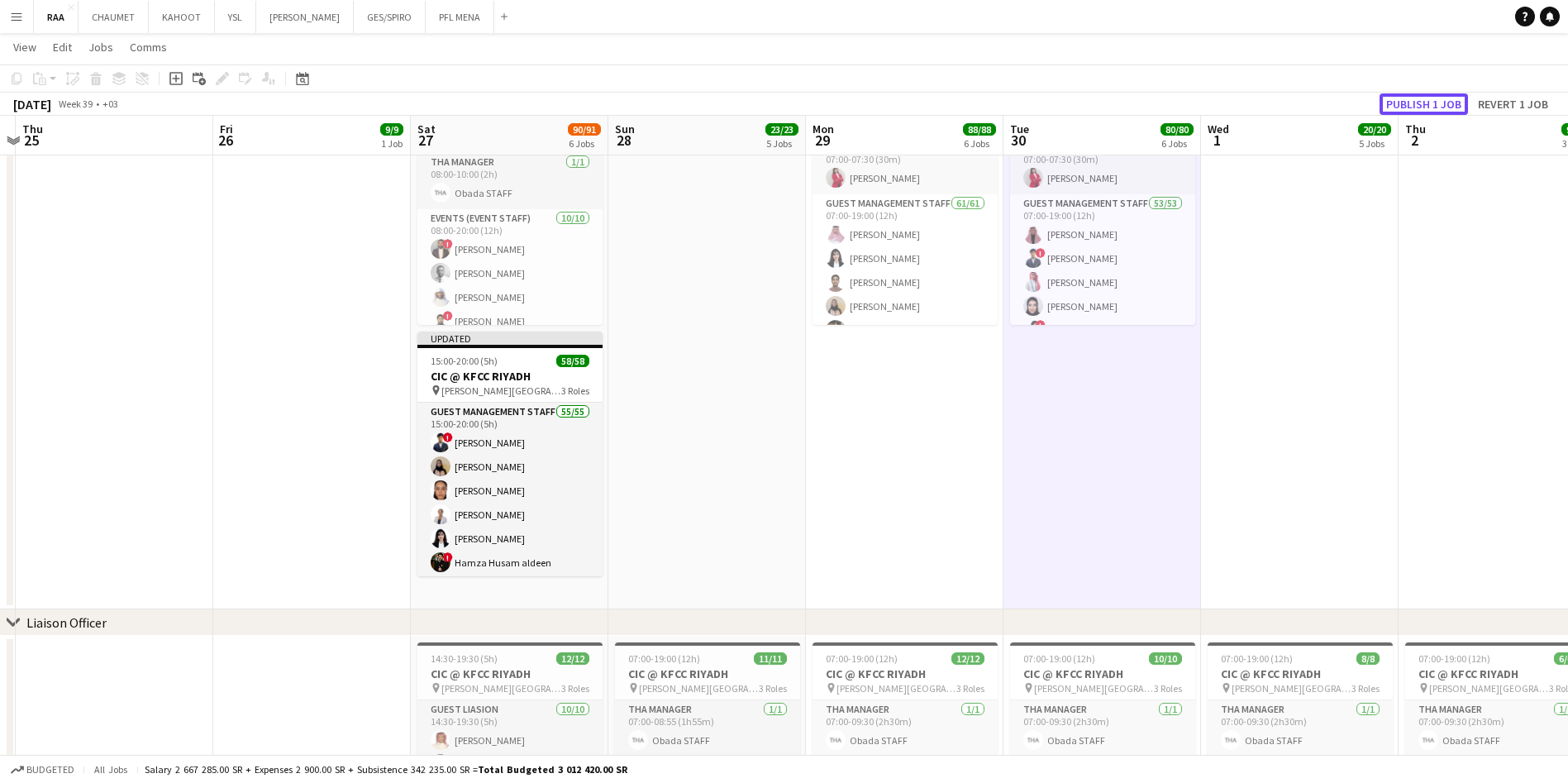
click at [1429, 107] on button "Publish 1 job" at bounding box center [1423, 104] width 88 height 21
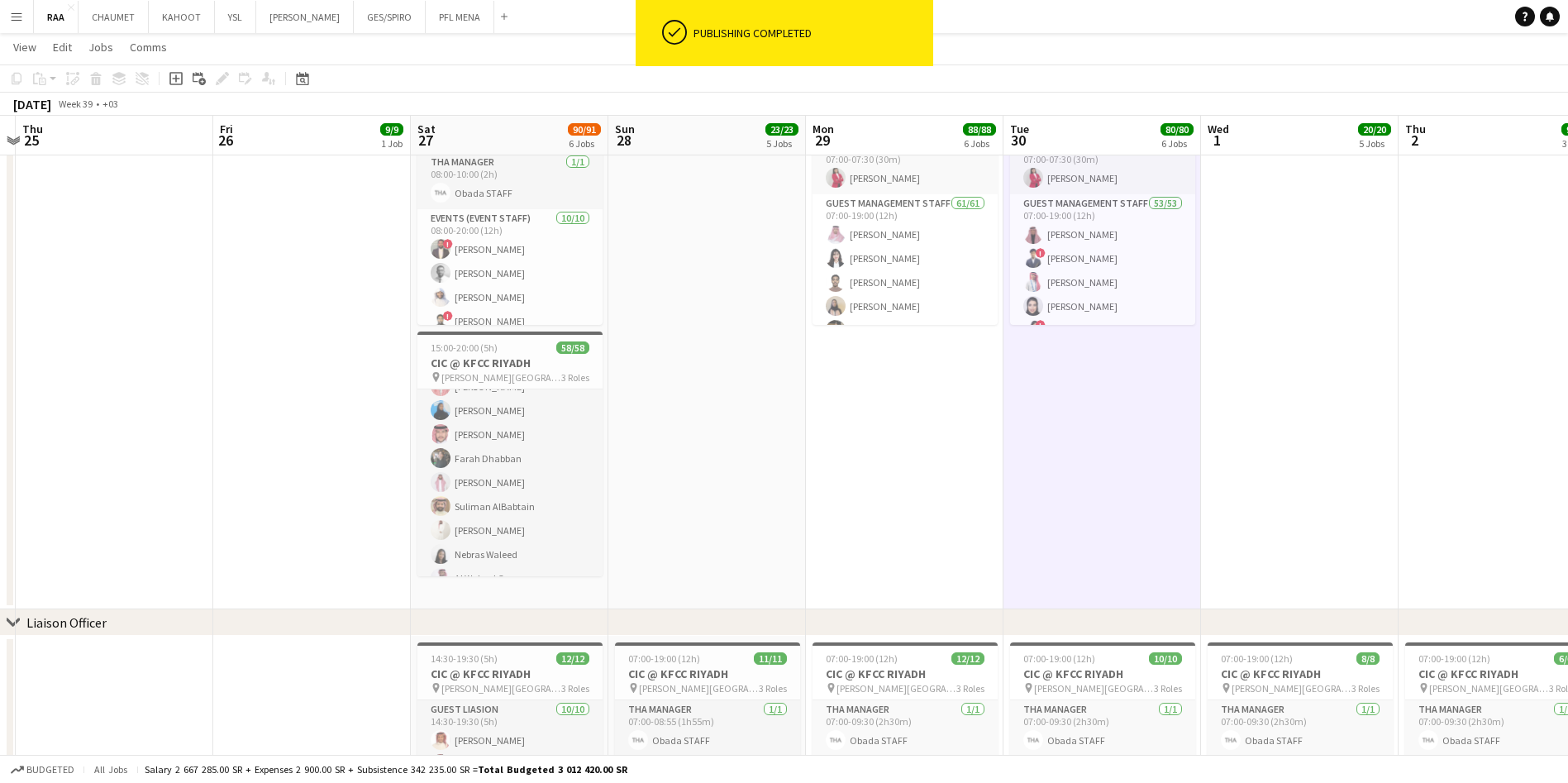
scroll to position [1301, 0]
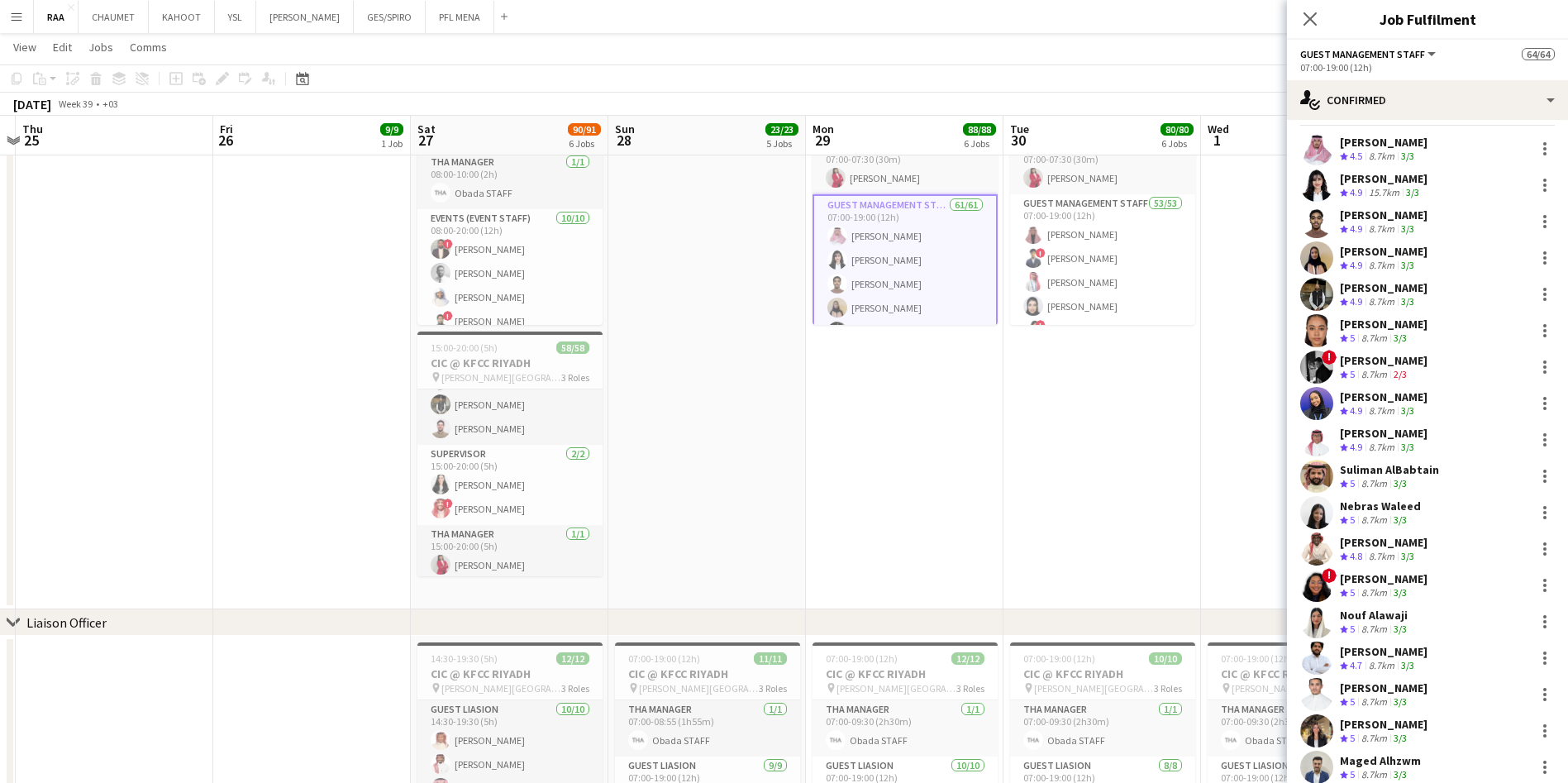
scroll to position [0, 0]
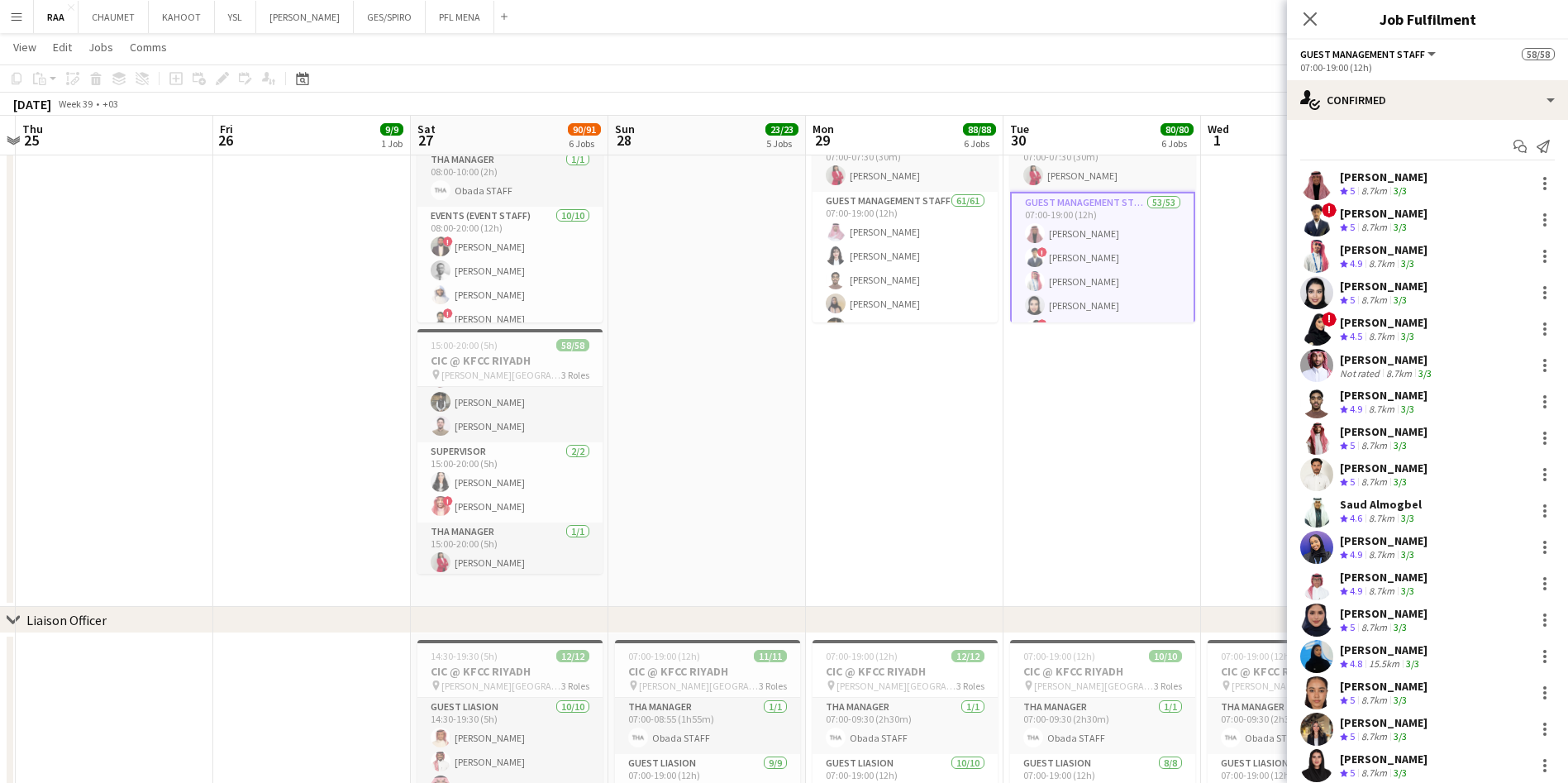
click at [487, 258] on app-card-role "Events (Event Staff) 10/10 08:00-20:00 (12h) ! Khaled Nasser Mustafa Tahir Nass…" at bounding box center [510, 346] width 185 height 277
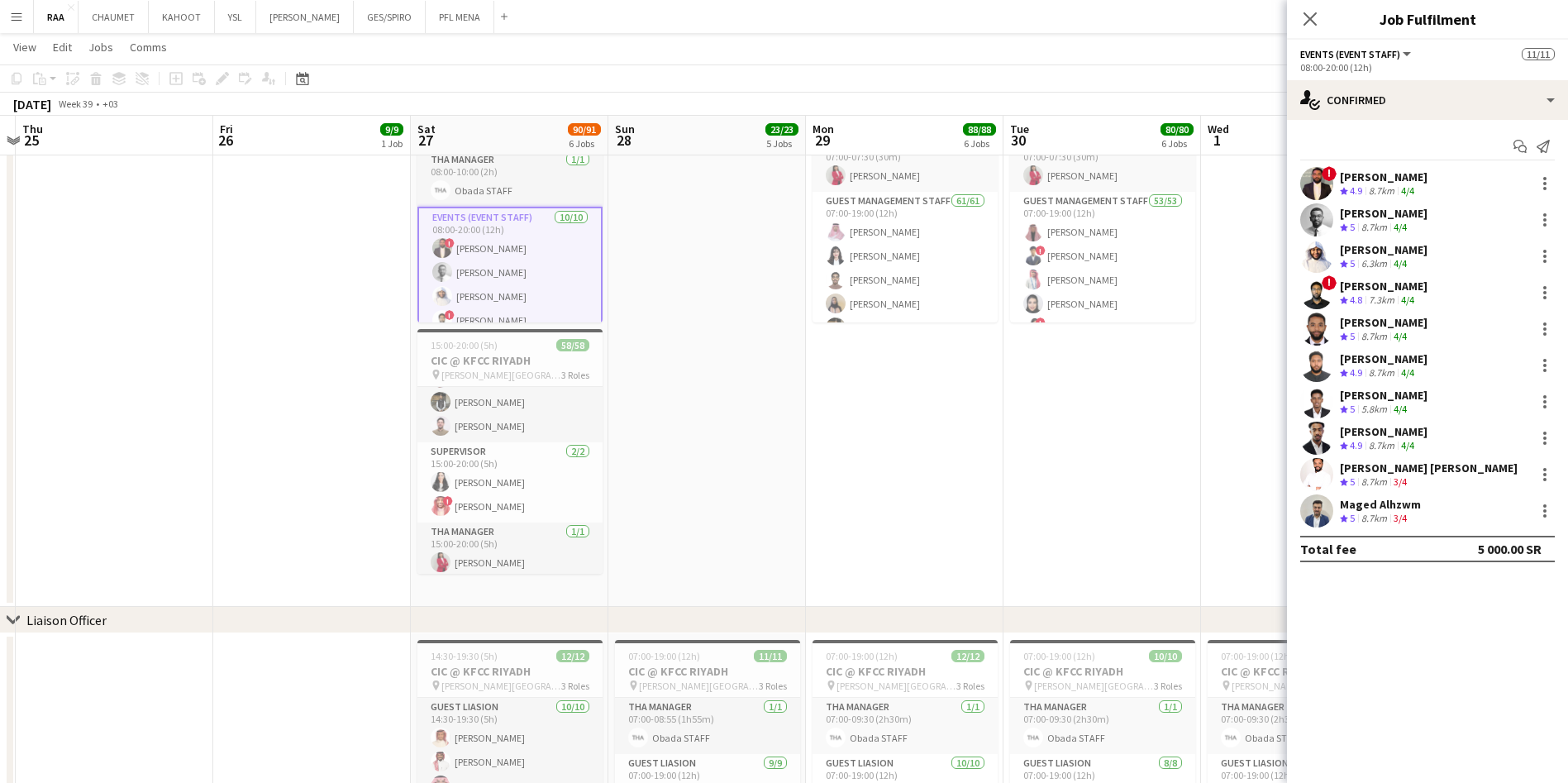
click at [500, 533] on app-card-role "THA Manager 1/1 15:00-20:00 (5h) Lin Staff" at bounding box center [510, 551] width 185 height 56
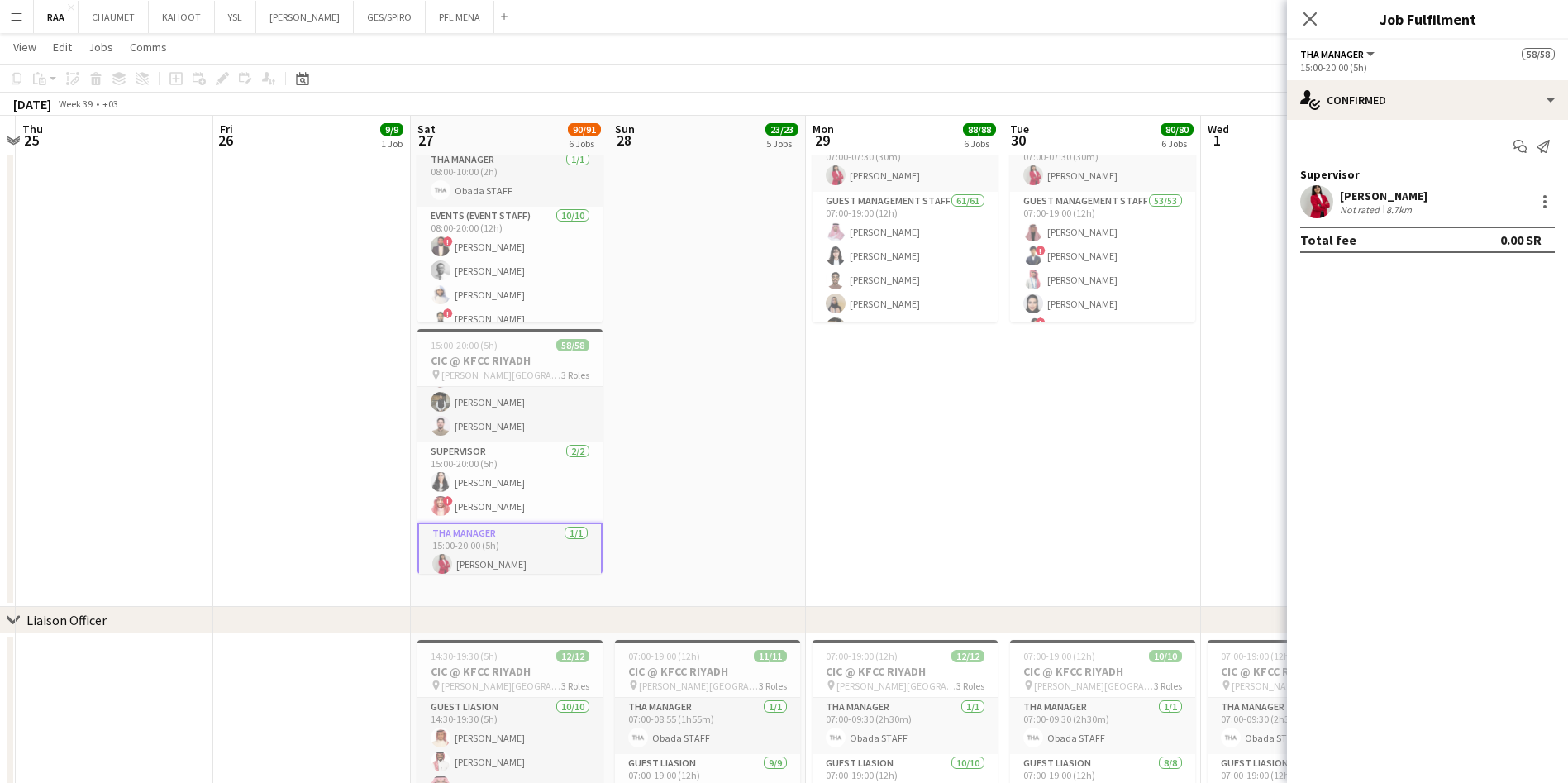
click at [504, 483] on app-card-role "Supervisor 2/2 15:00-20:00 (5h) Manar Alharbi ! Amin Abdullah" at bounding box center [510, 483] width 185 height 80
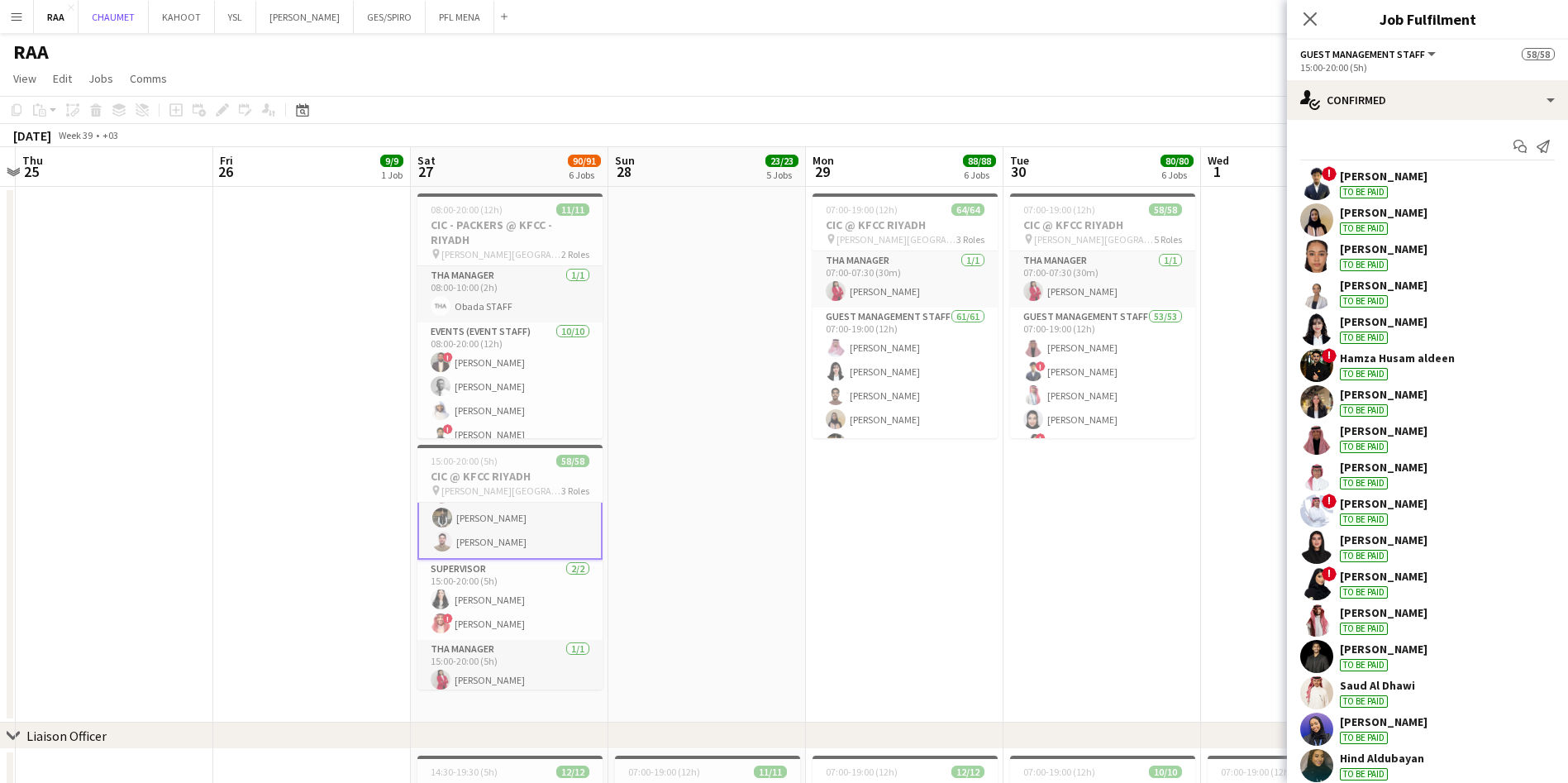
click at [113, 20] on button "CHAUMET Close" at bounding box center [114, 17] width 70 height 33
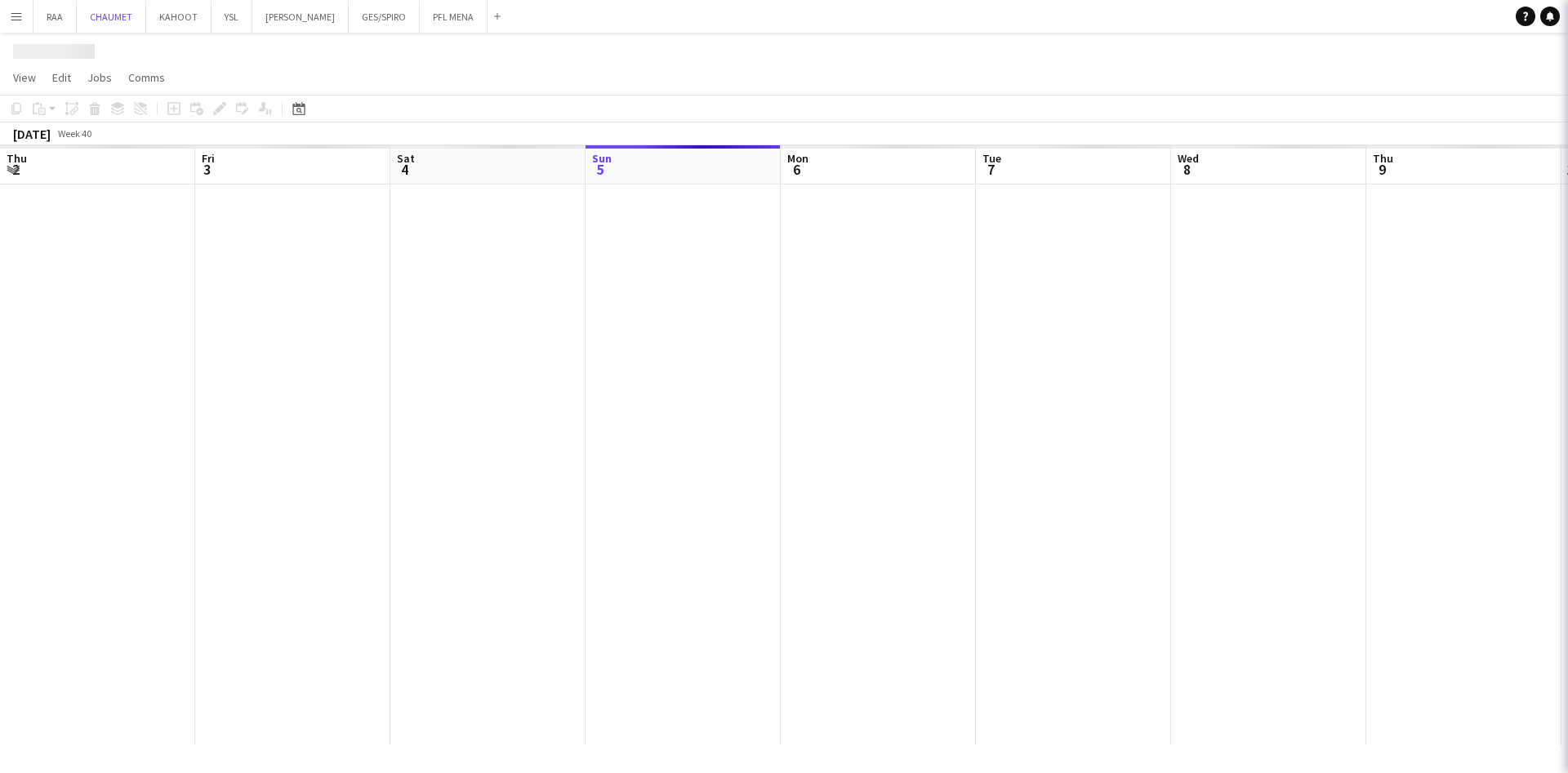
scroll to position [0, 391]
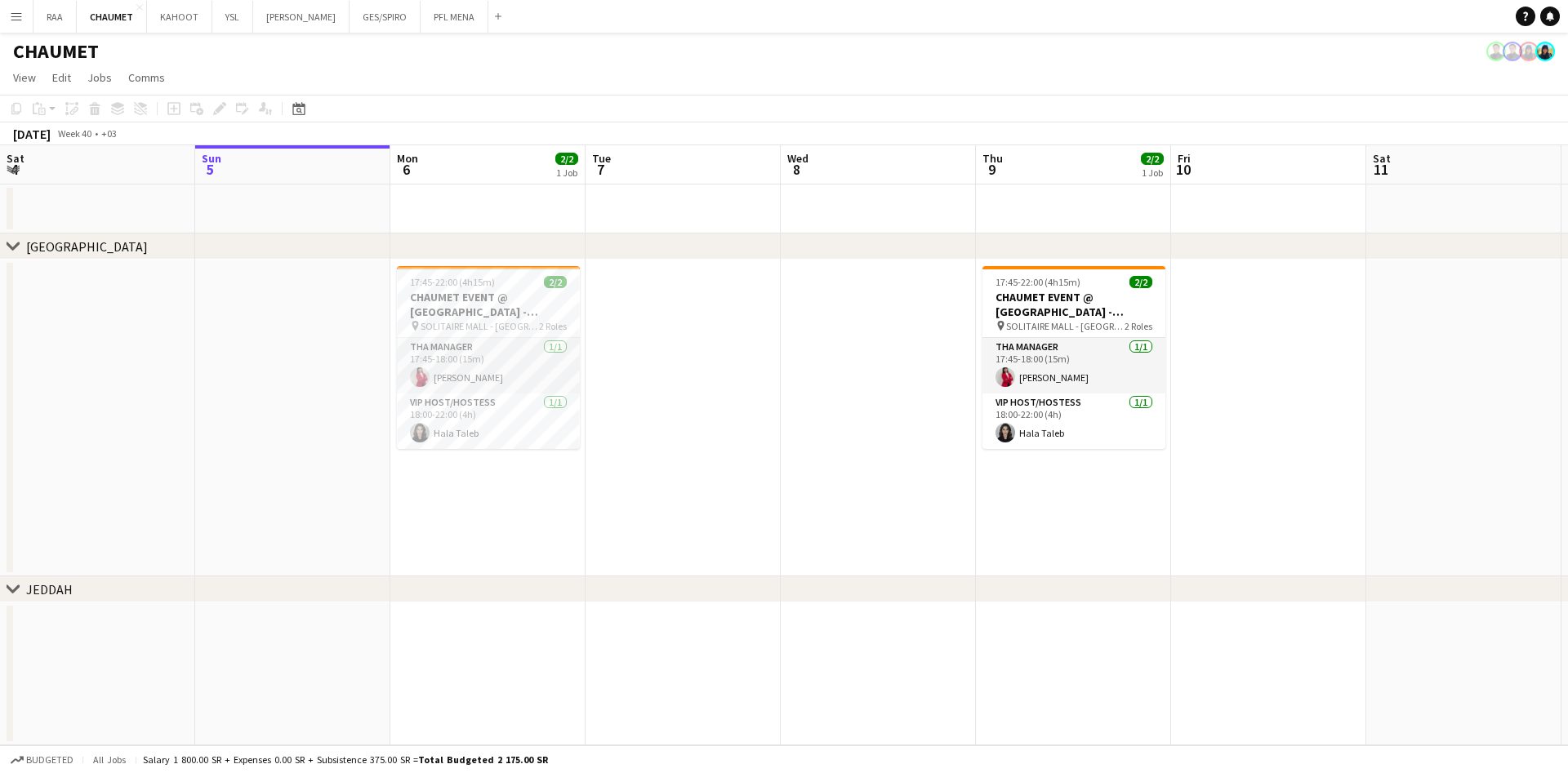
click at [495, 20] on div "Add" at bounding box center [498, 16] width 19 height 33
click at [492, 18] on button "Add" at bounding box center [498, 16] width 13 height 13
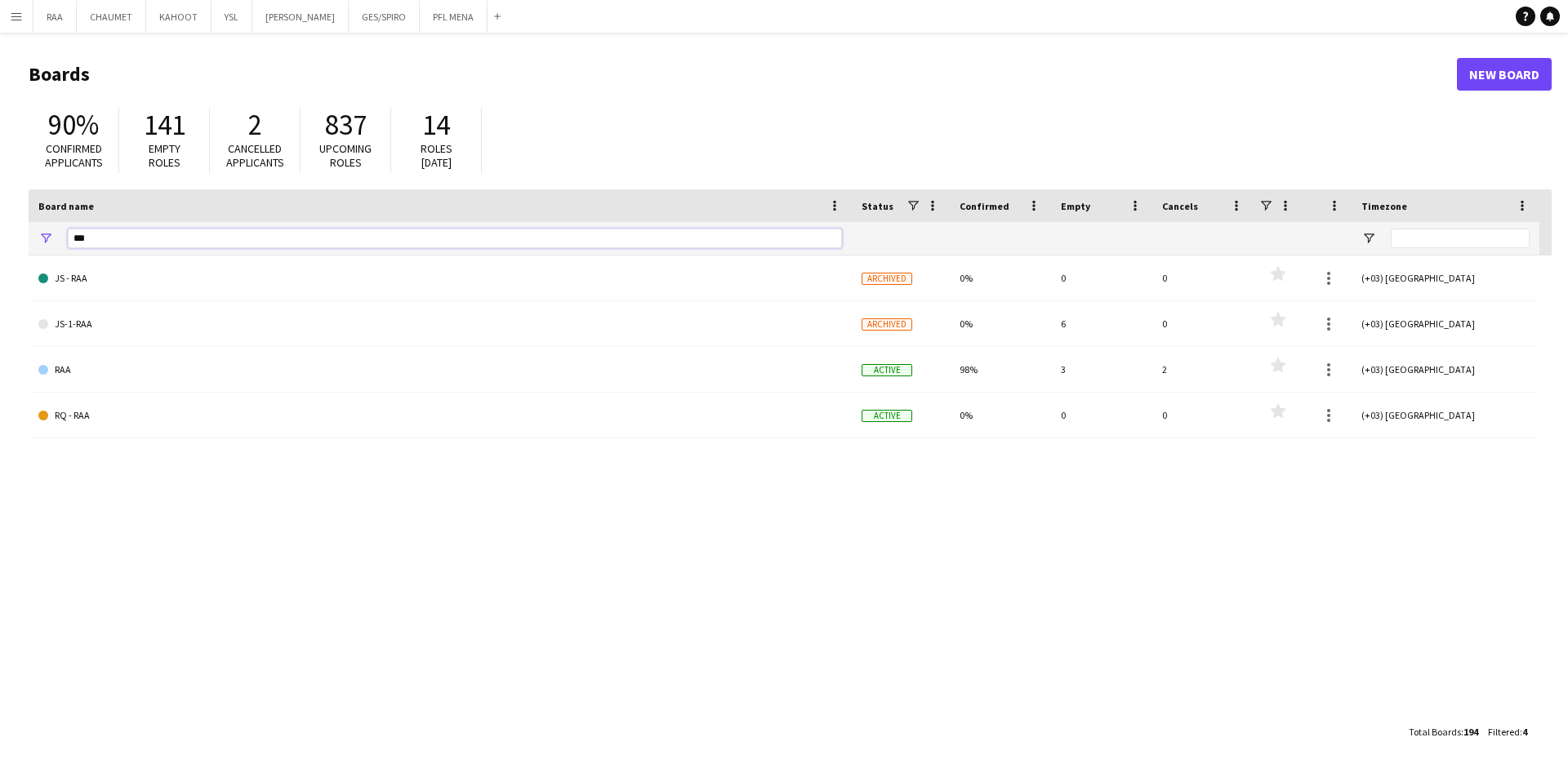
drag, startPoint x: 98, startPoint y: 237, endPoint x: 3, endPoint y: 233, distance: 95.1
click at [3, 233] on main "Boards New Board 90% Confirmed applicants 141 Empty roles 2 Cancelled applicant…" at bounding box center [784, 403] width 1568 height 740
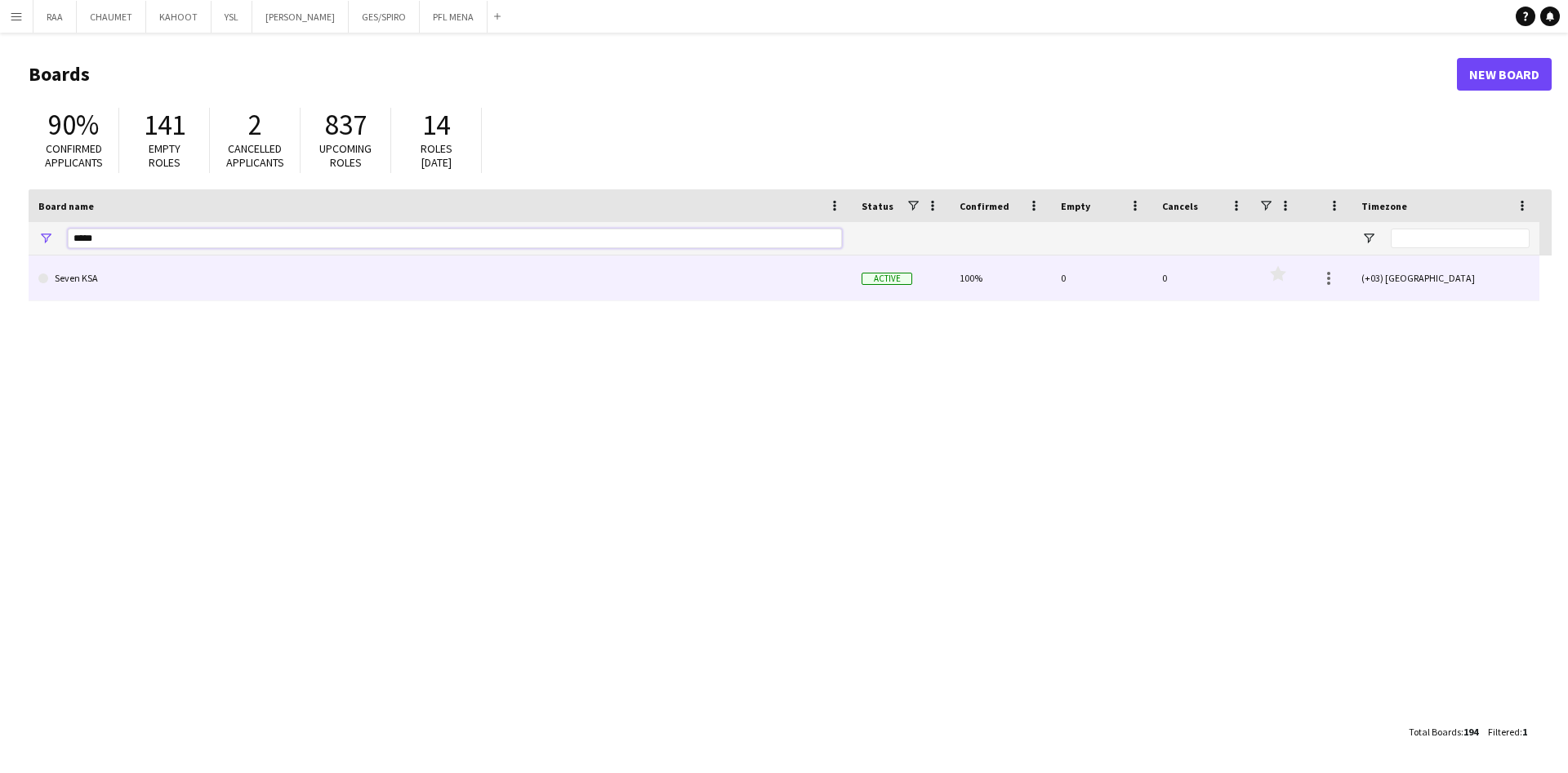
type input "*****"
click at [123, 280] on link "Seven KSA" at bounding box center [440, 278] width 804 height 46
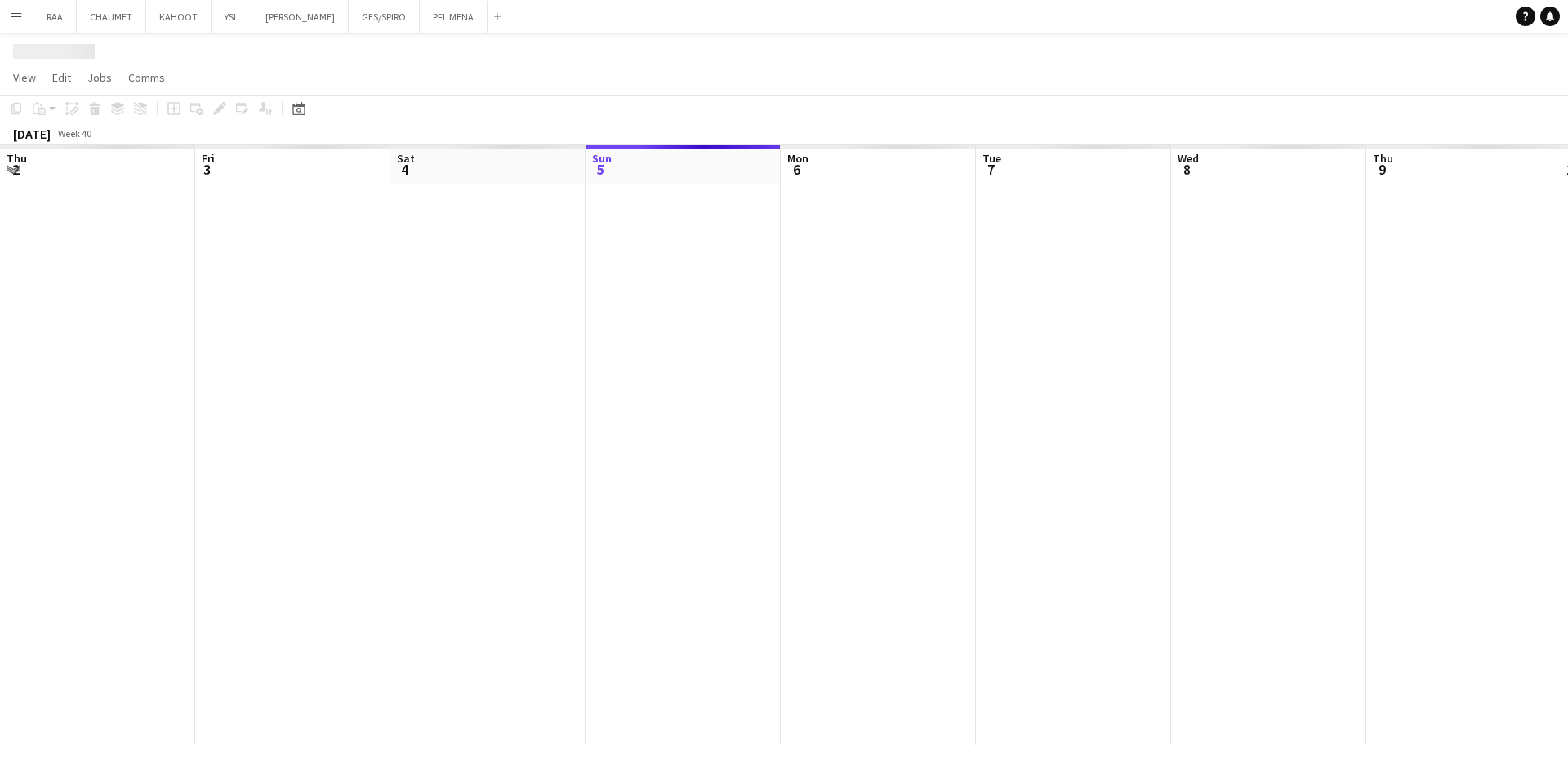
scroll to position [0, 391]
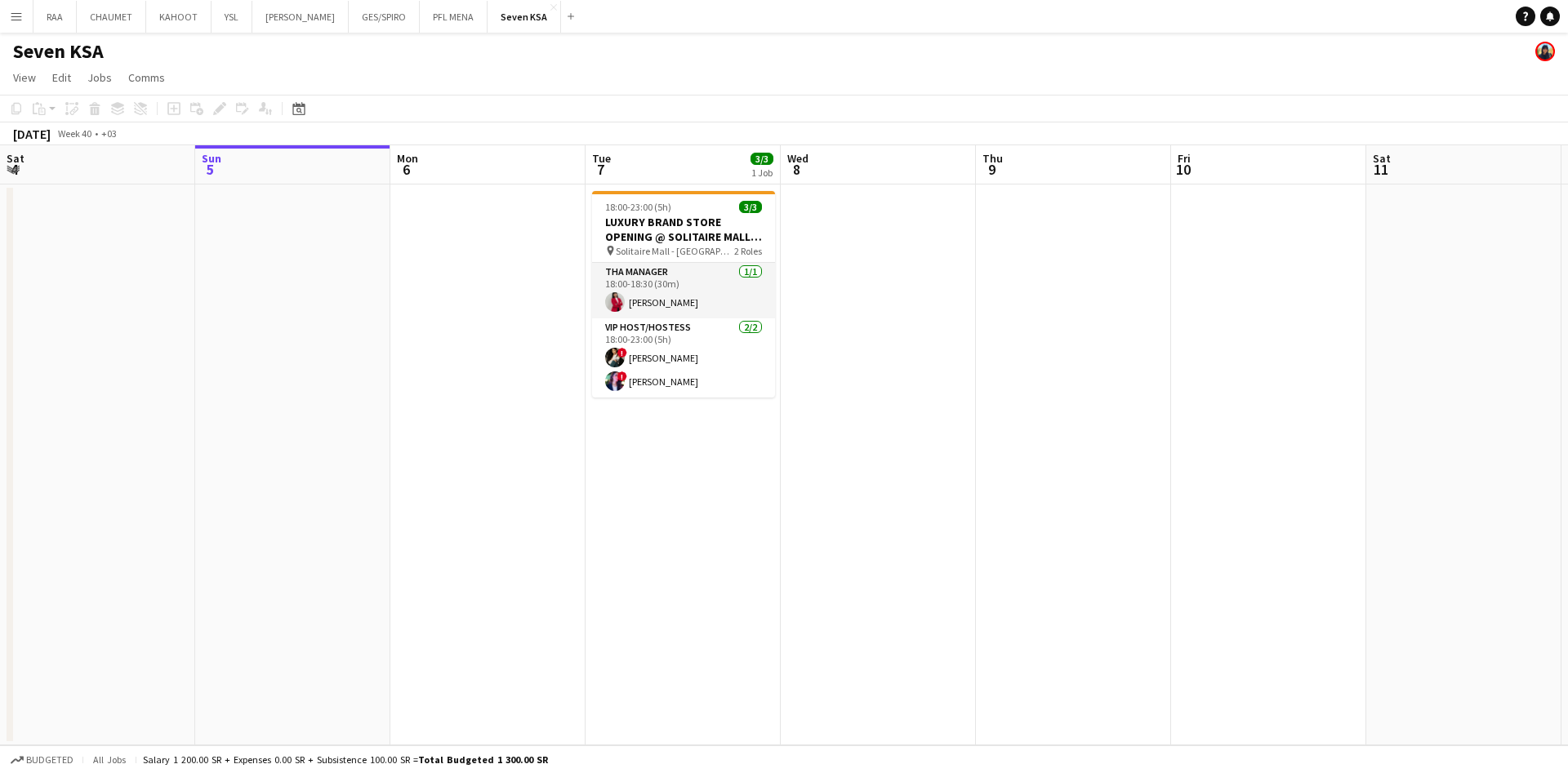
click at [702, 382] on app-card-role "VIP Host/Hostess 2/2 18:00-23:00 (5h) ! Viktoriia Buznitska ! Hala Marie" at bounding box center [684, 358] width 183 height 79
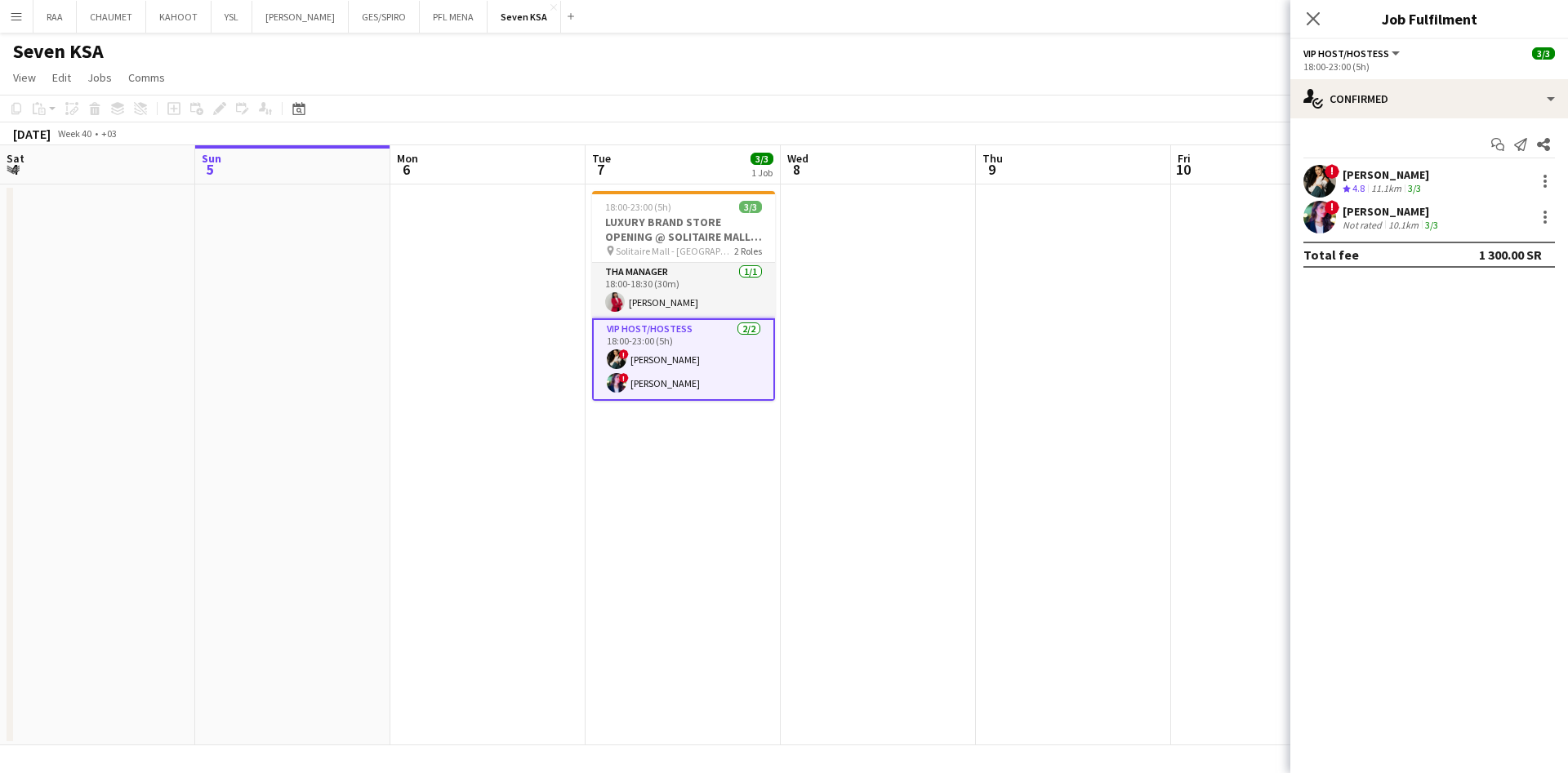
click at [1546, 215] on div at bounding box center [1545, 217] width 3 height 3
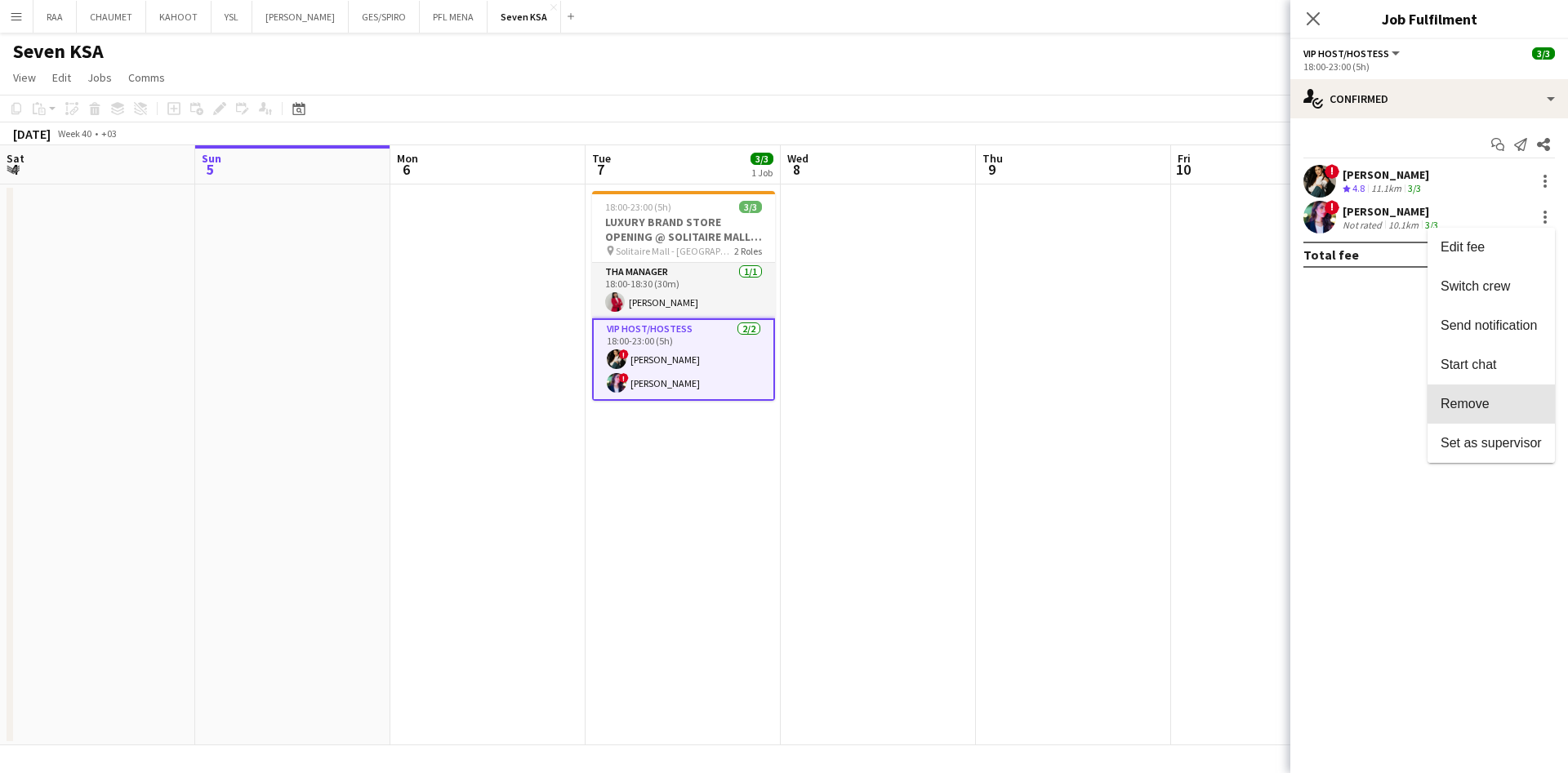
click at [1494, 384] on button "Remove" at bounding box center [1491, 404] width 128 height 39
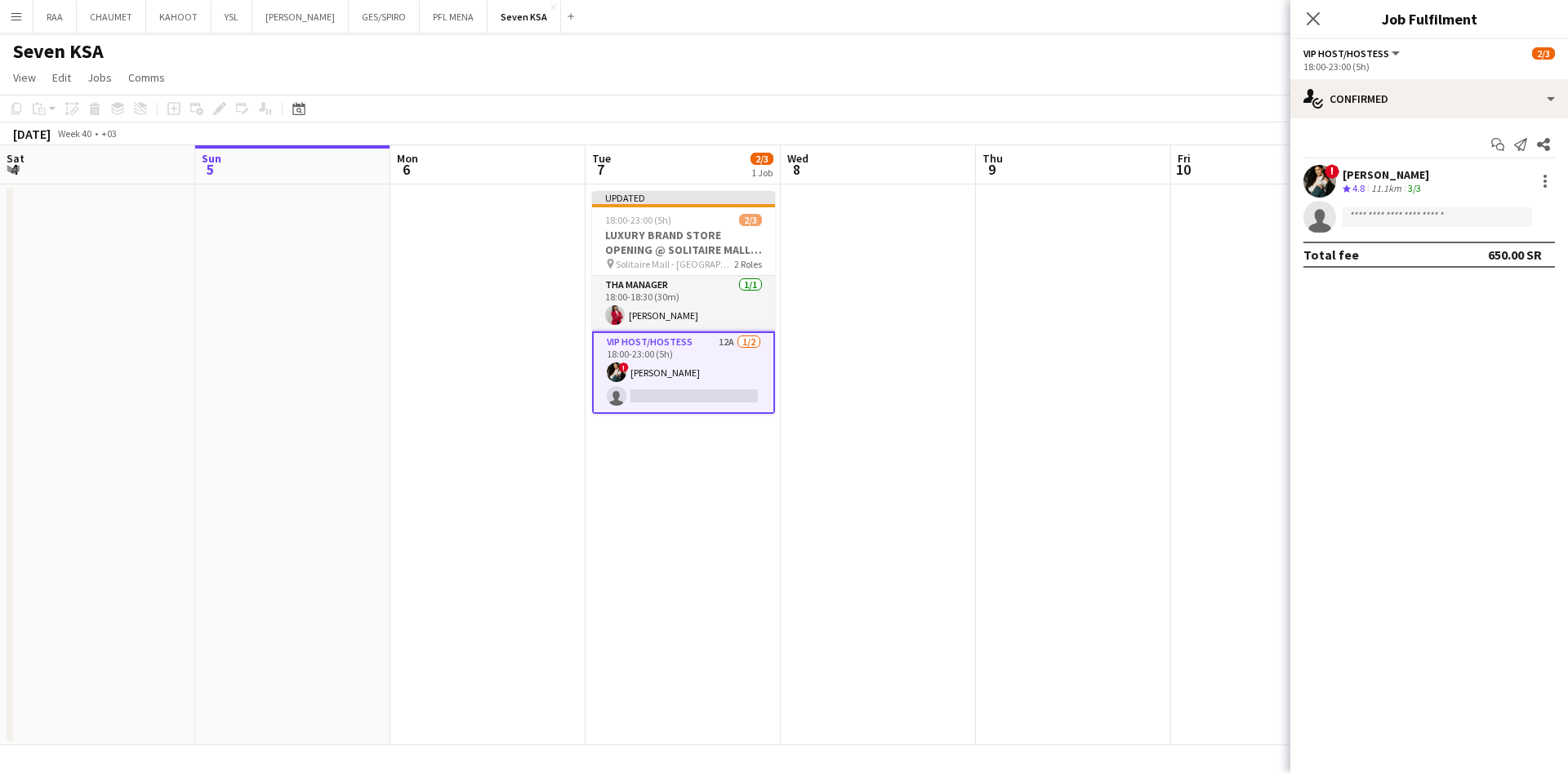
click at [1110, 341] on app-date-cell at bounding box center [1074, 465] width 195 height 561
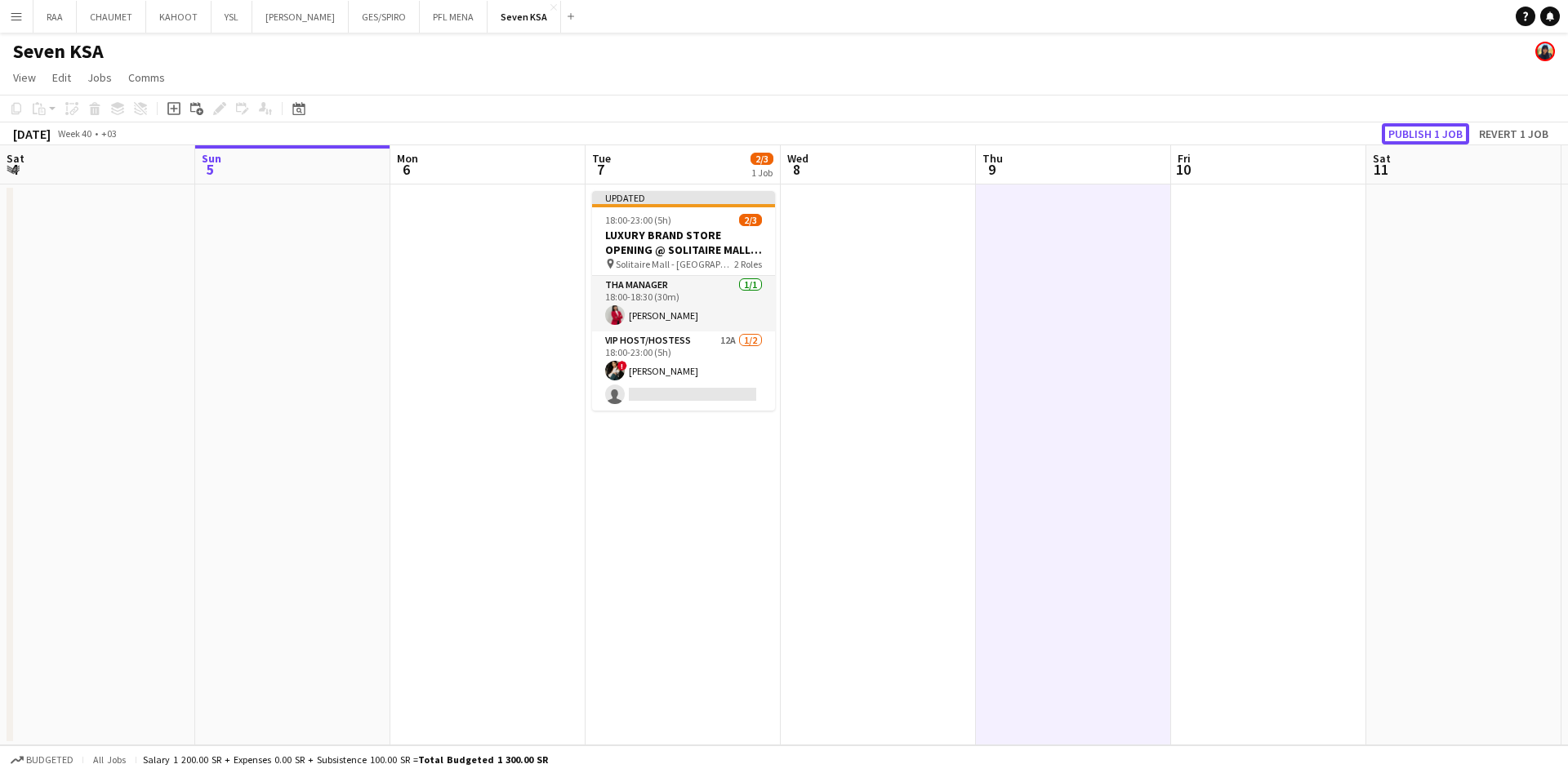
click at [1428, 133] on button "Publish 1 job" at bounding box center [1425, 133] width 87 height 21
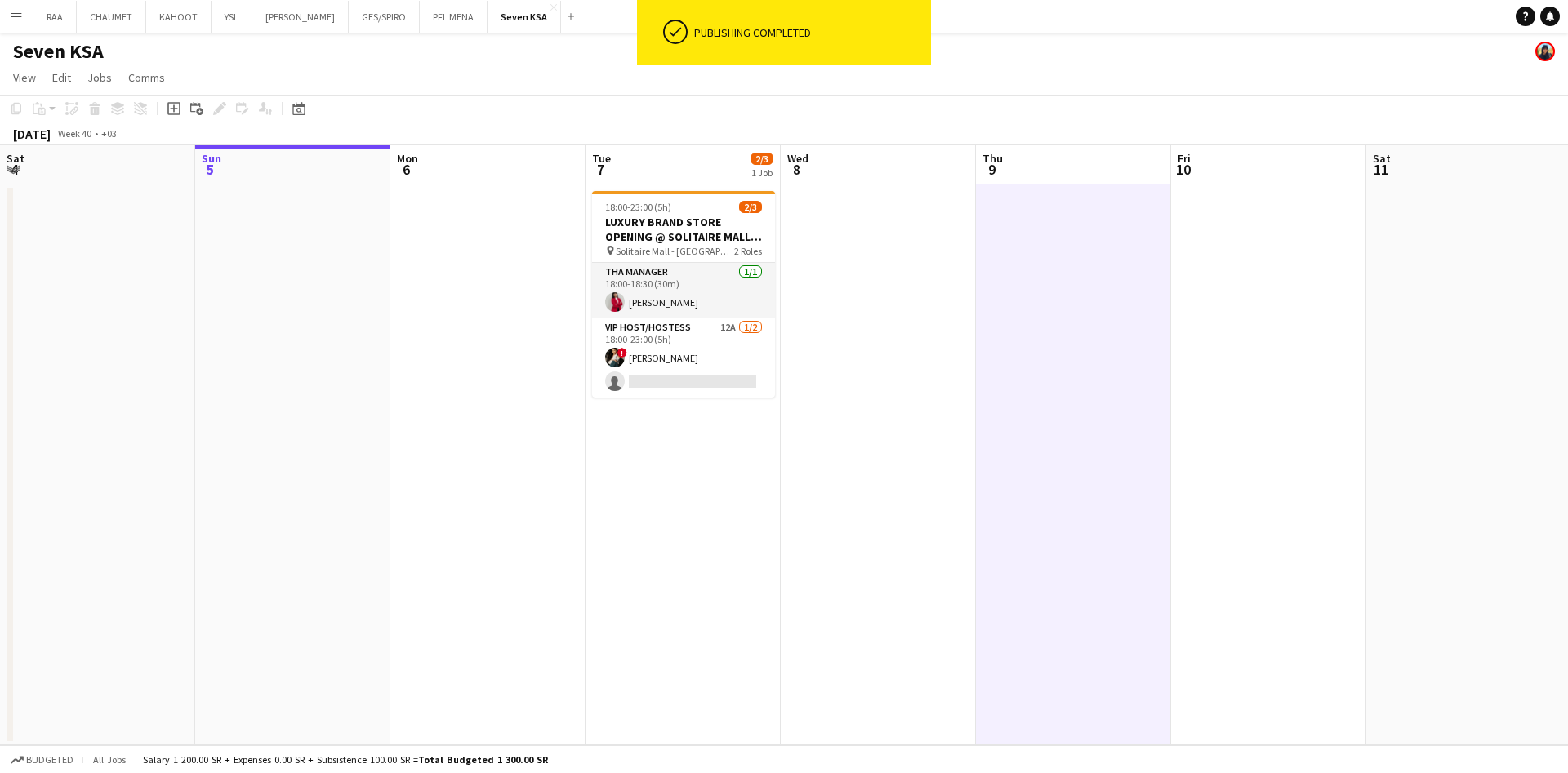
click at [691, 221] on h3 "LUXURY BRAND STORE OPENING @ SOLITAIRE MALL - RIYADH" at bounding box center [684, 229] width 183 height 30
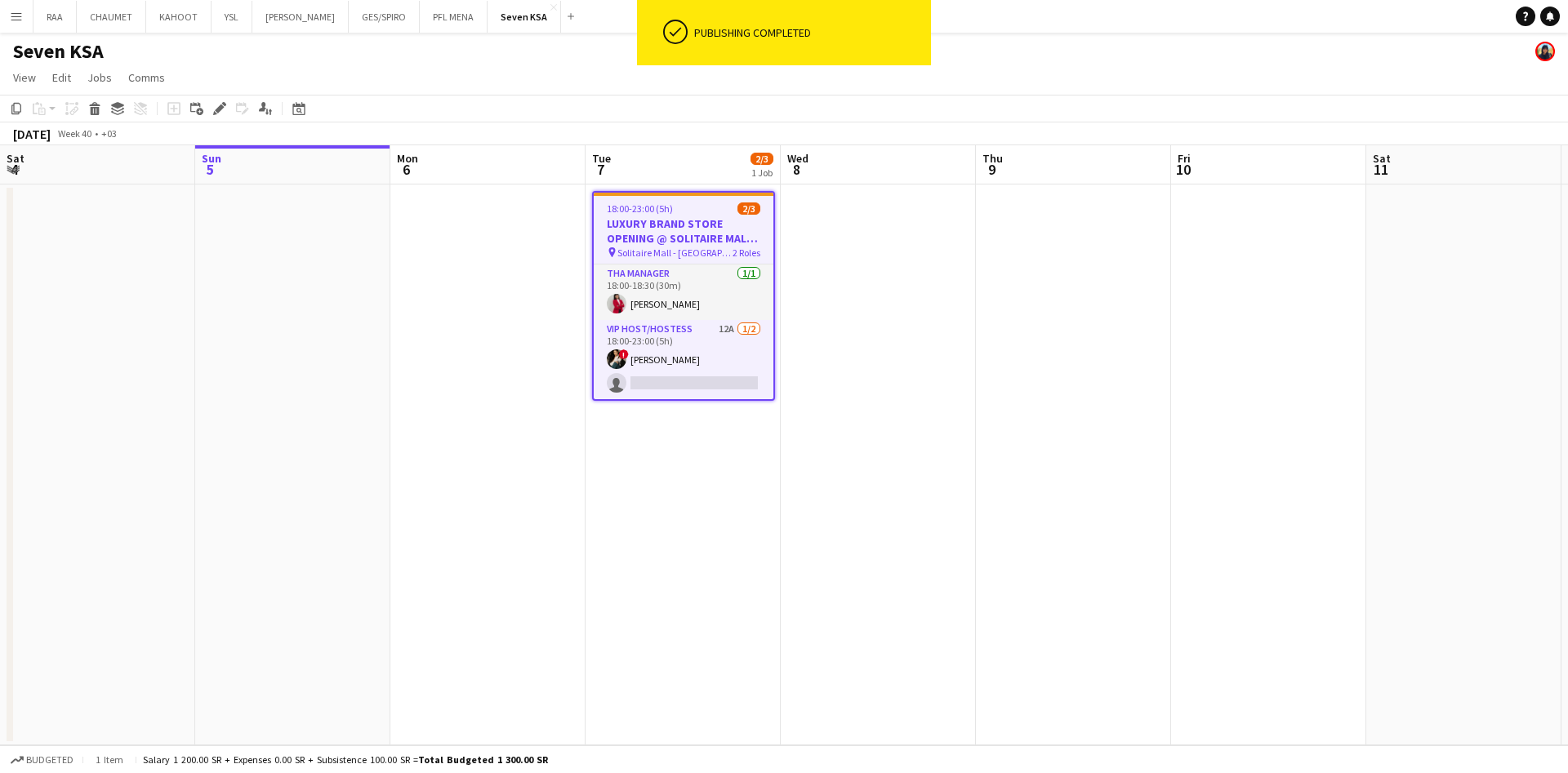
click at [213, 103] on icon "Edit" at bounding box center [219, 108] width 13 height 13
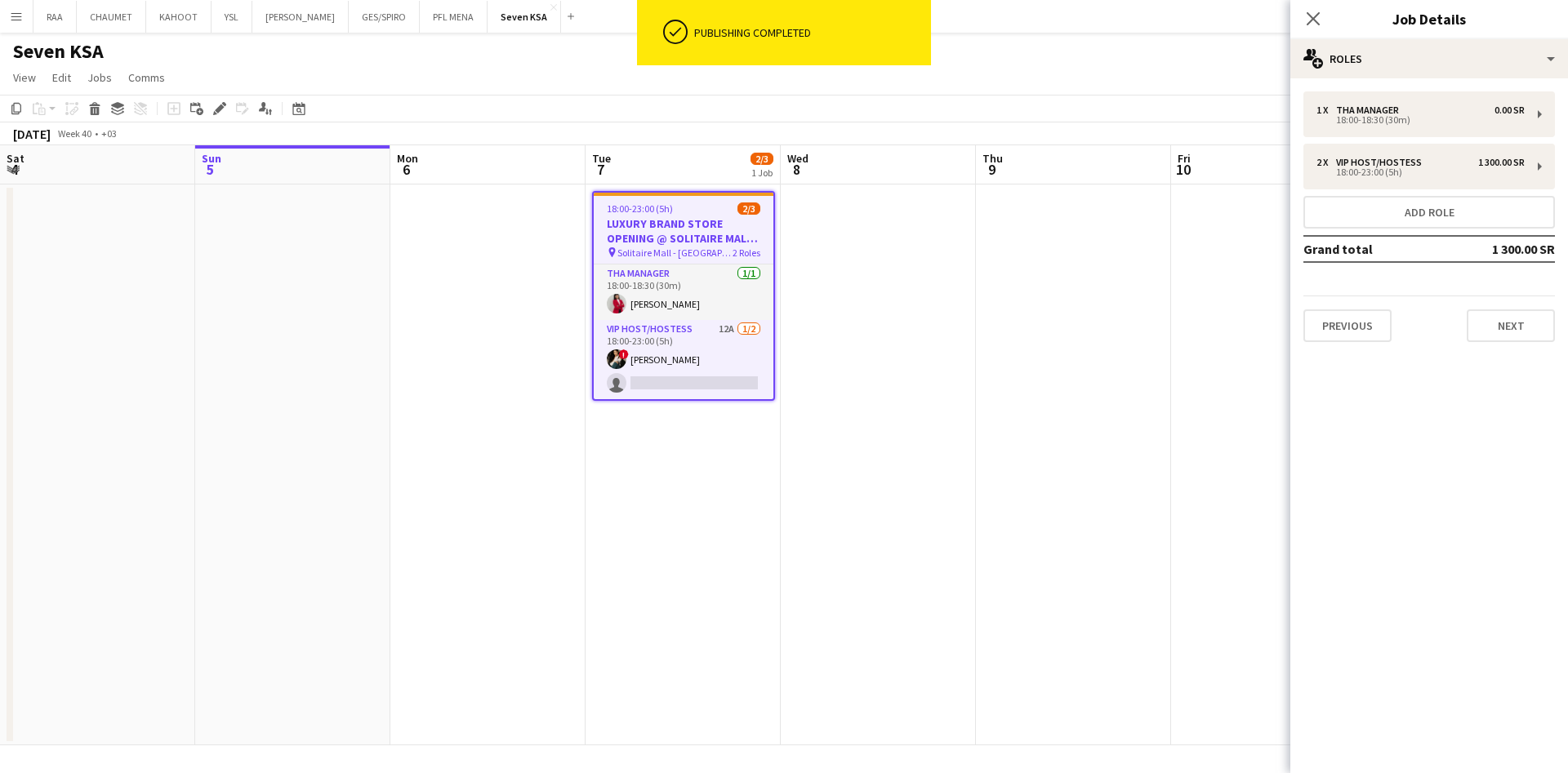
click at [888, 287] on app-date-cell at bounding box center [878, 465] width 195 height 561
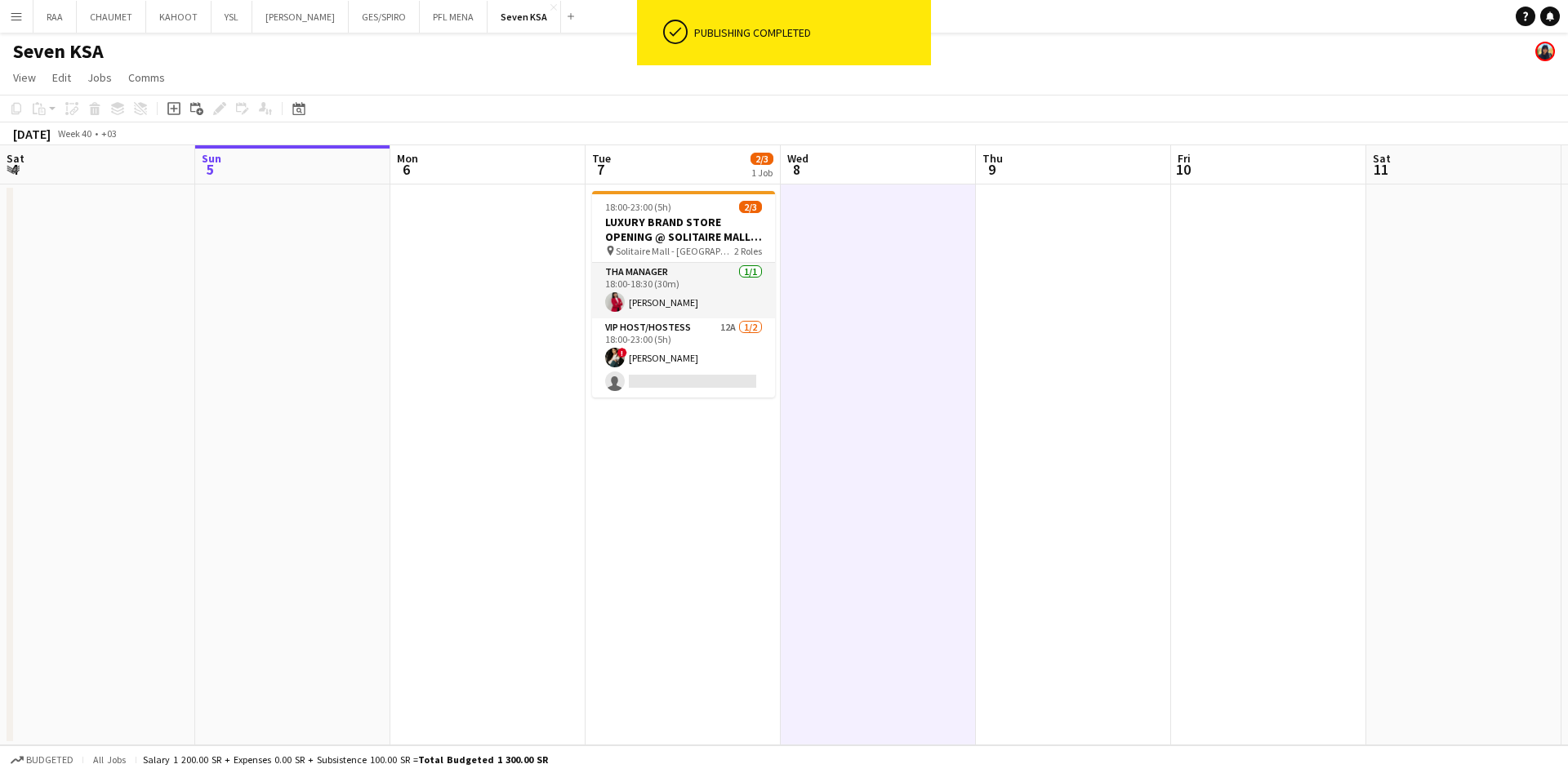
click at [1045, 275] on app-date-cell at bounding box center [1074, 465] width 195 height 561
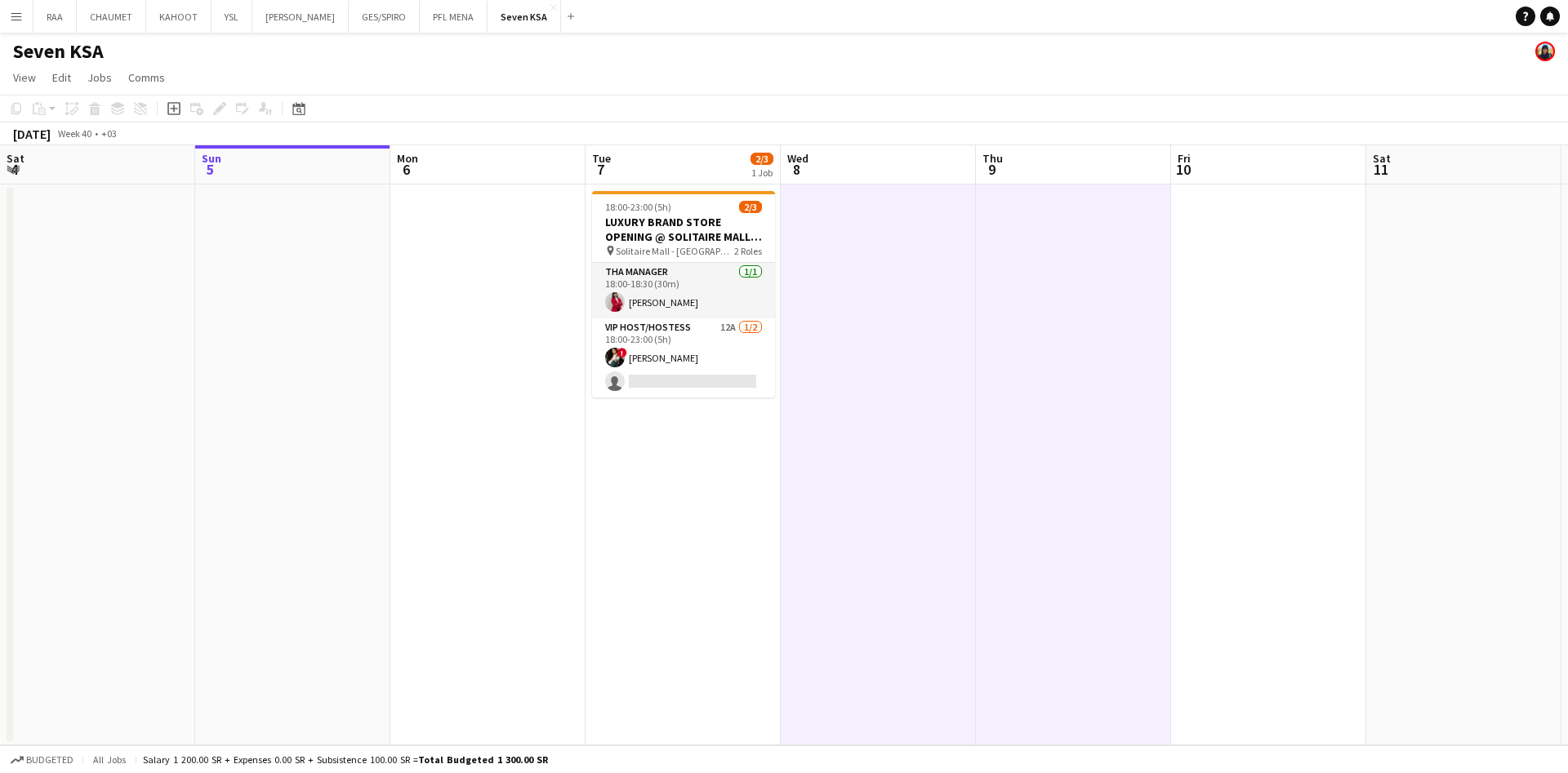
click at [678, 223] on h3 "LUXURY BRAND STORE OPENING @ SOLITAIRE MALL - RIYADH" at bounding box center [684, 229] width 183 height 30
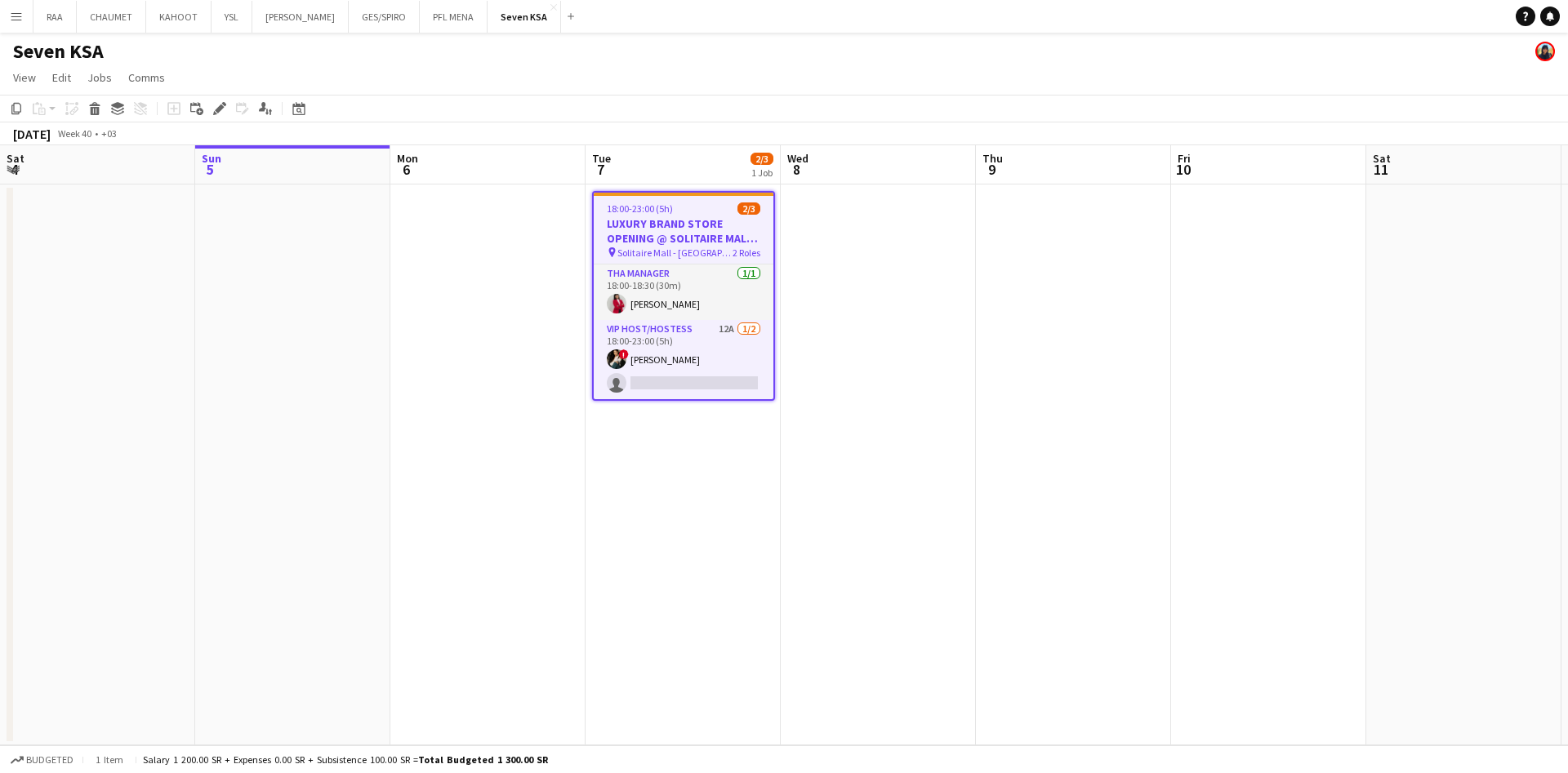
click at [8, 106] on div "Copy" at bounding box center [16, 108] width 19 height 19
click at [936, 275] on app-date-cell at bounding box center [878, 465] width 195 height 561
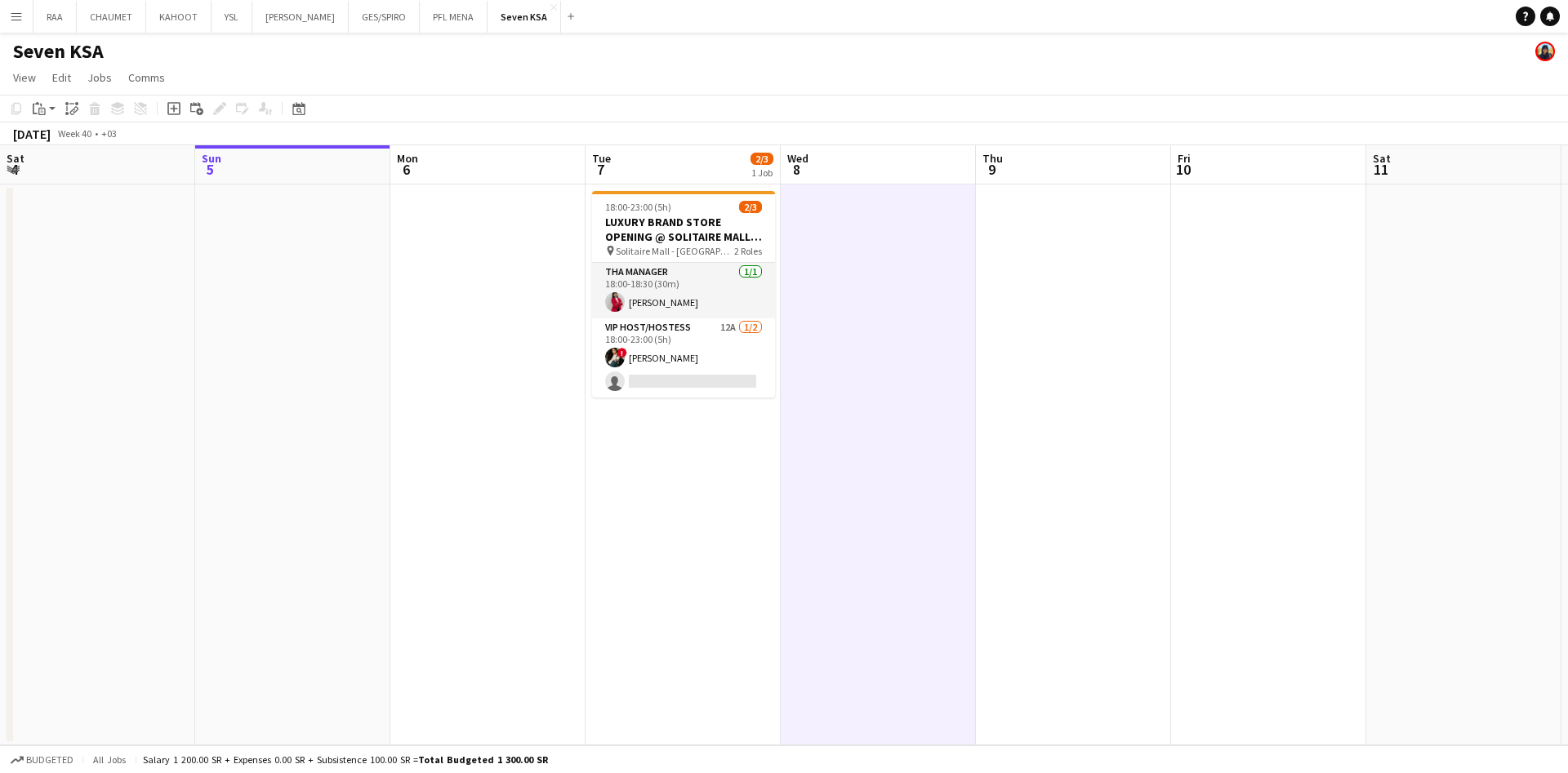
click at [1042, 265] on app-date-cell at bounding box center [1074, 465] width 195 height 561
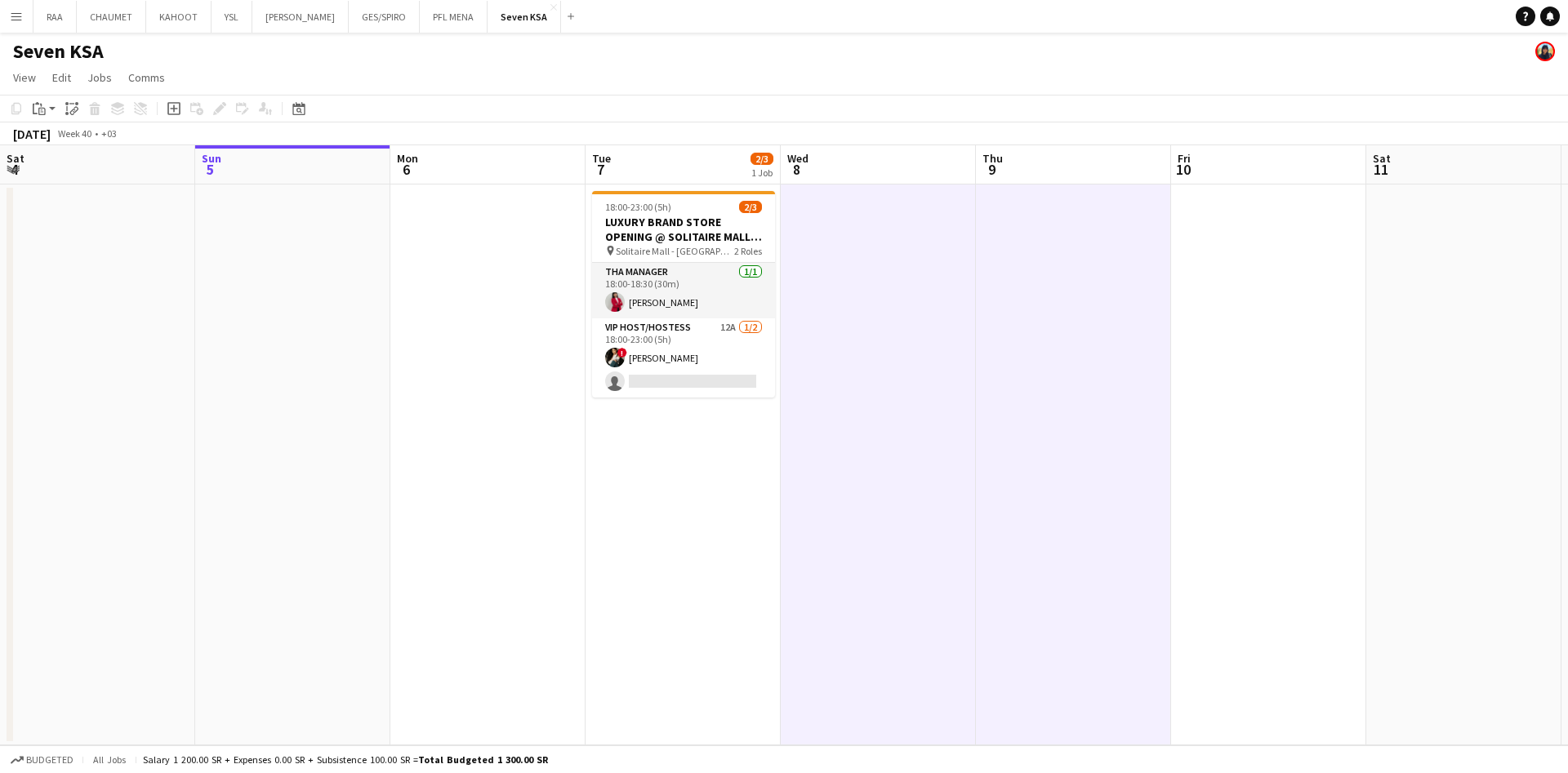
click at [46, 109] on div "Paste" at bounding box center [39, 108] width 19 height 19
click at [84, 172] on link "Paste with crew Ctrl+Shift+V" at bounding box center [120, 166] width 154 height 14
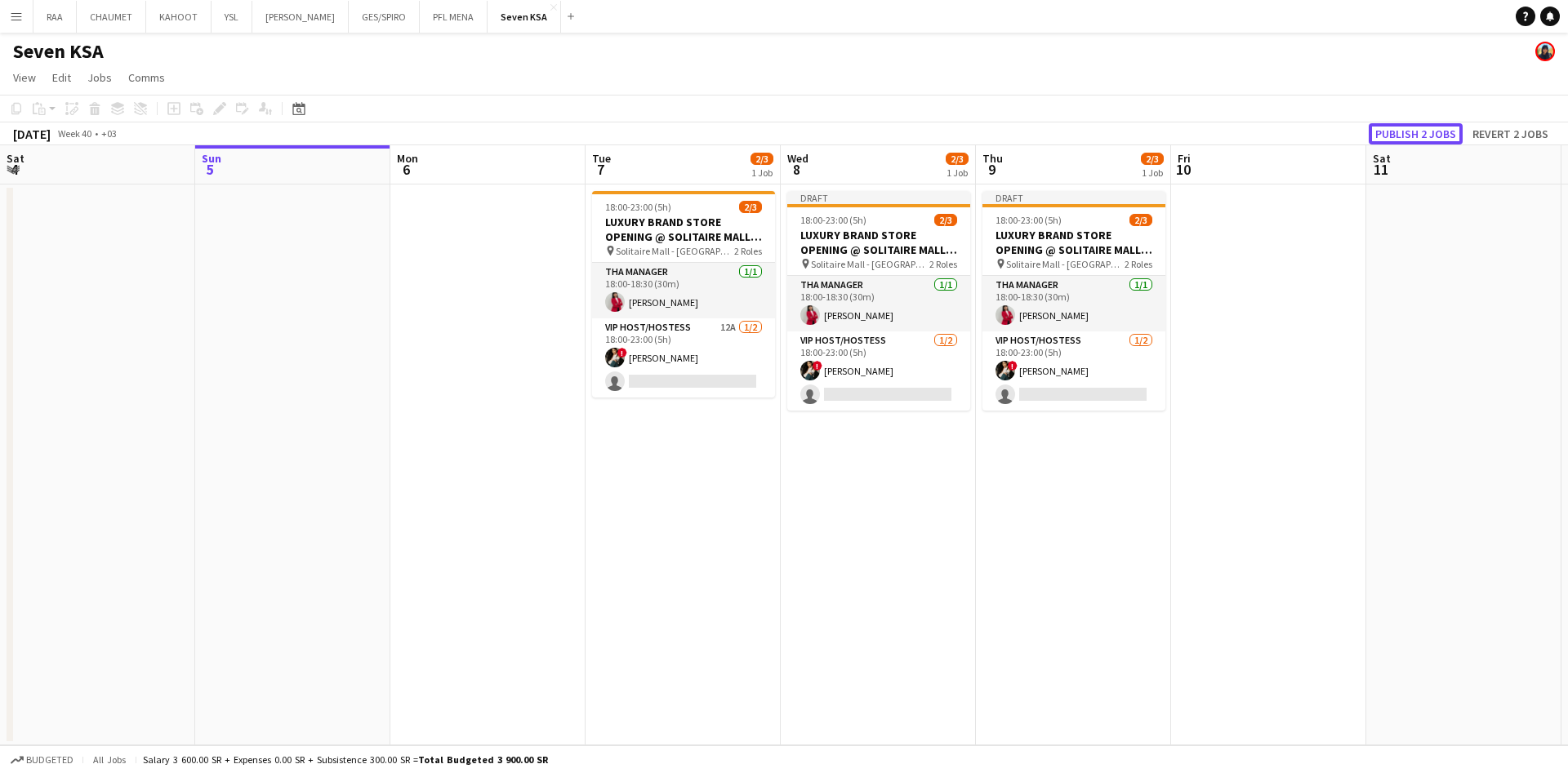
click at [1414, 128] on button "Publish 2 jobs" at bounding box center [1416, 133] width 94 height 21
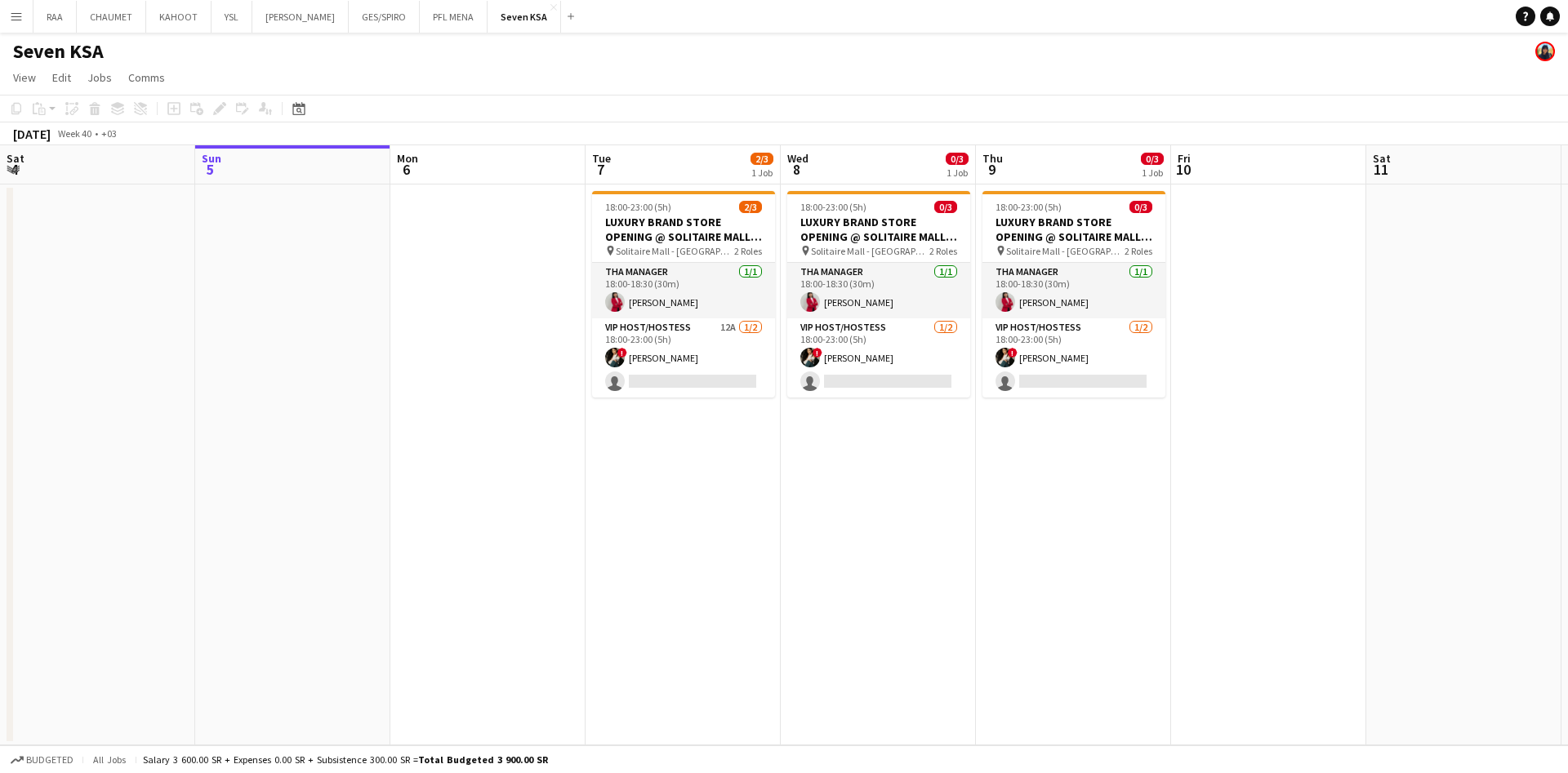
click at [15, 10] on app-icon "Menu" at bounding box center [16, 16] width 13 height 13
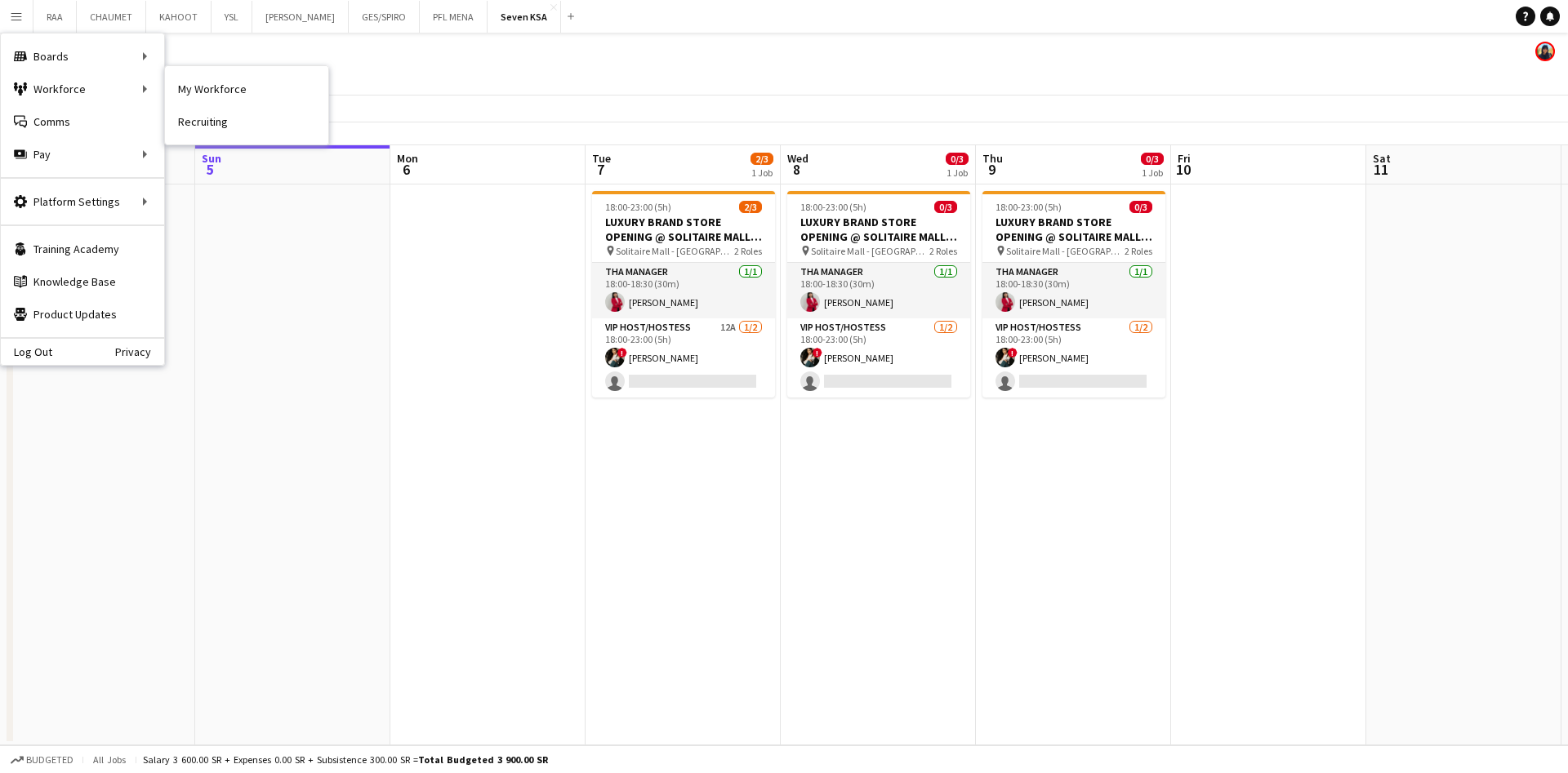
click at [220, 88] on link "My Workforce" at bounding box center [246, 89] width 163 height 33
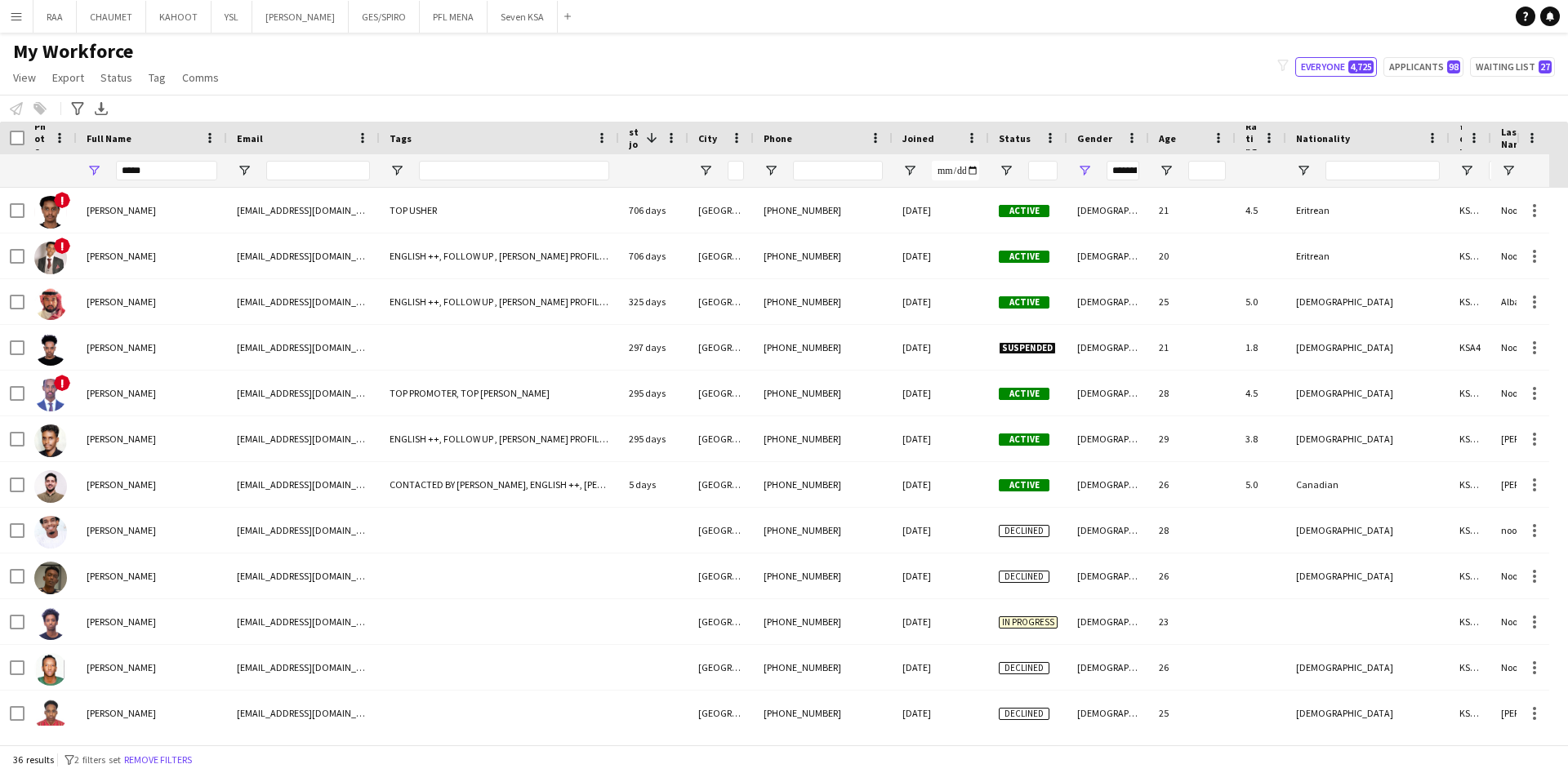
click at [104, 176] on div "****" at bounding box center [152, 171] width 150 height 33
drag, startPoint x: 164, startPoint y: 174, endPoint x: 74, endPoint y: 158, distance: 91.4
click at [74, 158] on div "****" at bounding box center [912, 171] width 1824 height 33
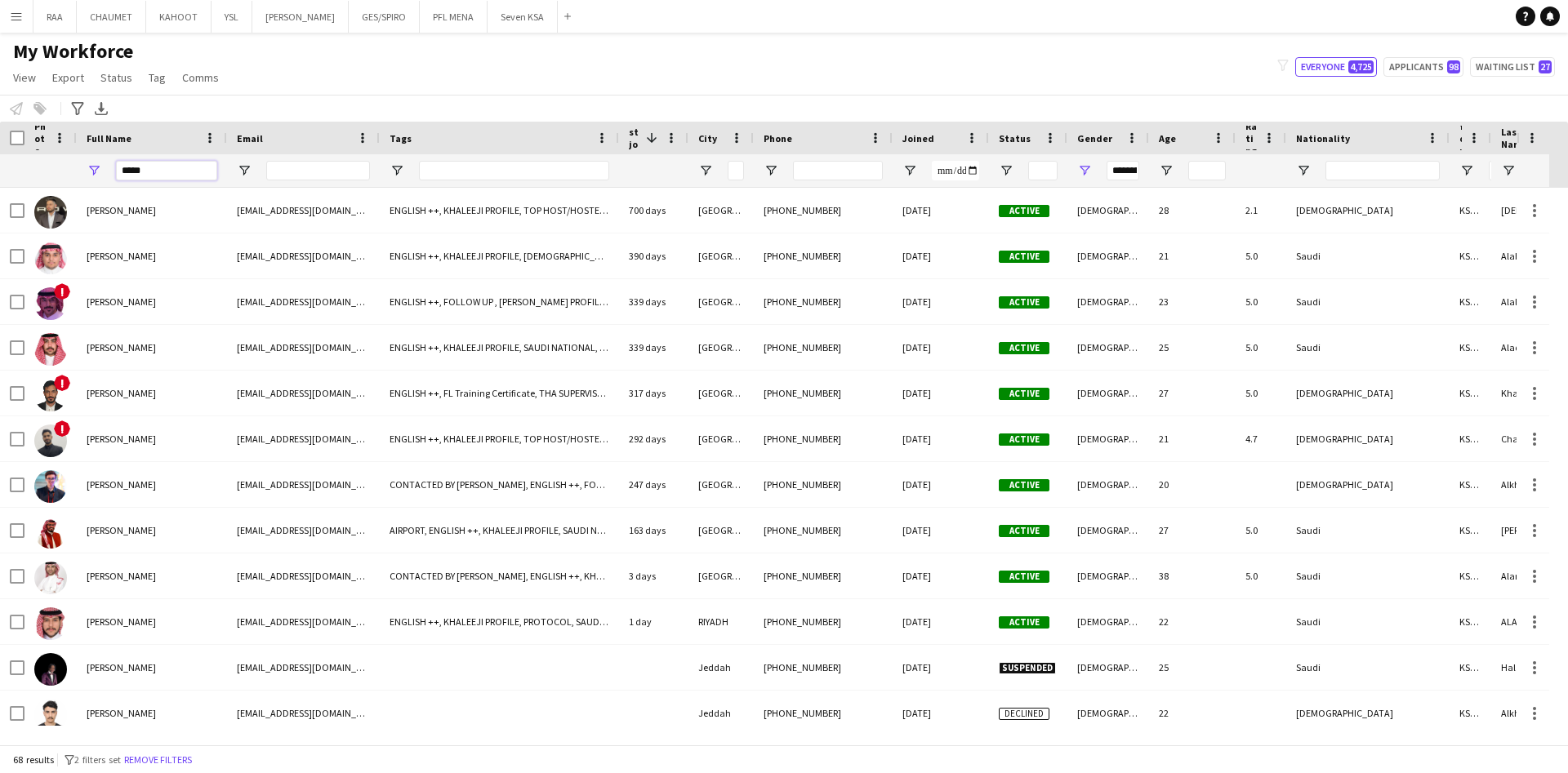
type input "****"
click at [167, 754] on button "Remove filters" at bounding box center [158, 759] width 74 height 18
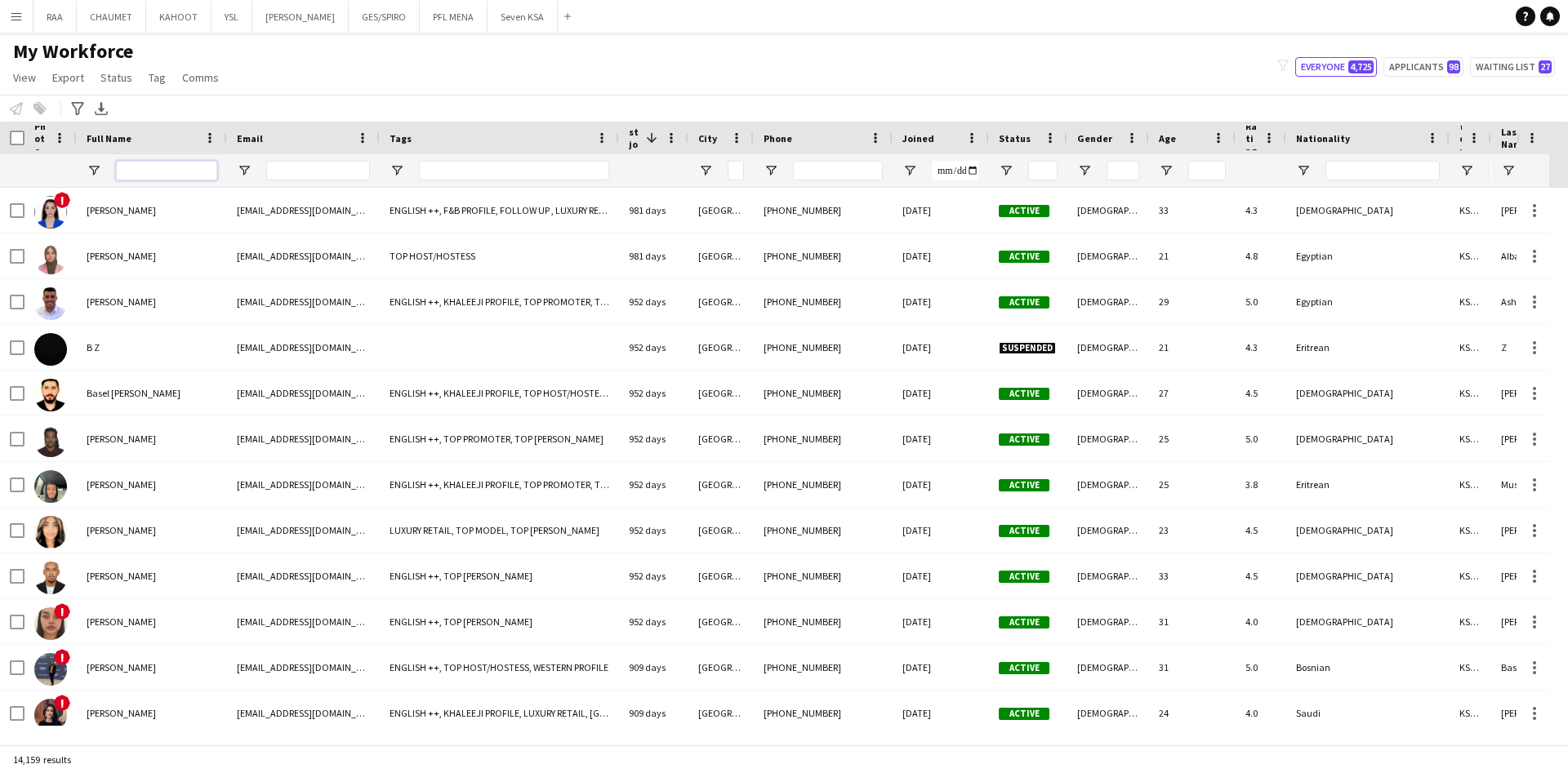
click at [176, 165] on input "Full Name Filter Input" at bounding box center [167, 170] width 101 height 19
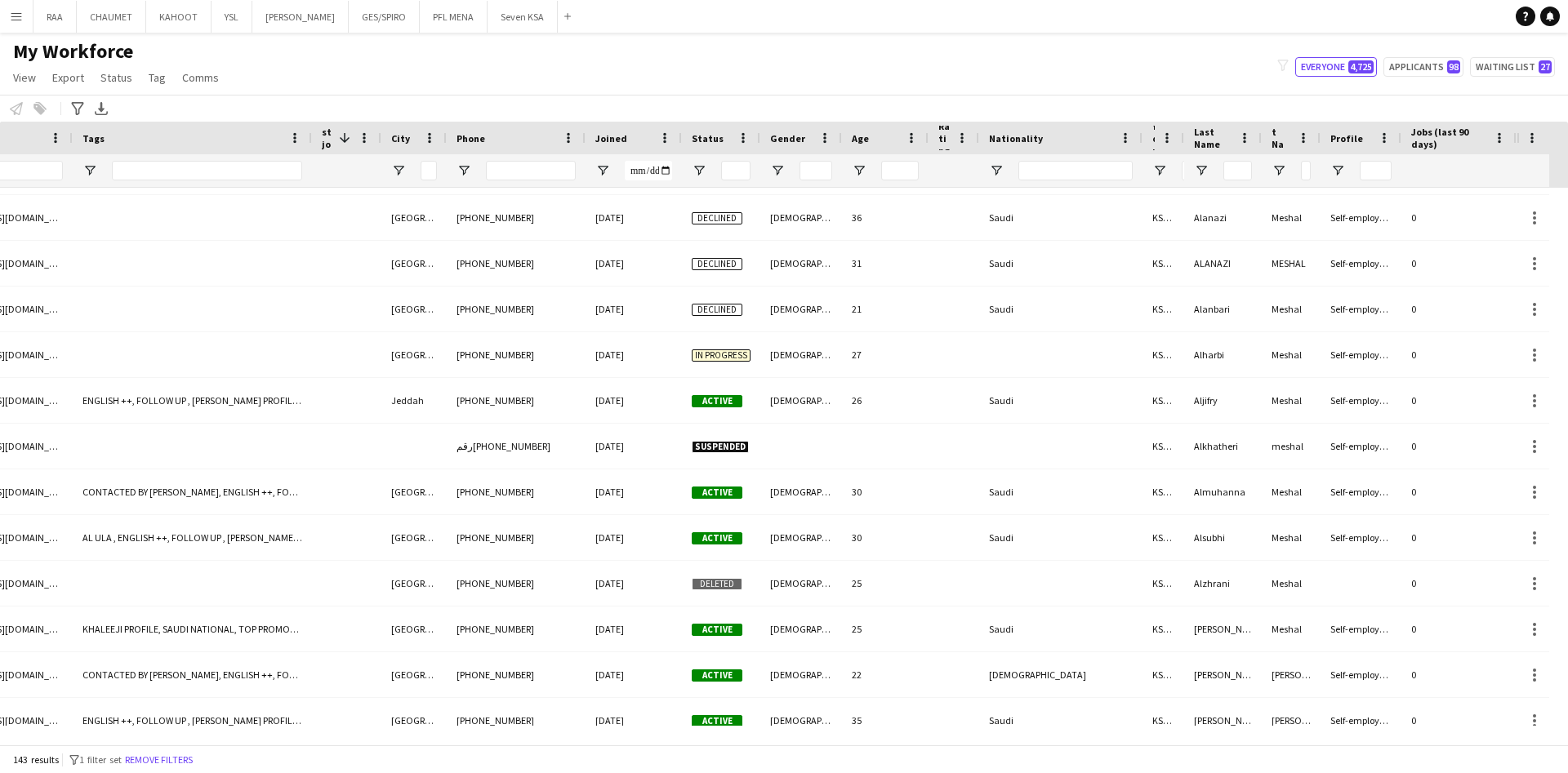
type input "****"
click at [706, 163] on span "Open Filter Menu" at bounding box center [699, 170] width 14 height 14
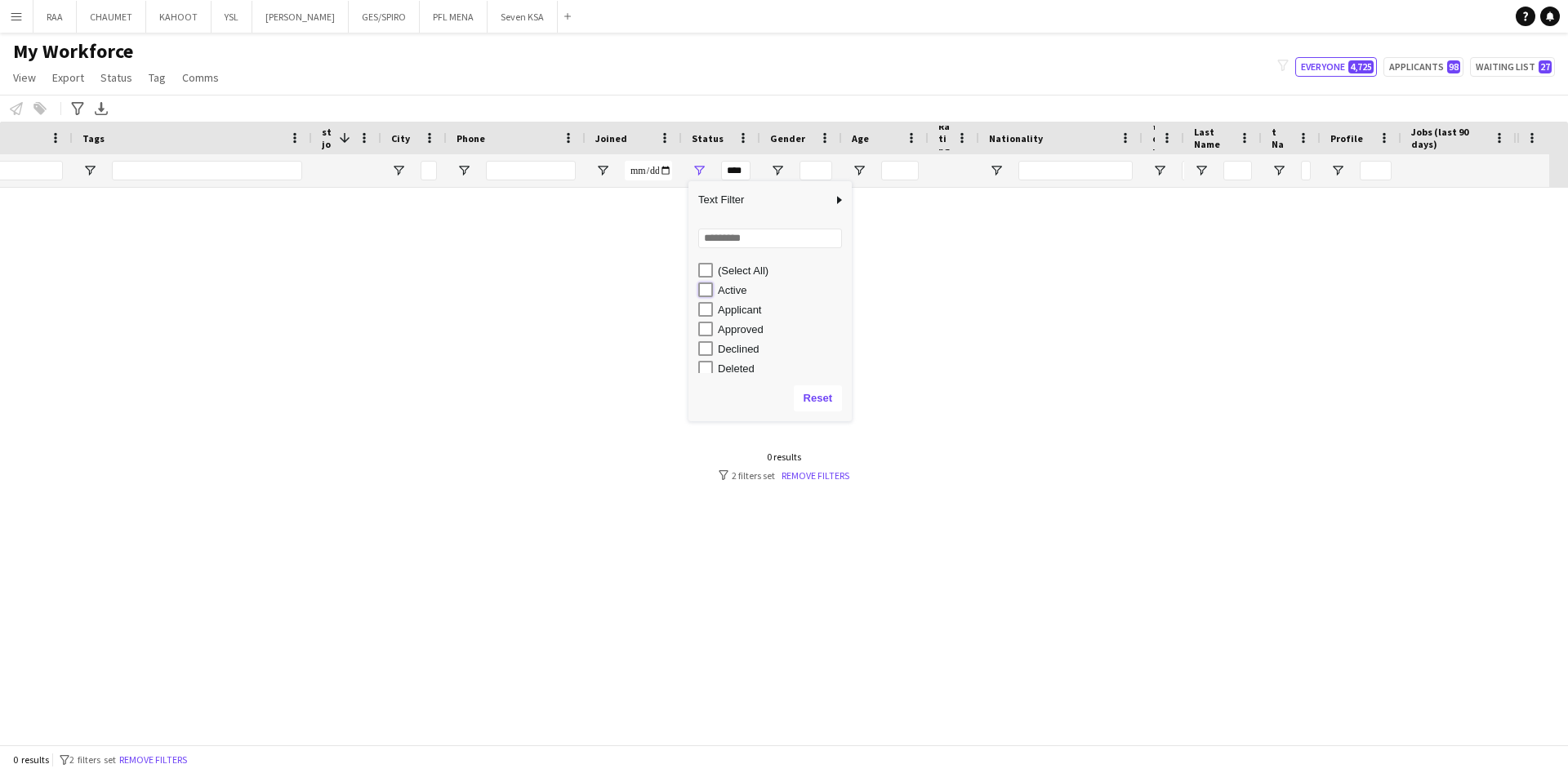
type input "**********"
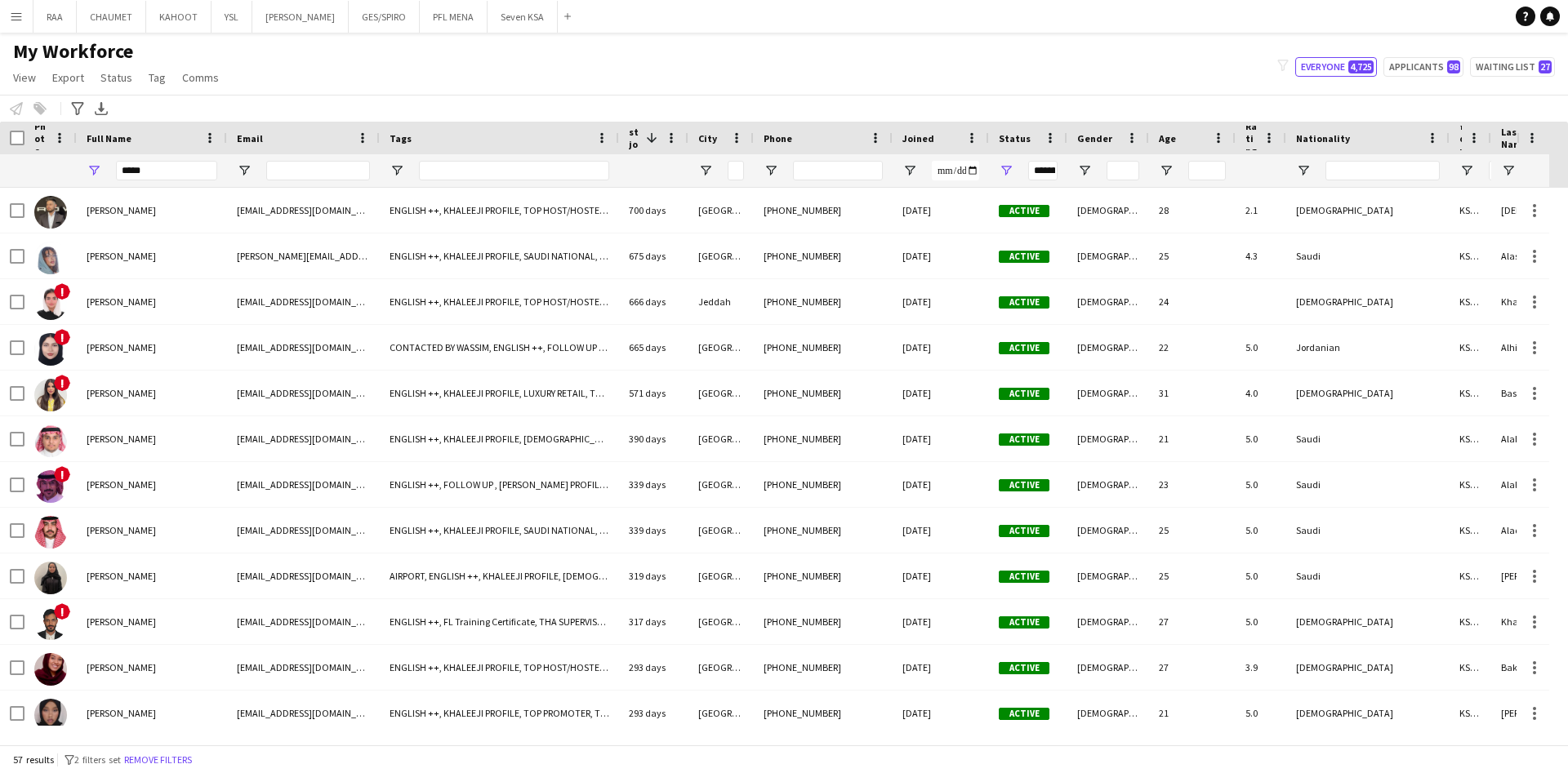
click at [424, 85] on div "My Workforce View Views Default view Basic Export View Full Name TAGS Test New …" at bounding box center [784, 67] width 1568 height 56
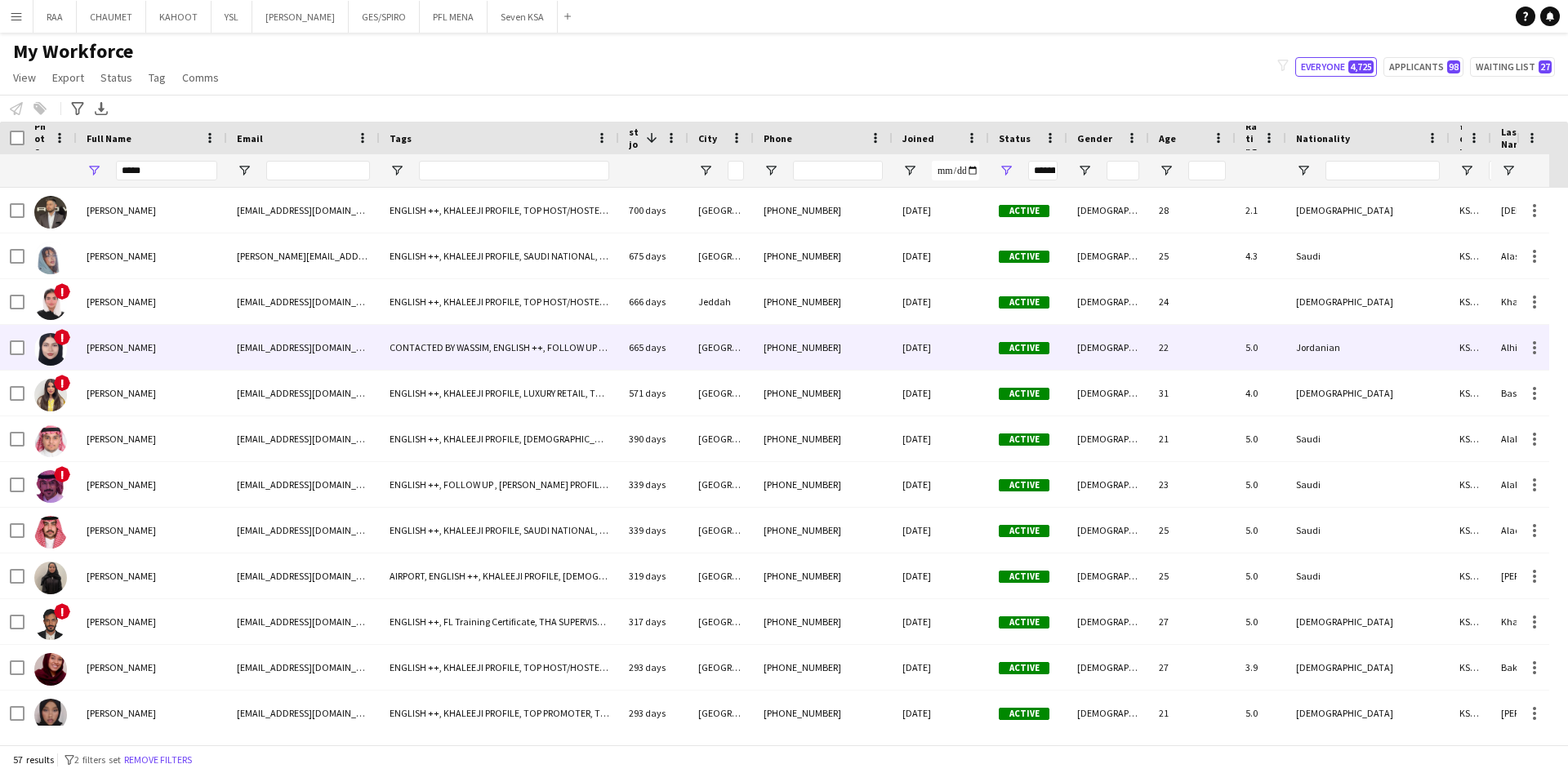
click at [153, 367] on div "Hala Alhindawi" at bounding box center [152, 347] width 150 height 45
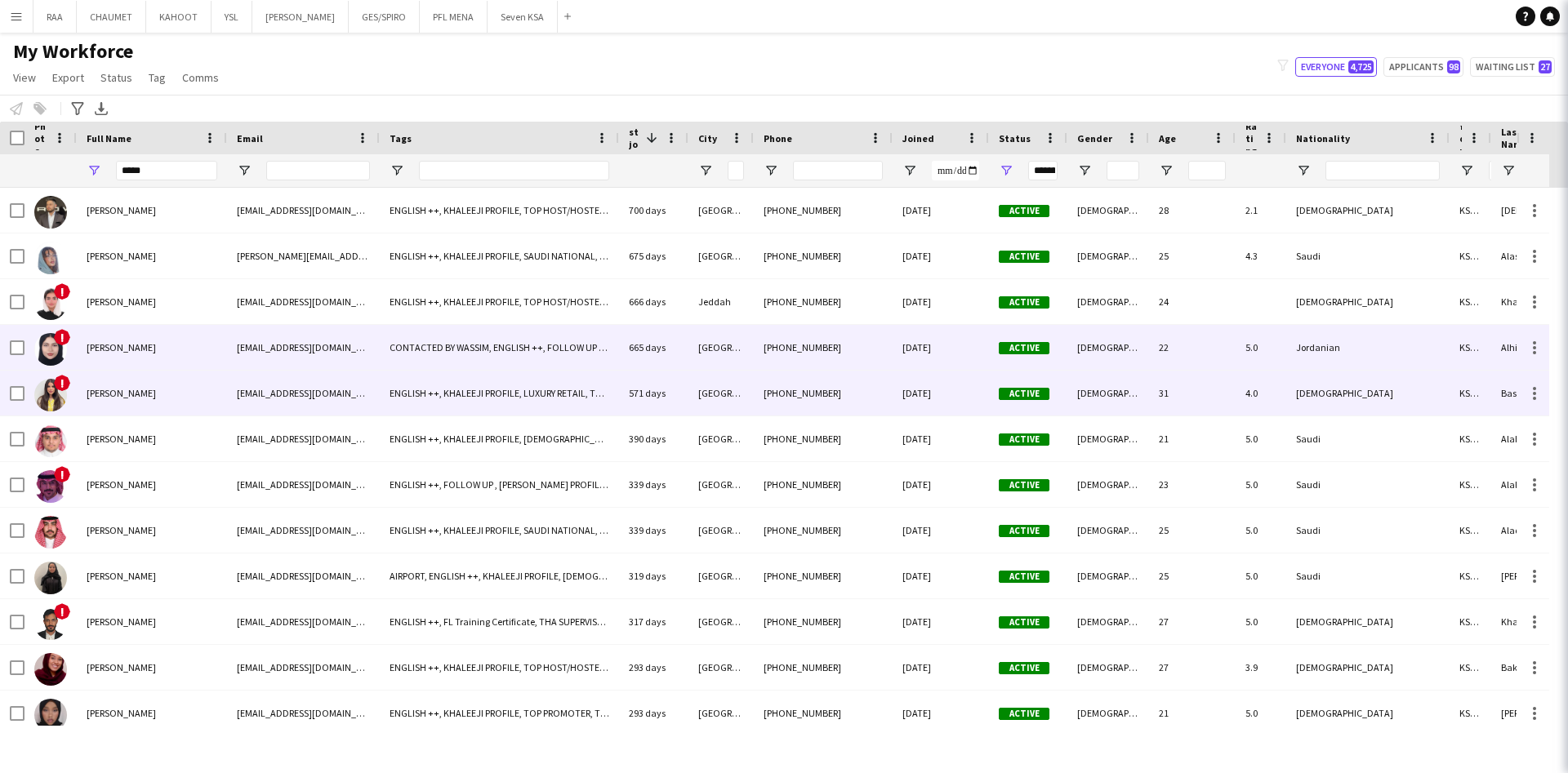
click at [159, 408] on div "Hala Basheer" at bounding box center [152, 393] width 150 height 45
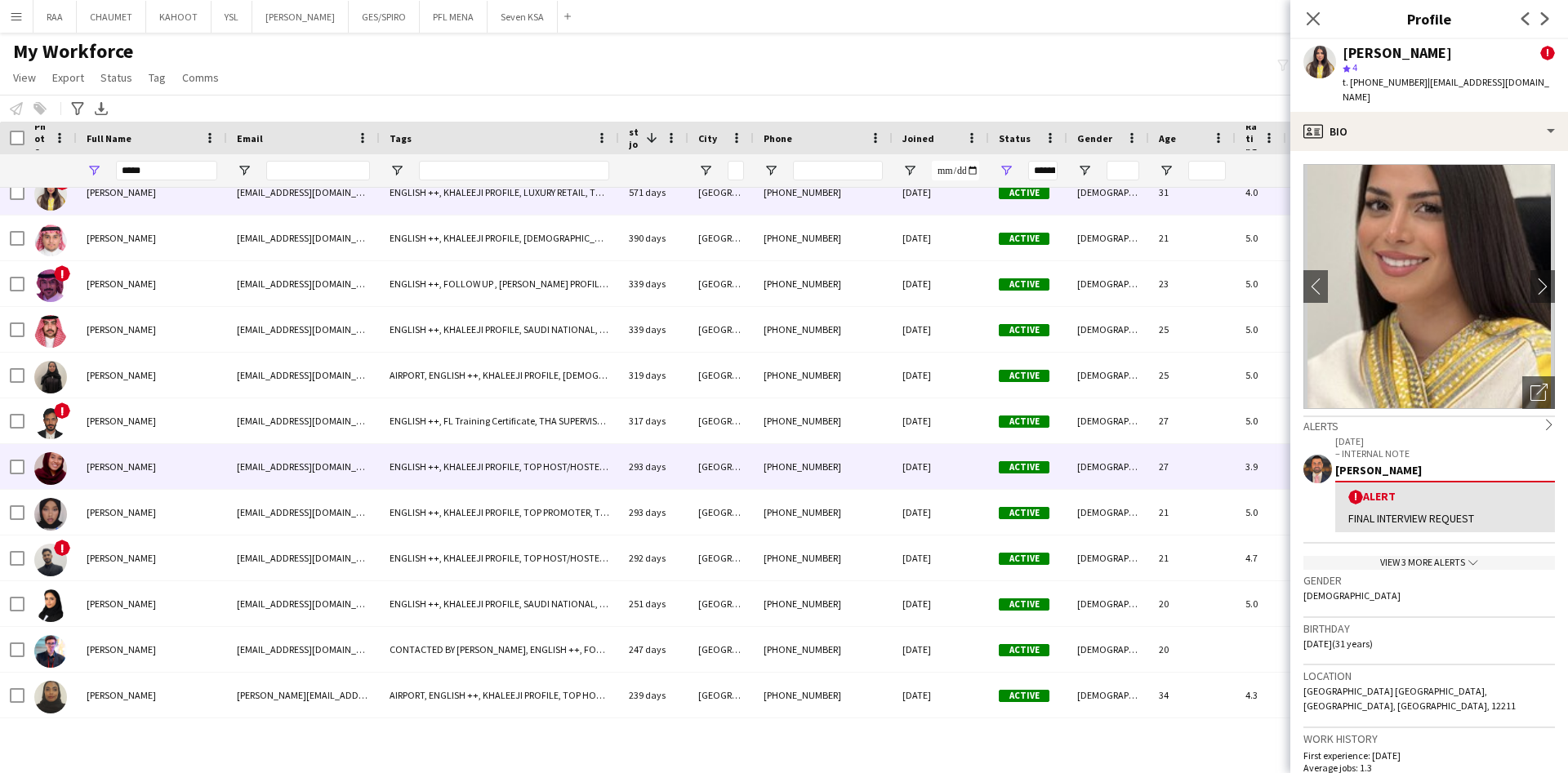
click at [152, 466] on div "Hala Bakhit" at bounding box center [152, 466] width 150 height 45
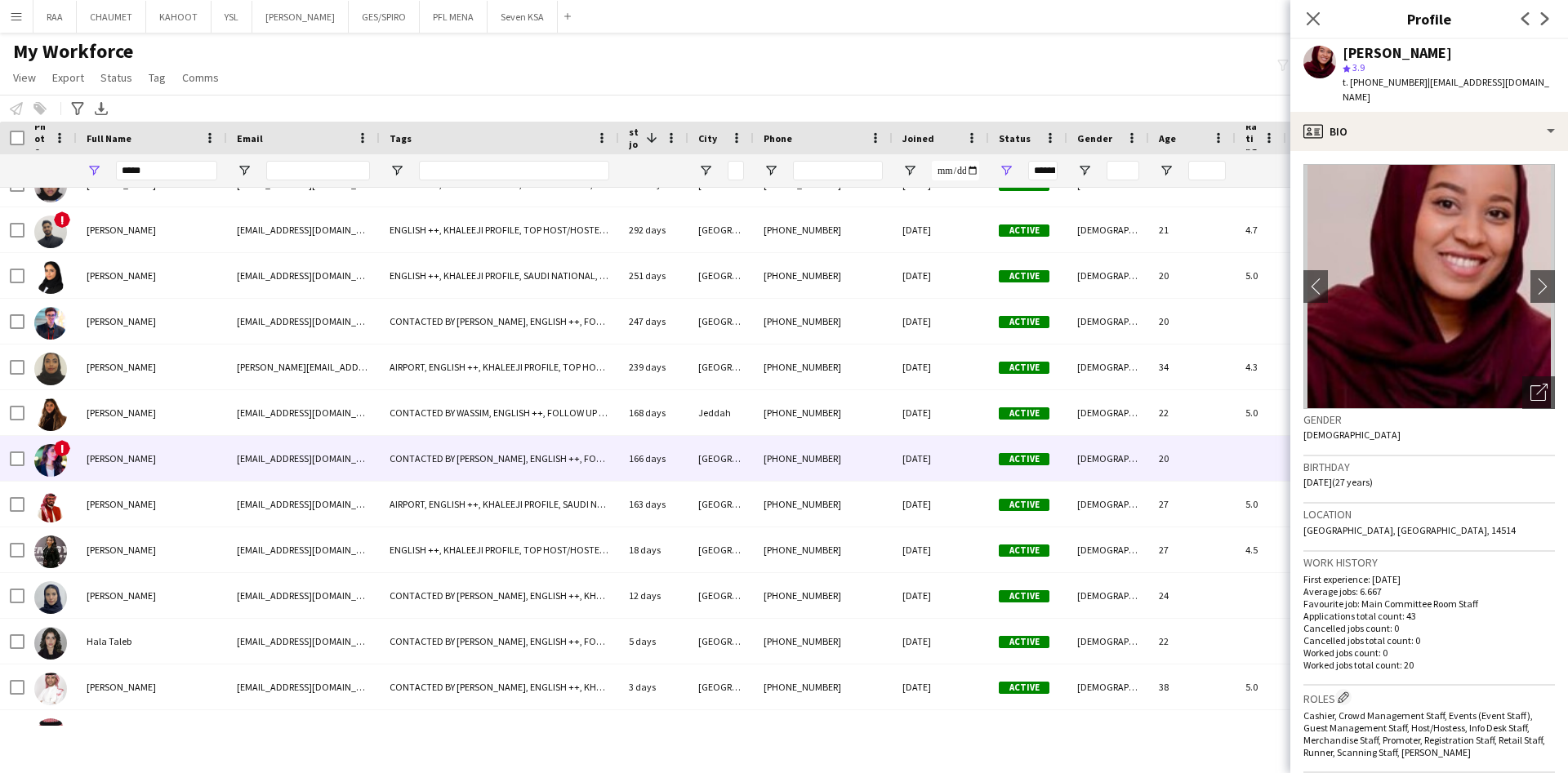
click at [145, 469] on div "Hala Marie" at bounding box center [152, 458] width 150 height 45
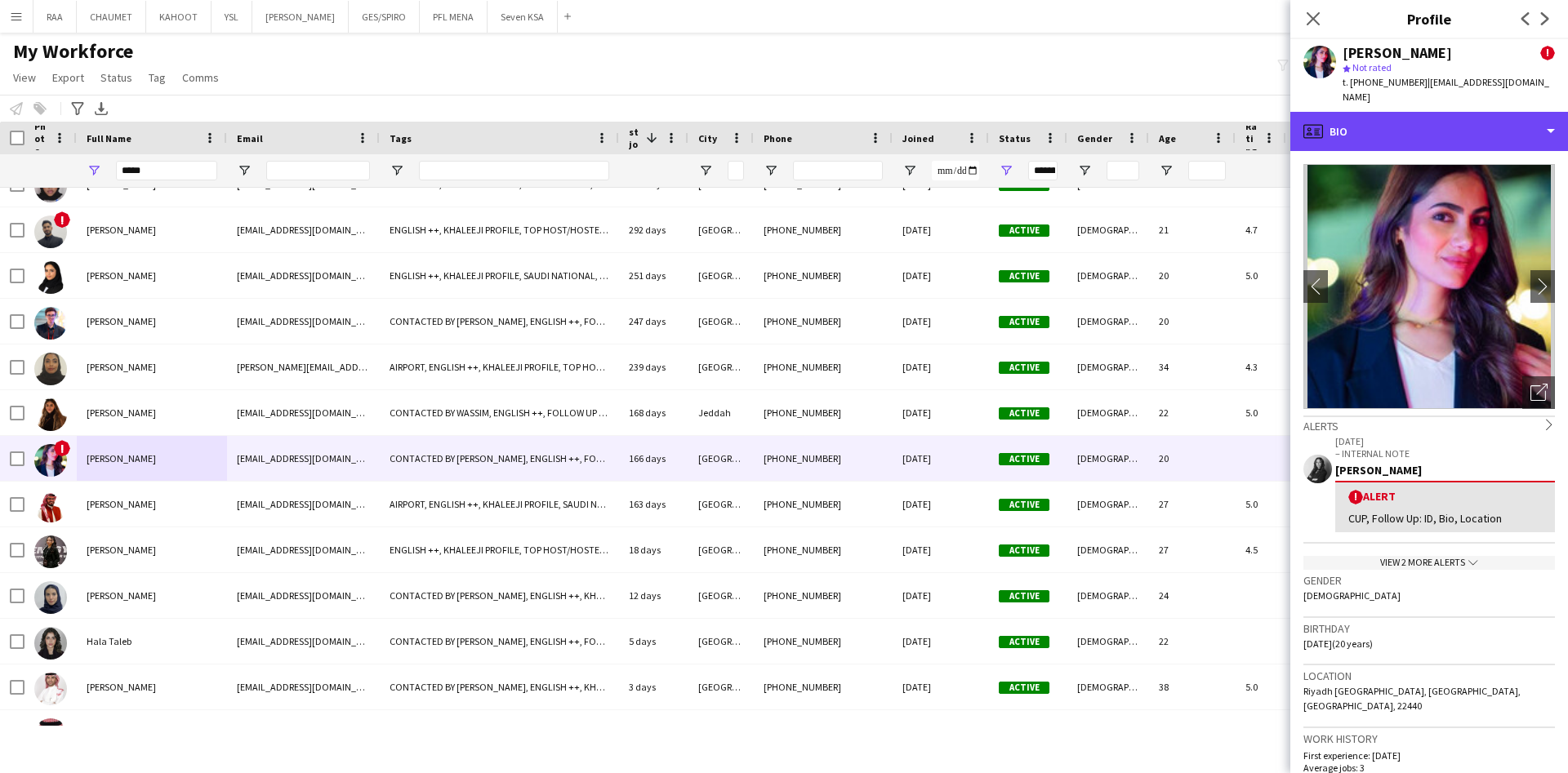
click at [1450, 113] on div "profile Bio" at bounding box center [1429, 131] width 278 height 39
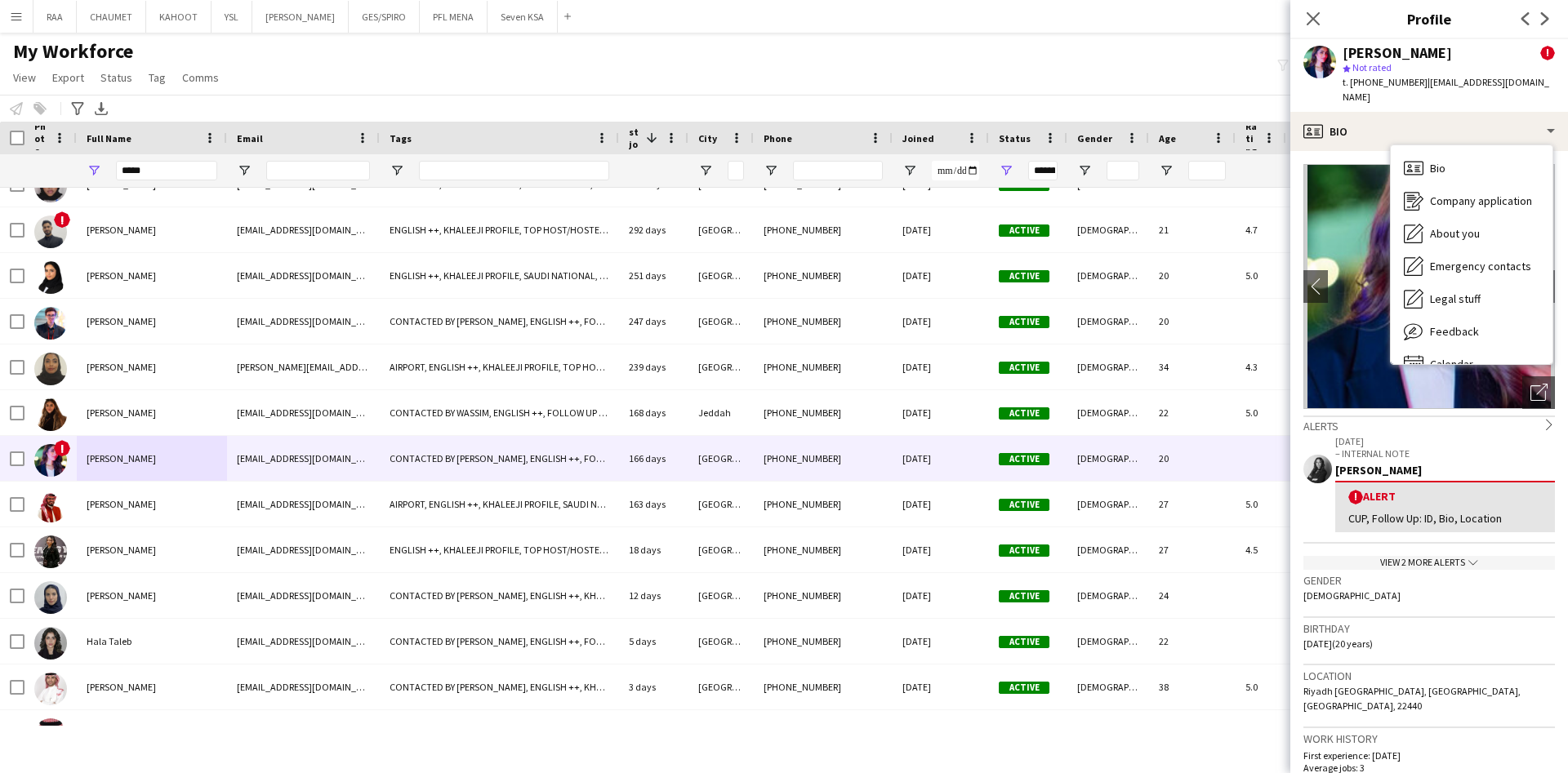
click at [1473, 324] on div "Feedback Feedback" at bounding box center [1472, 331] width 161 height 33
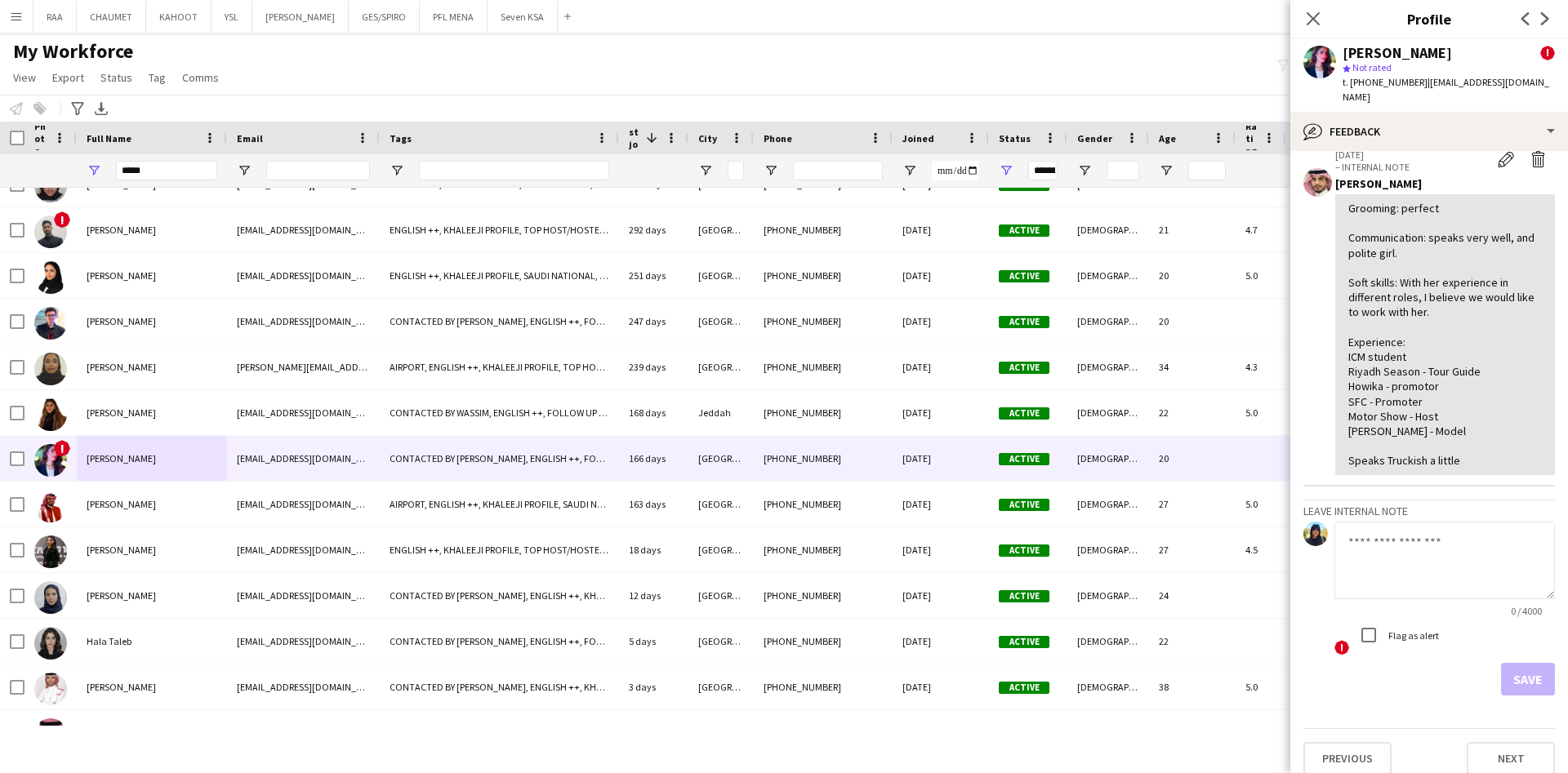
click at [1424, 542] on textarea at bounding box center [1445, 561] width 221 height 78
type textarea "**********"
click at [1516, 663] on button "Save" at bounding box center [1528, 679] width 54 height 33
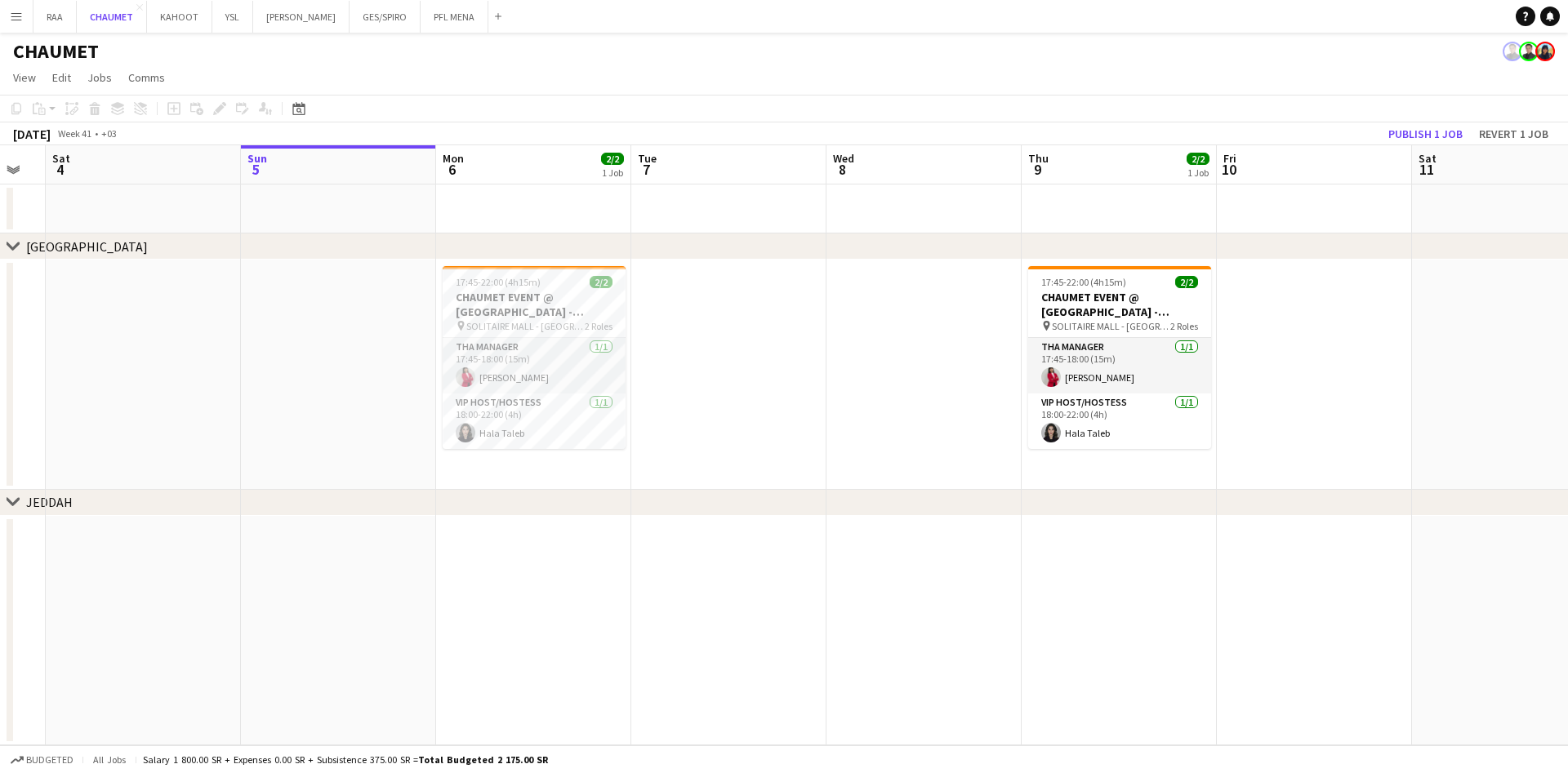
scroll to position [0, 519]
